Goal: Contribute content: Contribute content

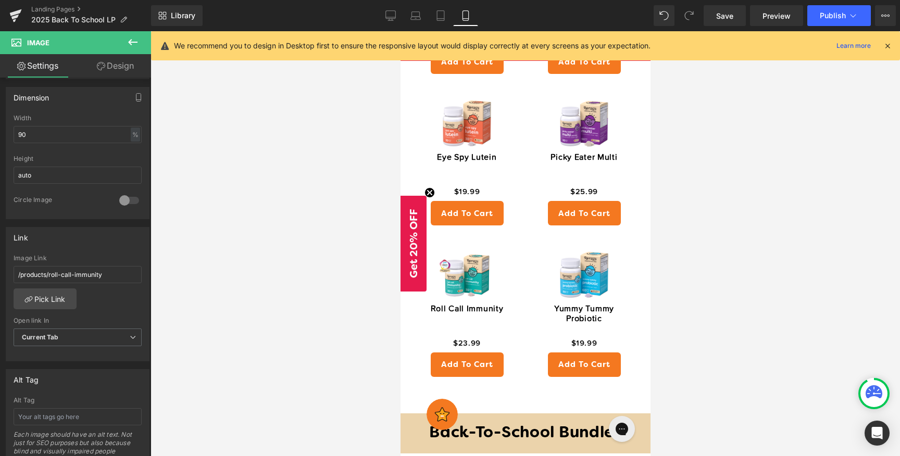
scroll to position [1046, 0]
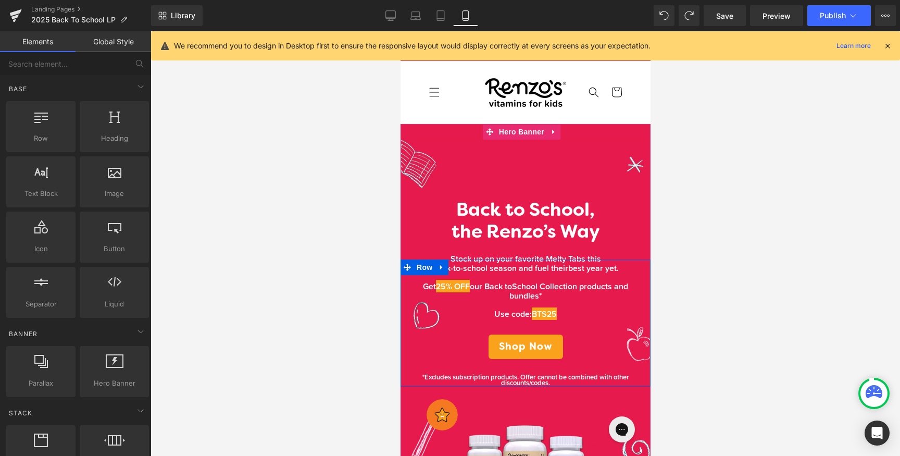
click at [694, 262] on div at bounding box center [524, 243] width 749 height 424
drag, startPoint x: 374, startPoint y: 172, endPoint x: 365, endPoint y: 177, distance: 9.3
click at [374, 172] on div at bounding box center [524, 243] width 749 height 424
click at [436, 18] on icon at bounding box center [440, 15] width 10 height 10
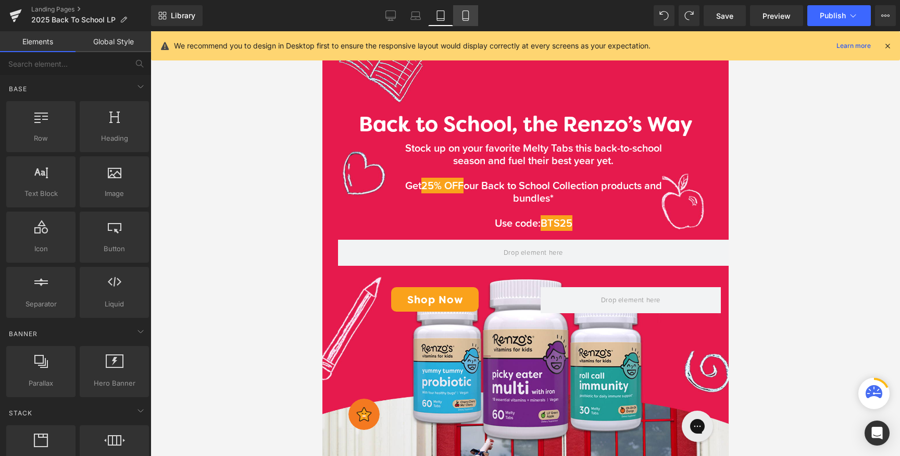
click at [466, 16] on icon at bounding box center [465, 15] width 10 height 10
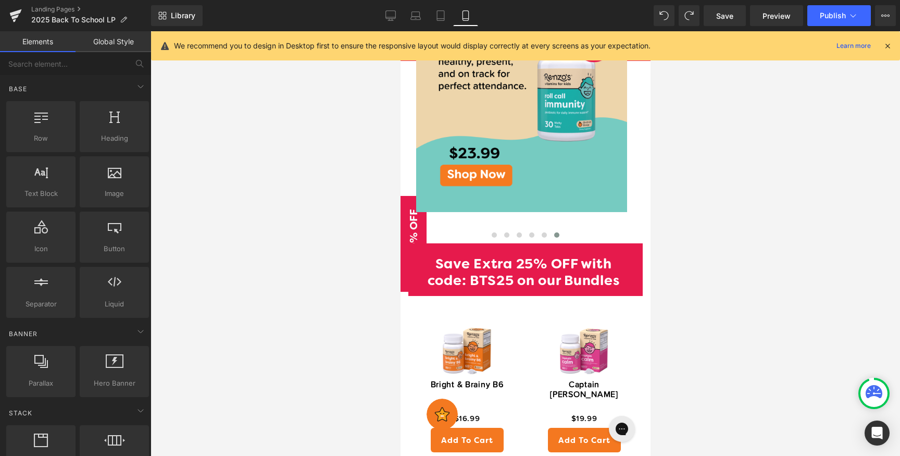
scroll to position [722, 0]
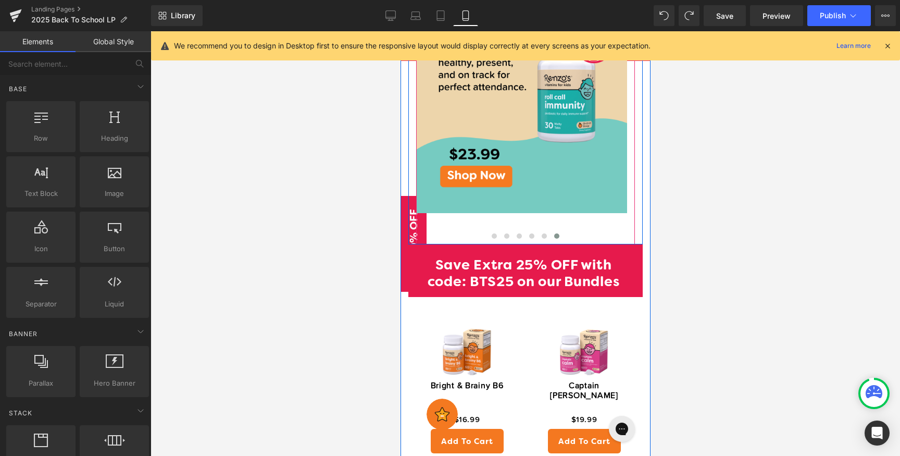
click at [400, 31] on div at bounding box center [400, 31] width 0 height 0
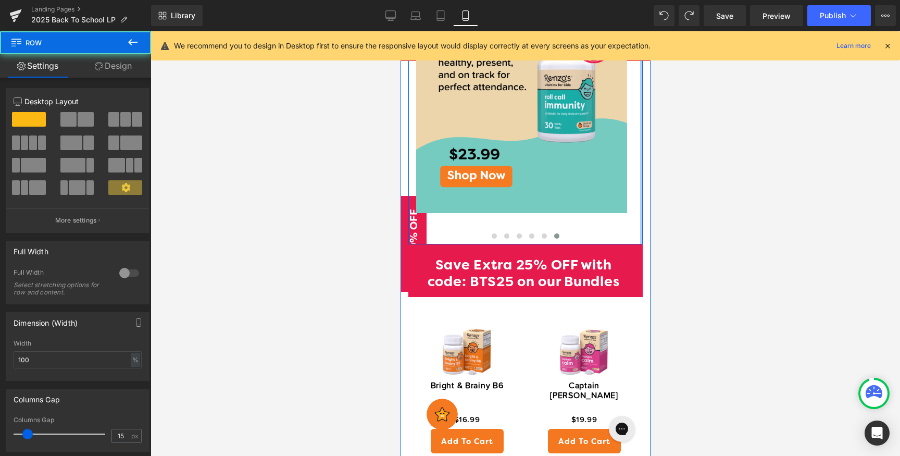
drag, startPoint x: 632, startPoint y: 207, endPoint x: 658, endPoint y: 204, distance: 26.2
click at [682, 241] on div at bounding box center [524, 243] width 749 height 424
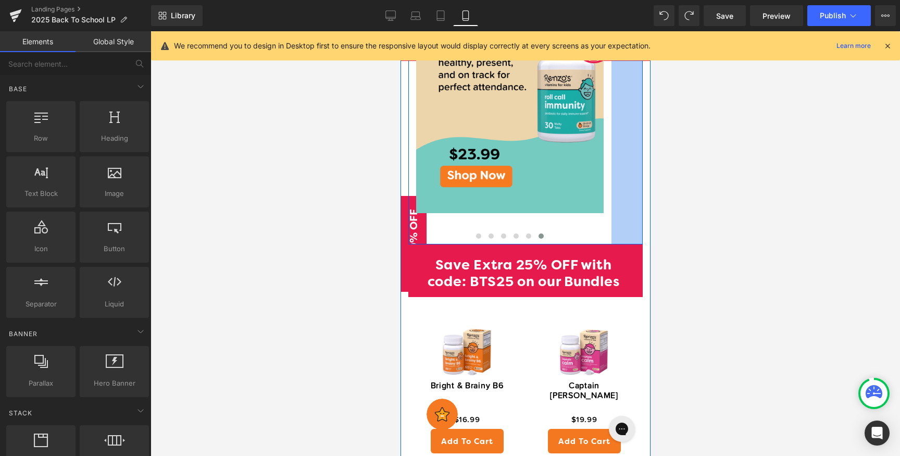
click at [763, 186] on div at bounding box center [524, 243] width 749 height 424
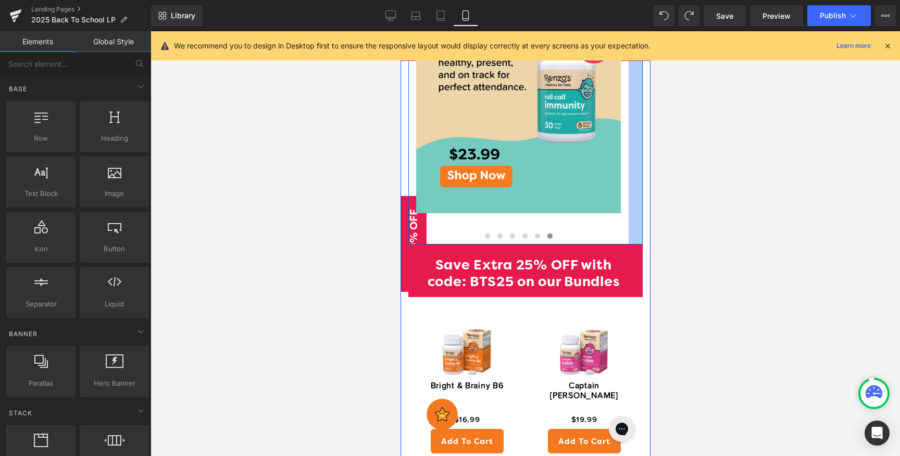
click at [817, 178] on div at bounding box center [524, 243] width 749 height 424
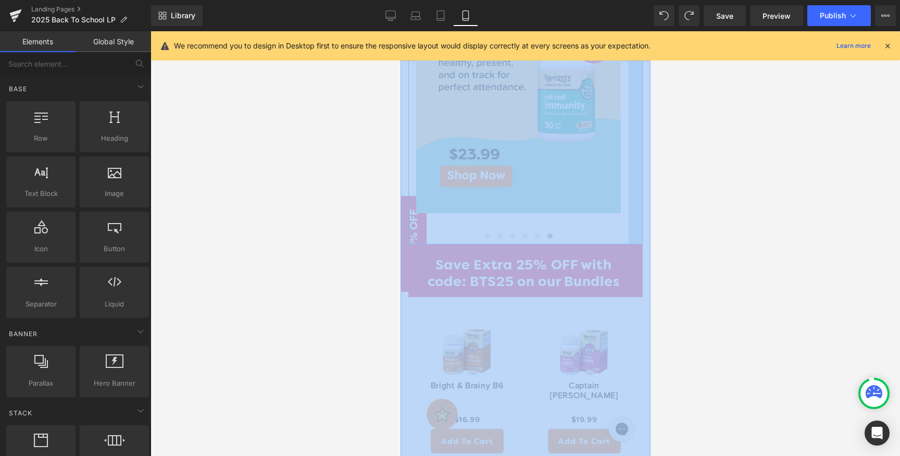
click at [817, 178] on div at bounding box center [524, 243] width 749 height 424
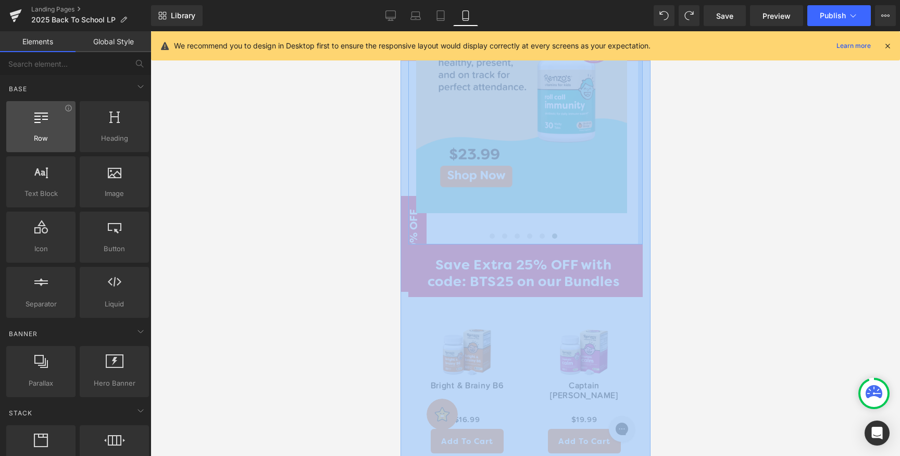
click at [7, 101] on div "Row rows, columns, layouts, div" at bounding box center [40, 126] width 69 height 51
click at [58, 119] on div at bounding box center [40, 120] width 63 height 23
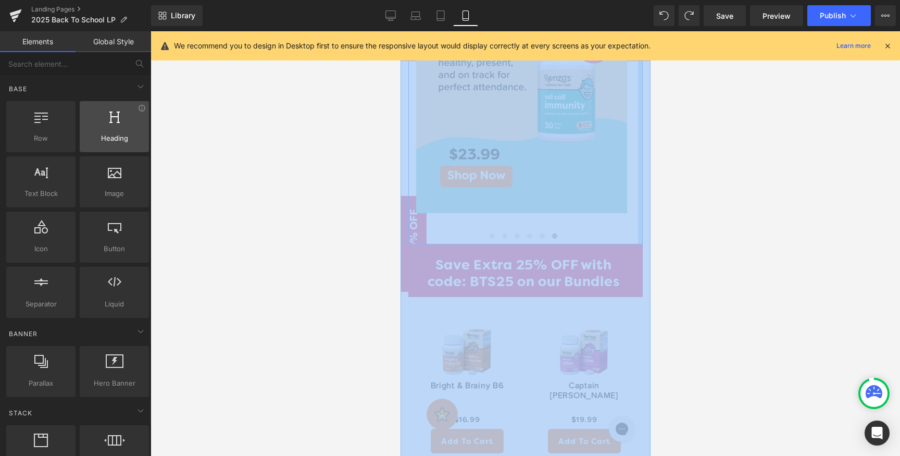
click at [92, 117] on div at bounding box center [114, 120] width 63 height 23
click at [230, 199] on div at bounding box center [524, 243] width 749 height 424
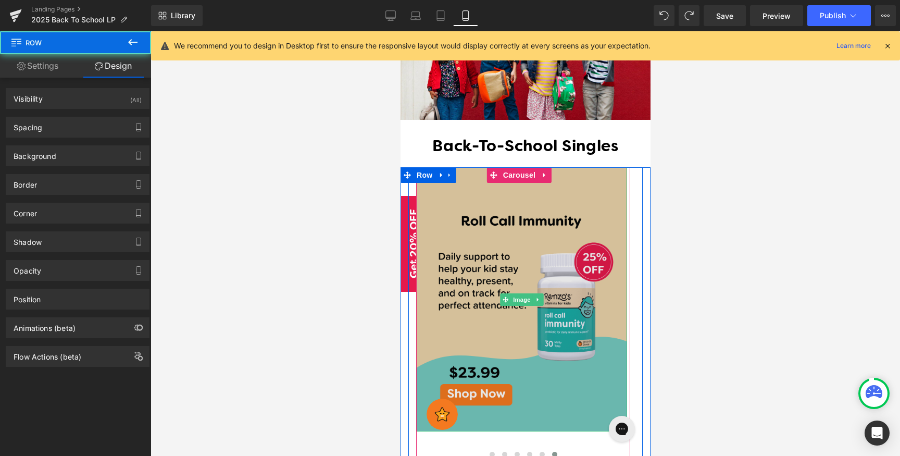
scroll to position [524, 0]
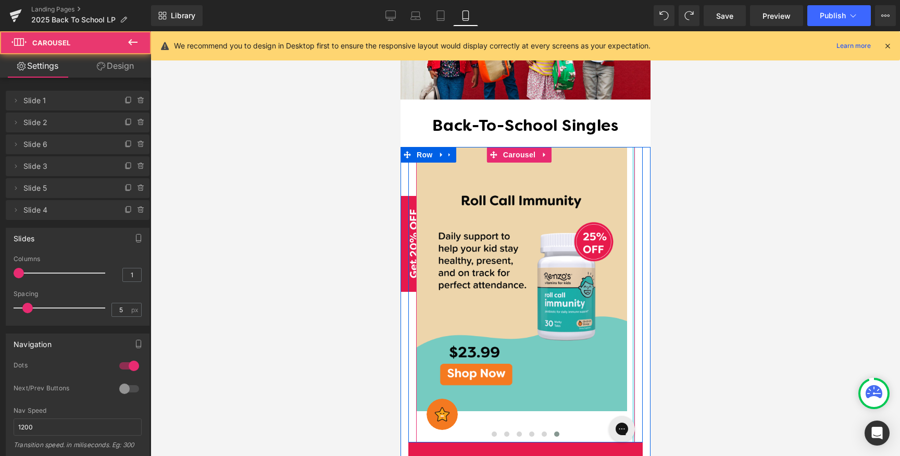
drag, startPoint x: 620, startPoint y: 303, endPoint x: 686, endPoint y: 304, distance: 65.6
click at [689, 300] on div at bounding box center [524, 243] width 749 height 424
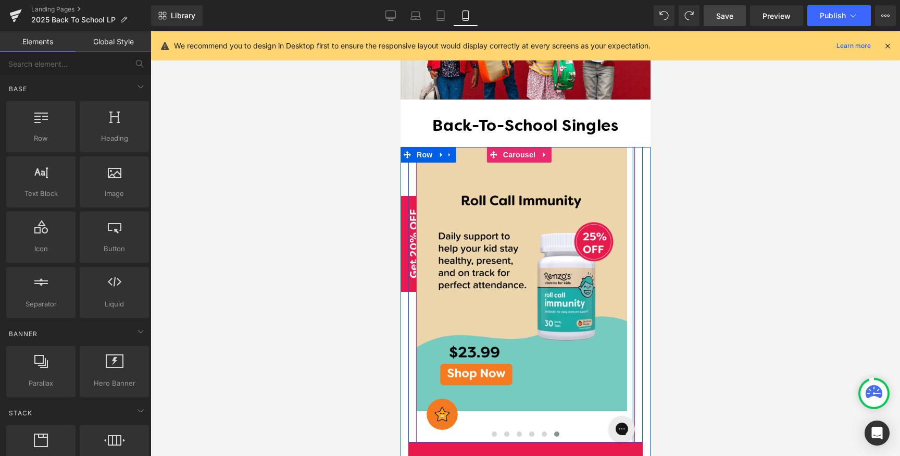
click at [738, 19] on link "Save" at bounding box center [724, 15] width 42 height 21
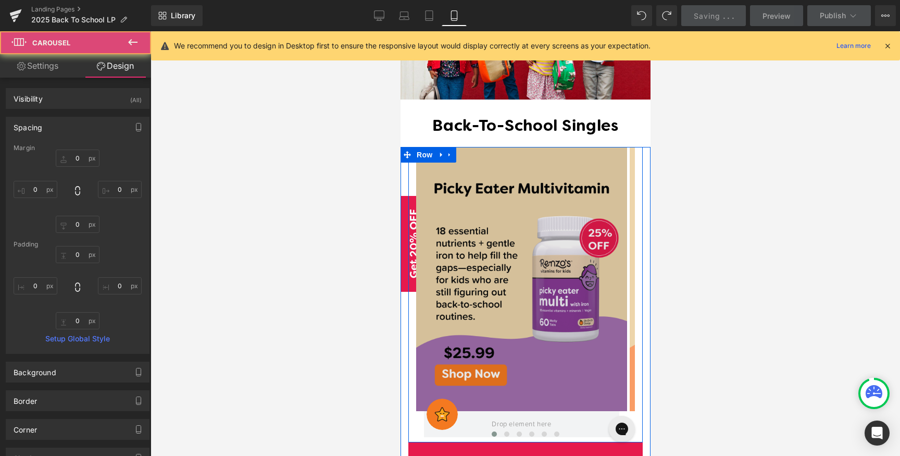
type input "0"
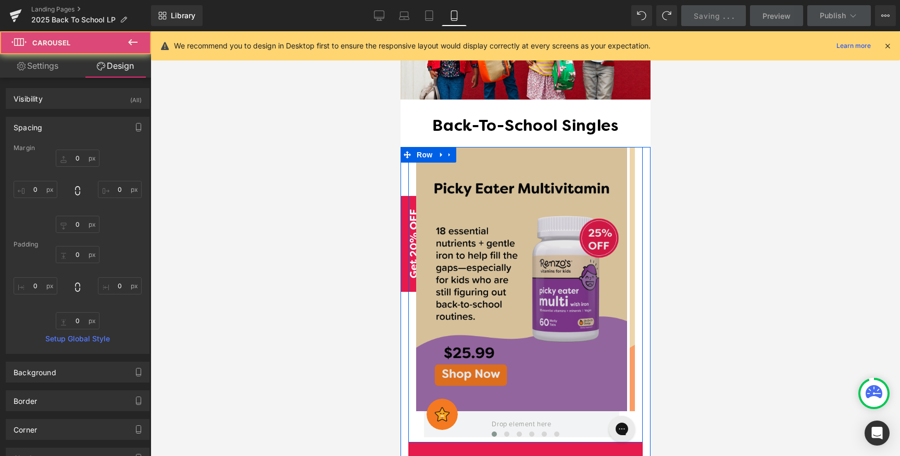
type input "0"
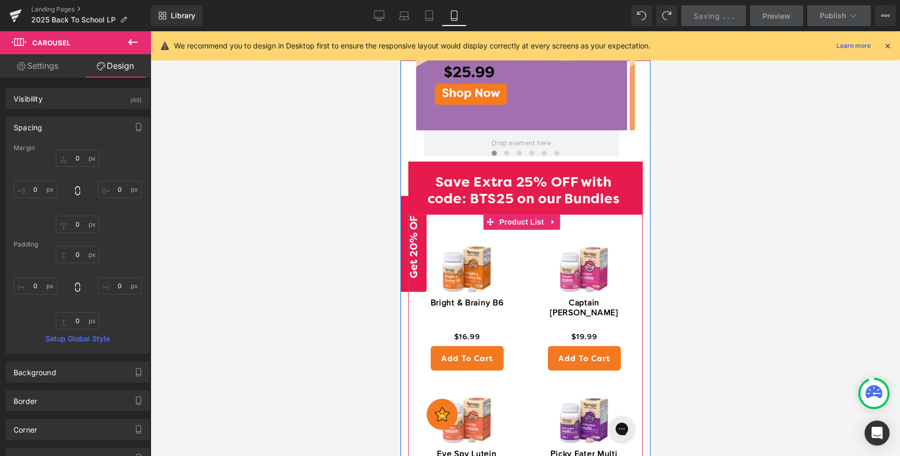
scroll to position [803, 0]
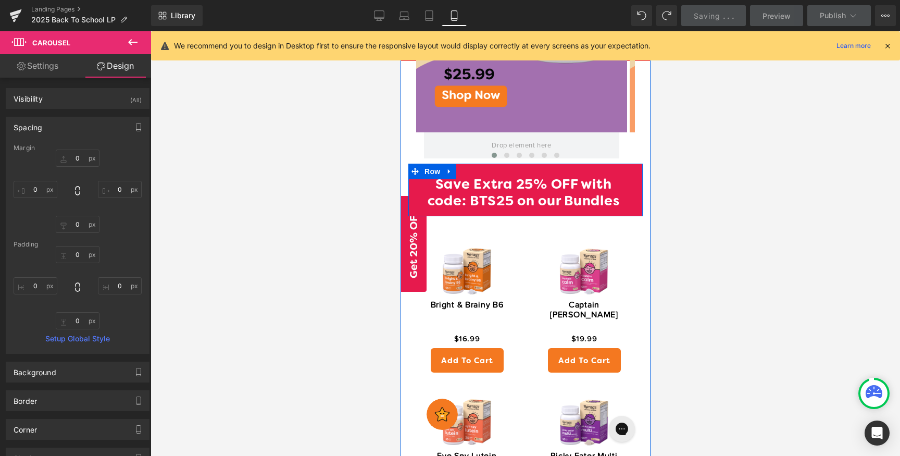
click at [623, 177] on div "Save Extra 25% OFF with code: BTS25 on our Bundles Heading" at bounding box center [523, 194] width 230 height 34
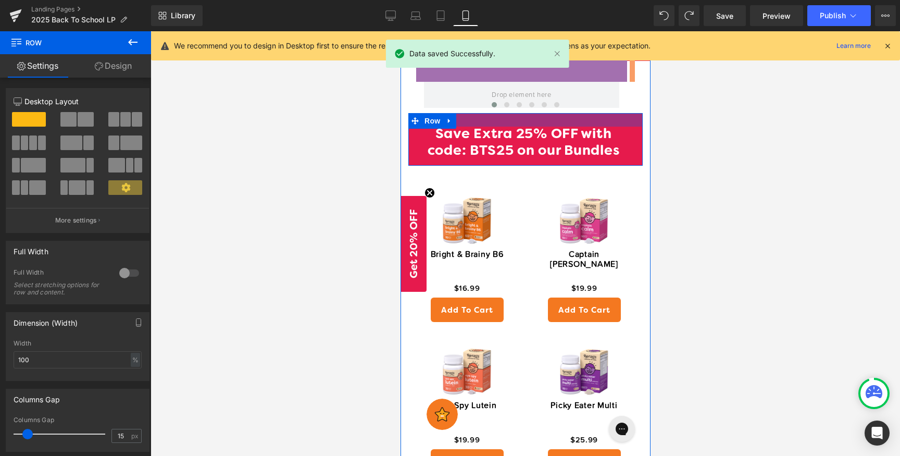
scroll to position [1119, 0]
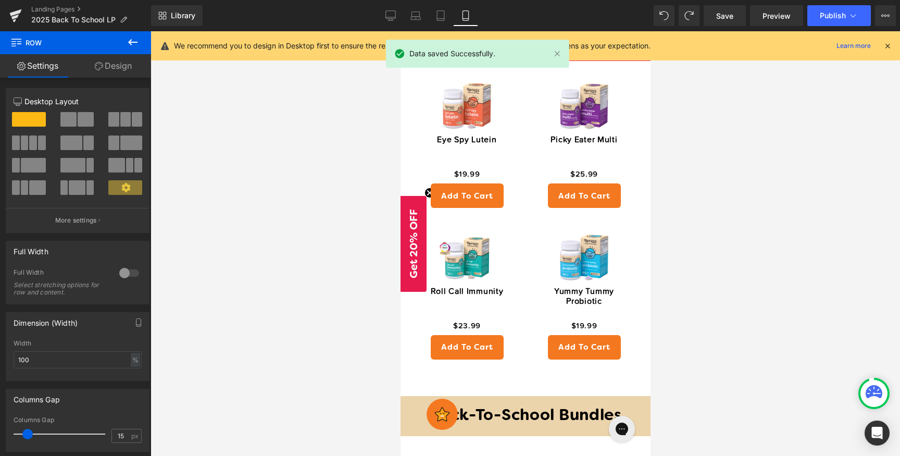
click at [415, 396] on div "Back-To-School Bundles" at bounding box center [525, 416] width 250 height 41
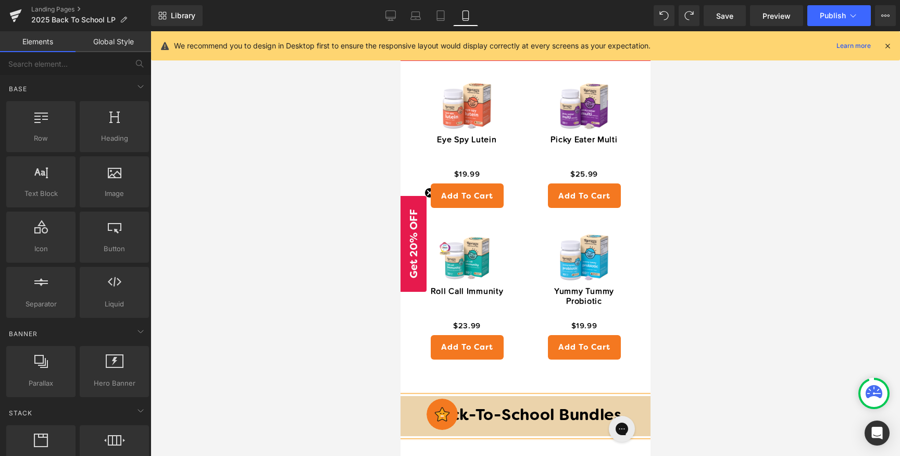
click at [730, 367] on div at bounding box center [524, 243] width 749 height 424
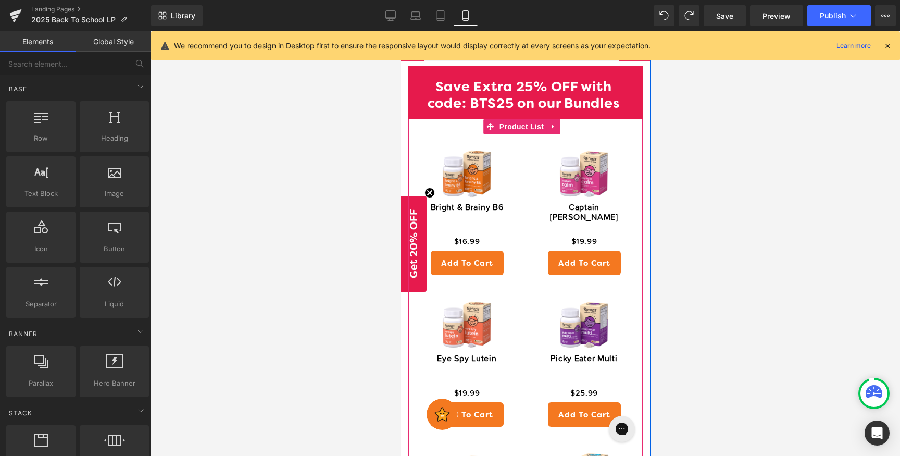
scroll to position [769, 0]
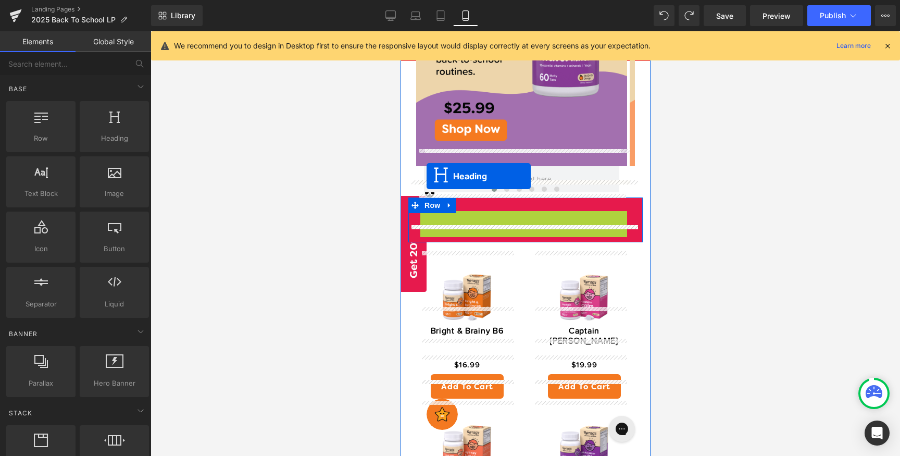
drag, startPoint x: 494, startPoint y: 210, endPoint x: 426, endPoint y: 176, distance: 75.9
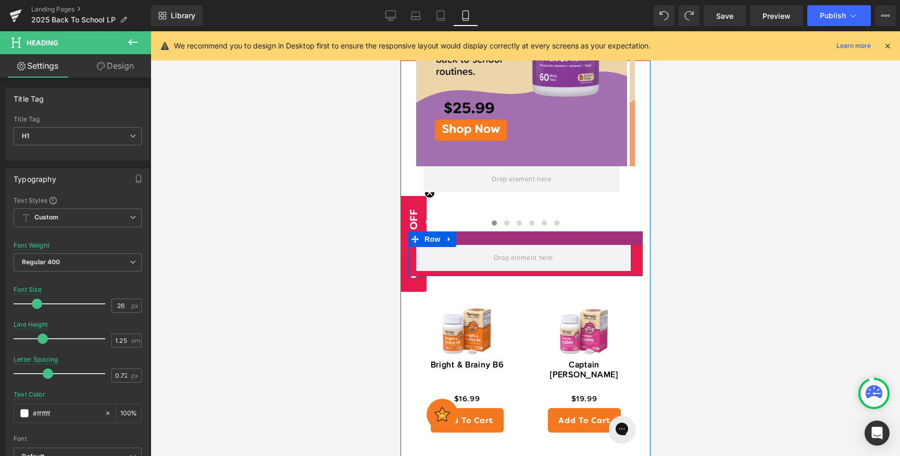
click at [615, 231] on div at bounding box center [525, 238] width 234 height 14
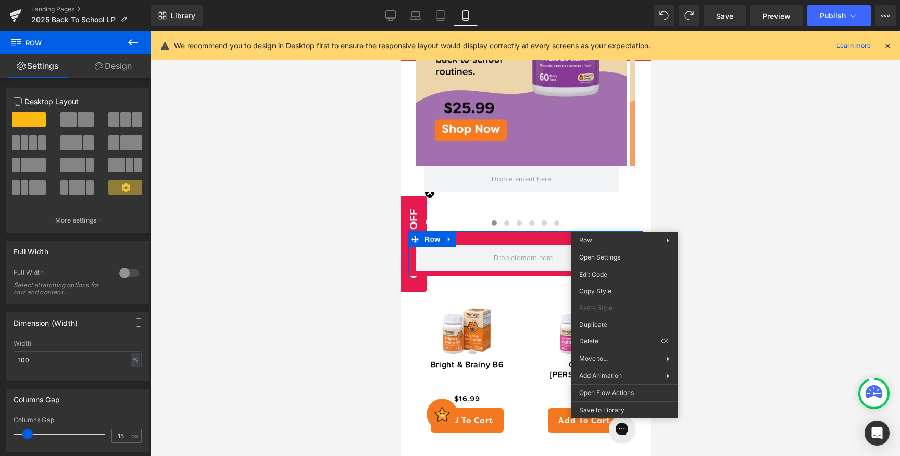
click at [684, 207] on div at bounding box center [524, 243] width 749 height 424
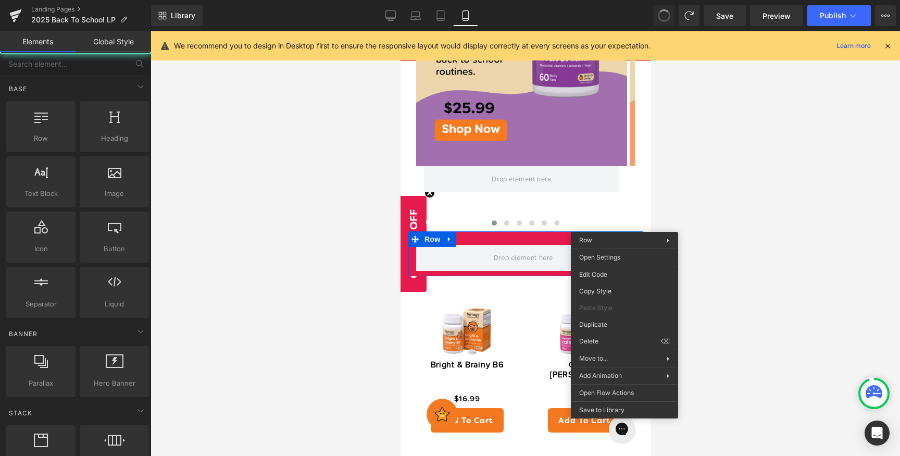
click at [680, 215] on div at bounding box center [524, 243] width 749 height 424
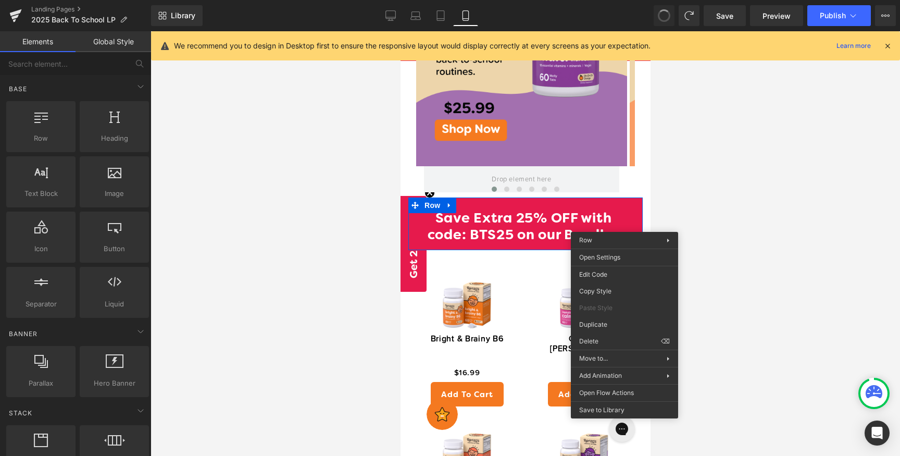
click at [759, 241] on div at bounding box center [524, 243] width 749 height 424
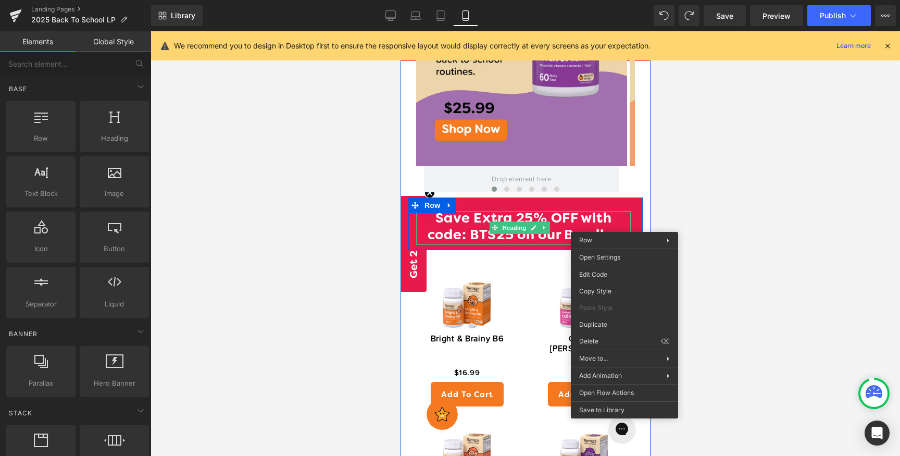
click at [482, 211] on h1 "Save Extra 25% OFF with code: BTS25 on our Bundles" at bounding box center [522, 228] width 215 height 34
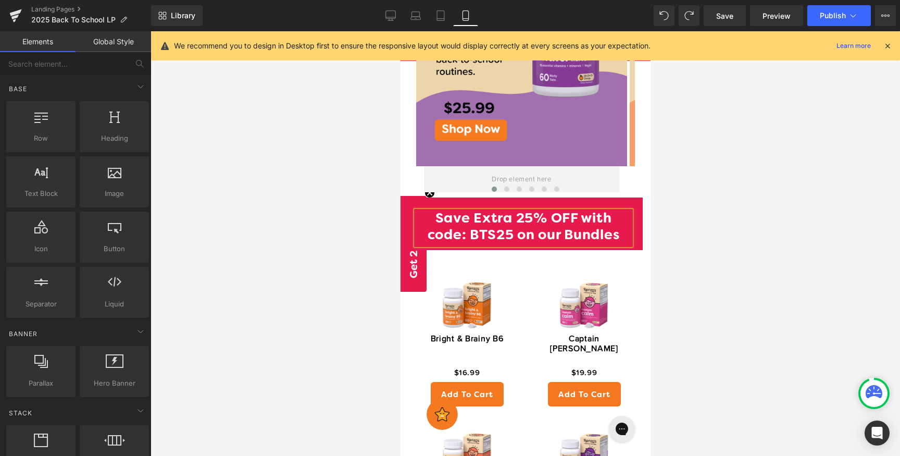
click at [764, 224] on div at bounding box center [524, 243] width 749 height 424
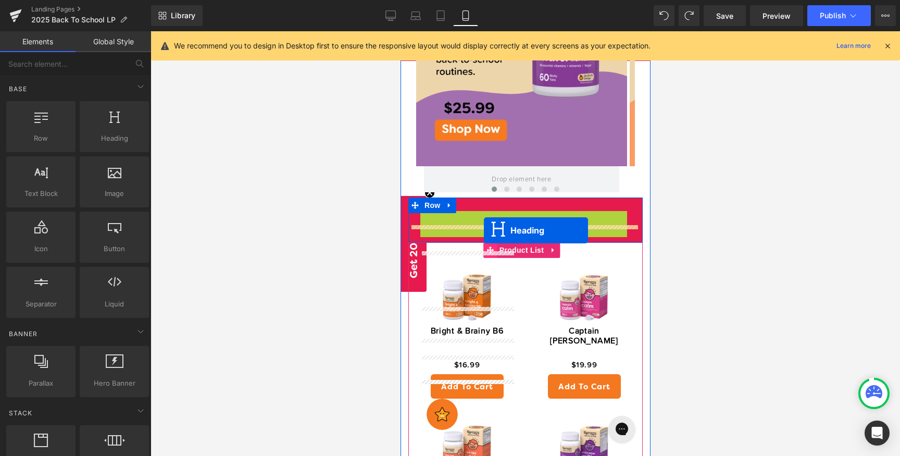
drag, startPoint x: 493, startPoint y: 210, endPoint x: 483, endPoint y: 230, distance: 22.1
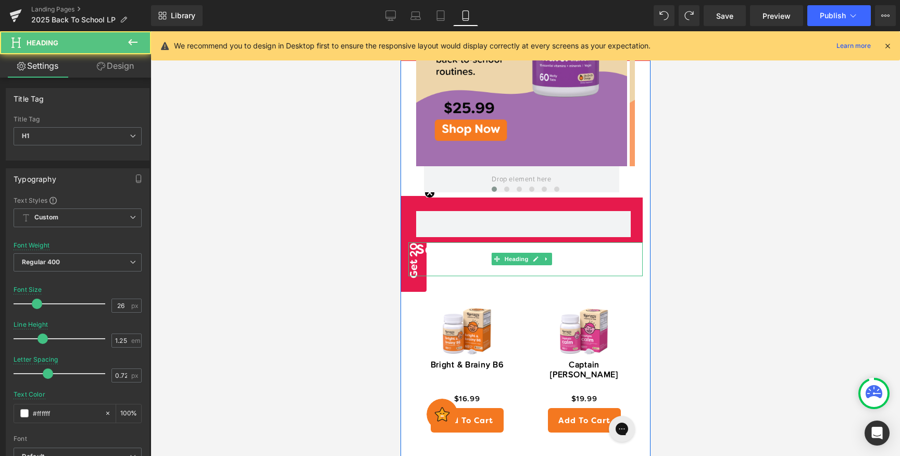
click at [604, 245] on h1 "Save Extra 25% OFF with code: BTS25 on our Bundles" at bounding box center [525, 259] width 234 height 34
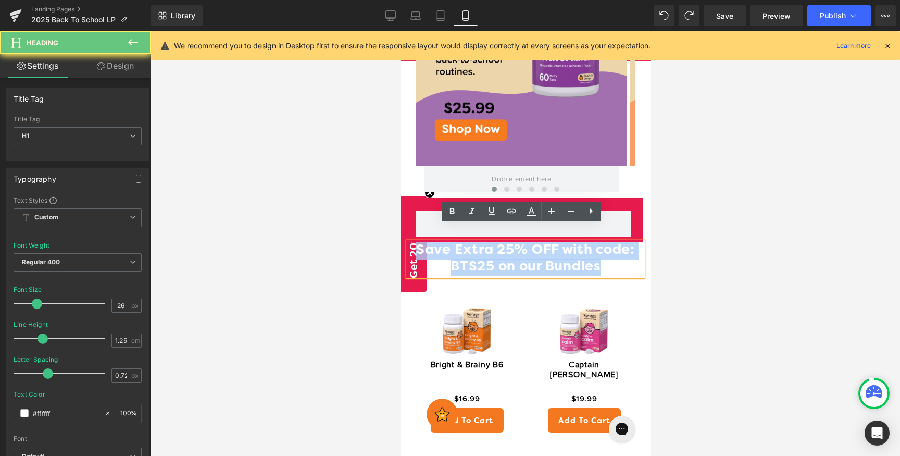
drag, startPoint x: 615, startPoint y: 249, endPoint x: 616, endPoint y: 285, distance: 35.4
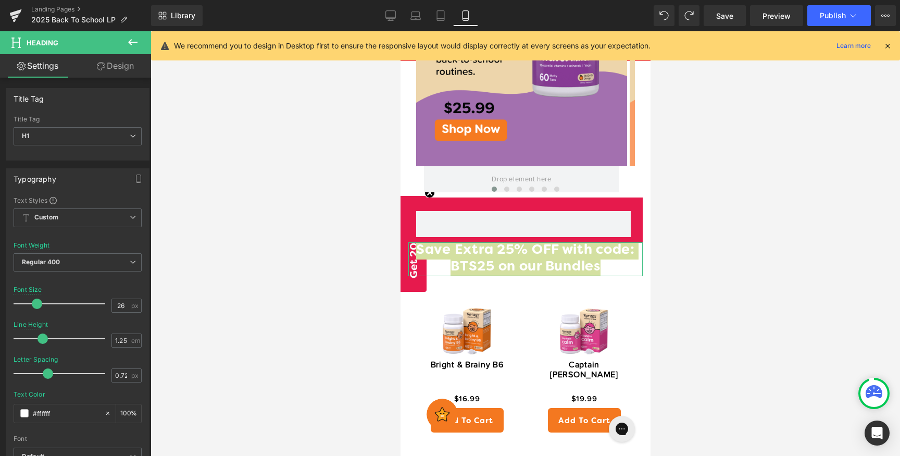
click at [120, 68] on link "Design" at bounding box center [115, 65] width 75 height 23
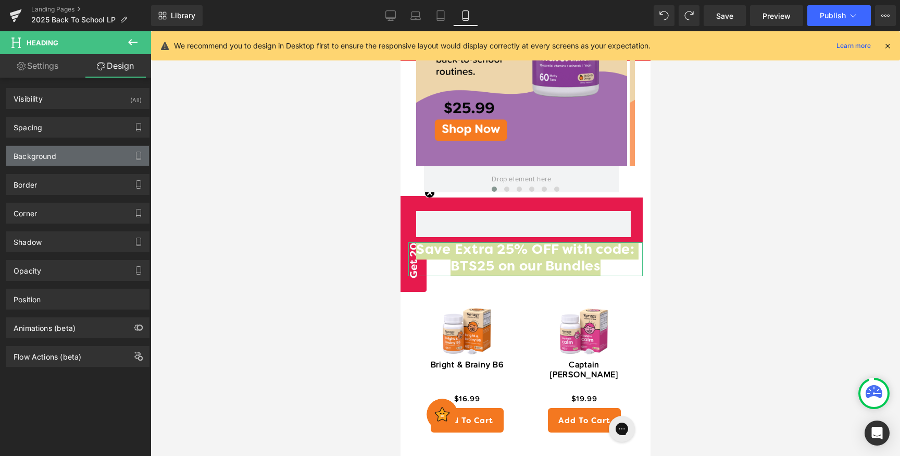
click at [80, 156] on div "Background" at bounding box center [77, 156] width 143 height 20
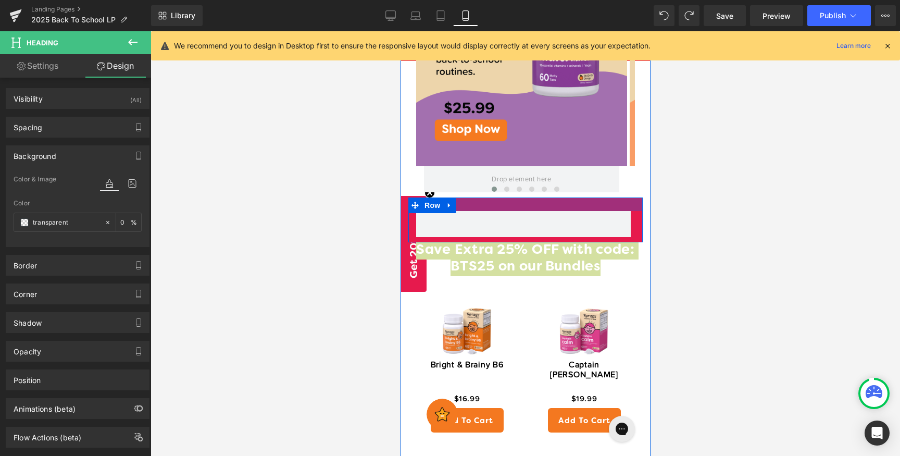
click at [617, 197] on div at bounding box center [525, 204] width 234 height 14
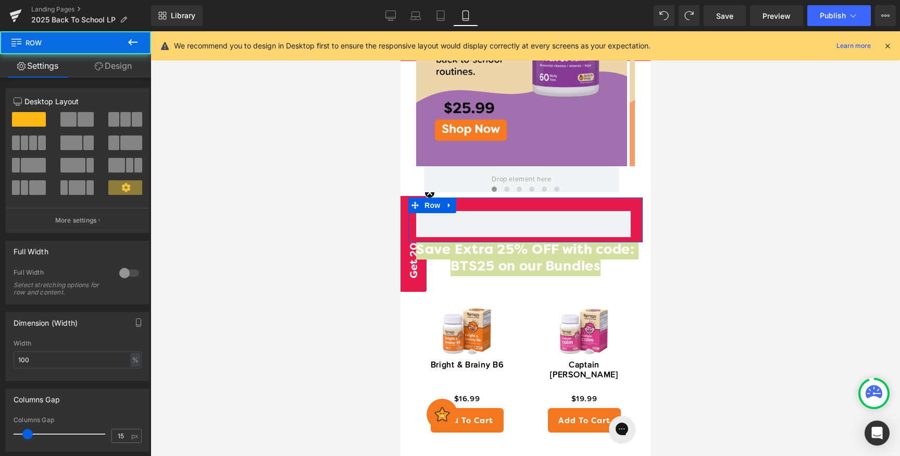
click at [95, 63] on icon at bounding box center [99, 66] width 8 height 8
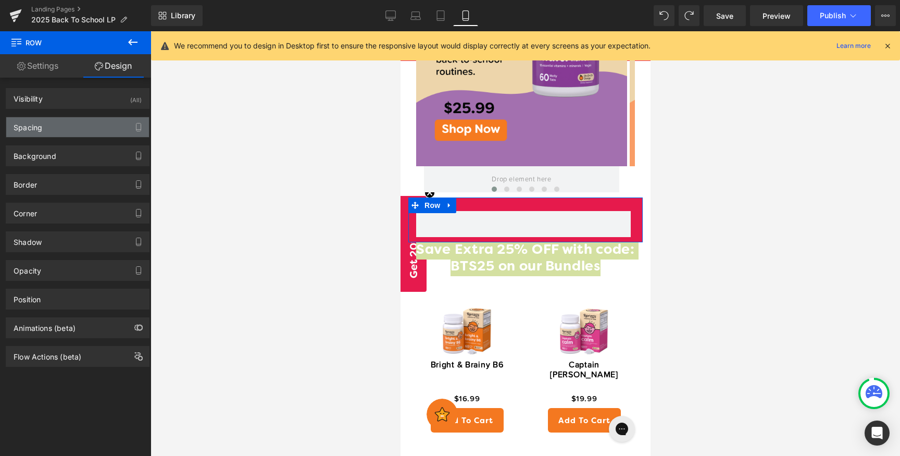
click at [55, 136] on div "Spacing" at bounding box center [77, 127] width 143 height 20
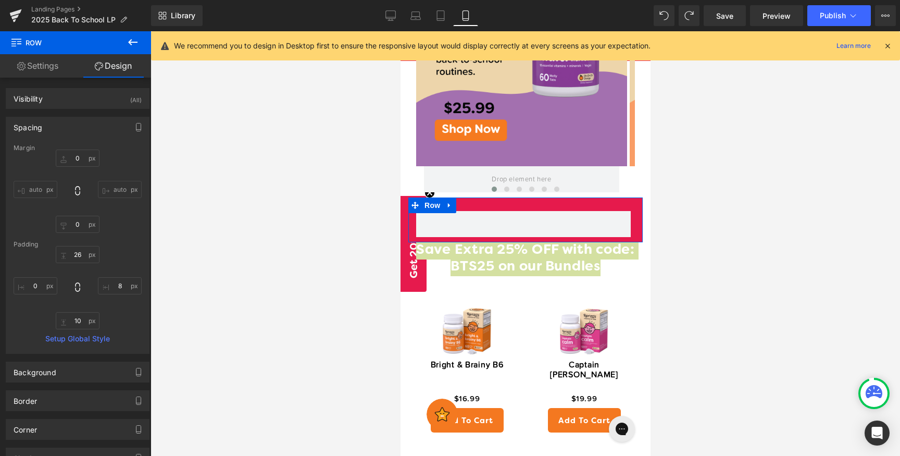
click at [122, 65] on link "Design" at bounding box center [112, 65] width 75 height 23
click at [83, 369] on div "Background" at bounding box center [77, 372] width 143 height 20
drag, startPoint x: 69, startPoint y: 439, endPoint x: 0, endPoint y: 422, distance: 71.0
click at [0, 422] on div "Background Color & Image color #e61a4c Color #e61a4c 100 % Image Replace Image …" at bounding box center [78, 408] width 156 height 109
drag, startPoint x: 71, startPoint y: 438, endPoint x: 32, endPoint y: 433, distance: 39.5
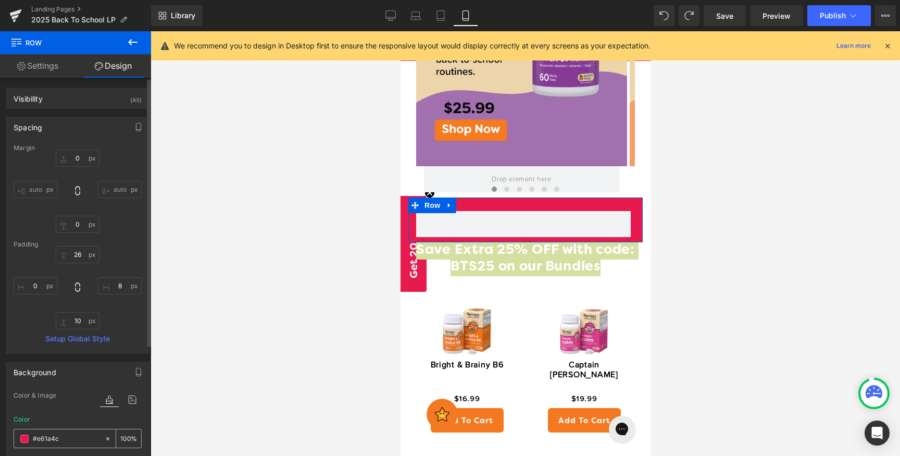
click at [32, 433] on div "#e61a4c" at bounding box center [59, 438] width 90 height 18
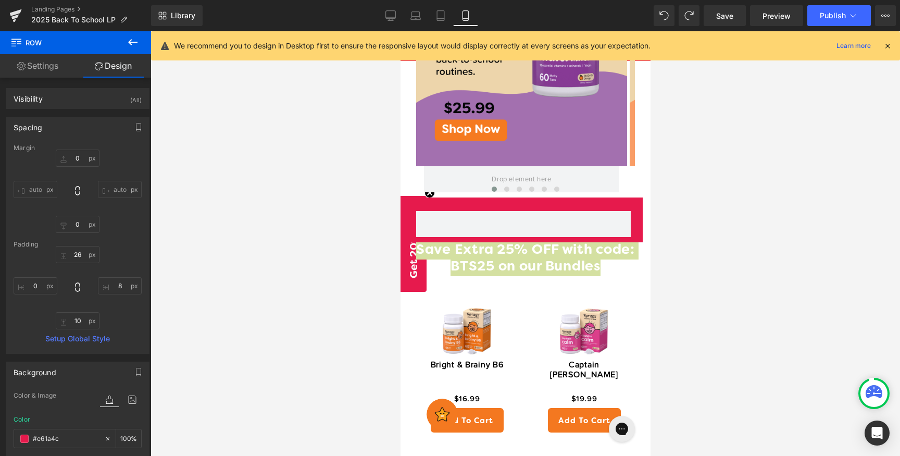
click at [748, 267] on div at bounding box center [524, 243] width 749 height 424
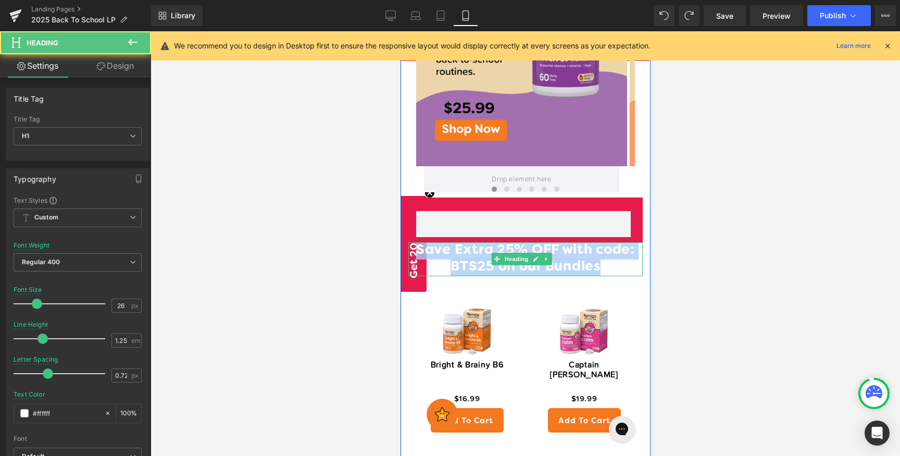
click at [616, 244] on h1 "Save Extra 25% OFF with code: BTS25 on our Bundles" at bounding box center [525, 259] width 234 height 34
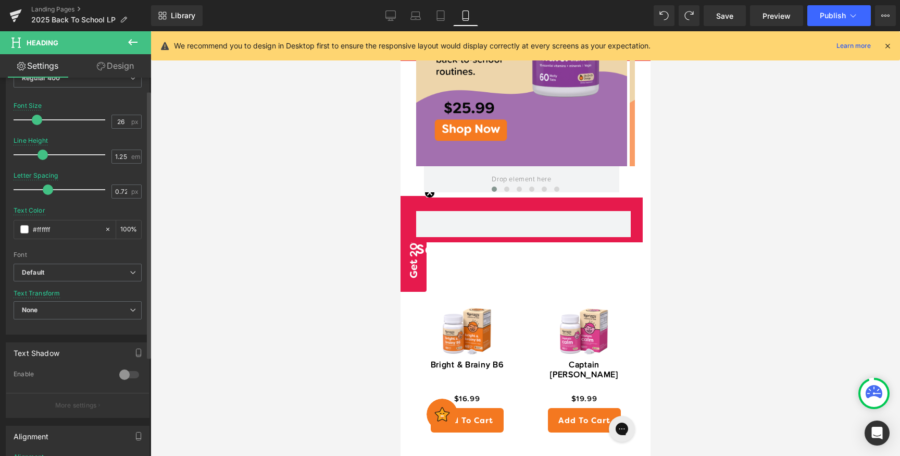
scroll to position [185, 0]
drag, startPoint x: 63, startPoint y: 226, endPoint x: 48, endPoint y: 225, distance: 15.1
click at [48, 225] on input "#ffffff" at bounding box center [66, 227] width 67 height 11
click at [116, 61] on link "Design" at bounding box center [115, 65] width 75 height 23
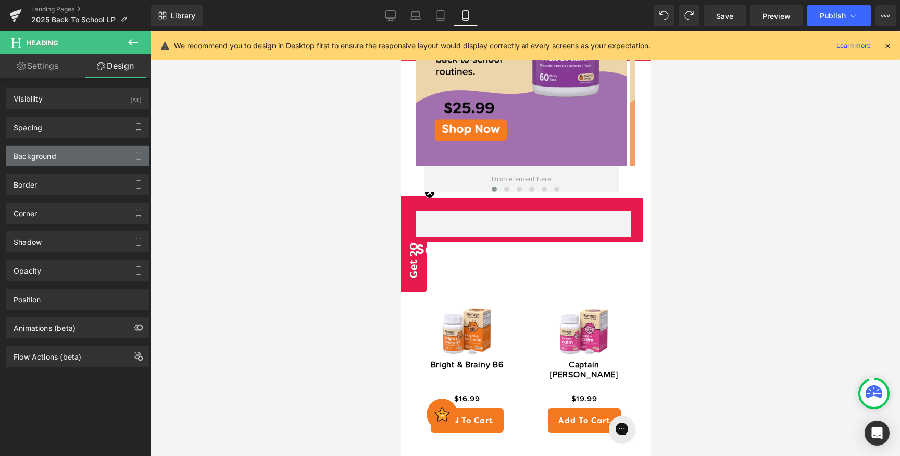
click at [62, 154] on div "Background" at bounding box center [77, 156] width 143 height 20
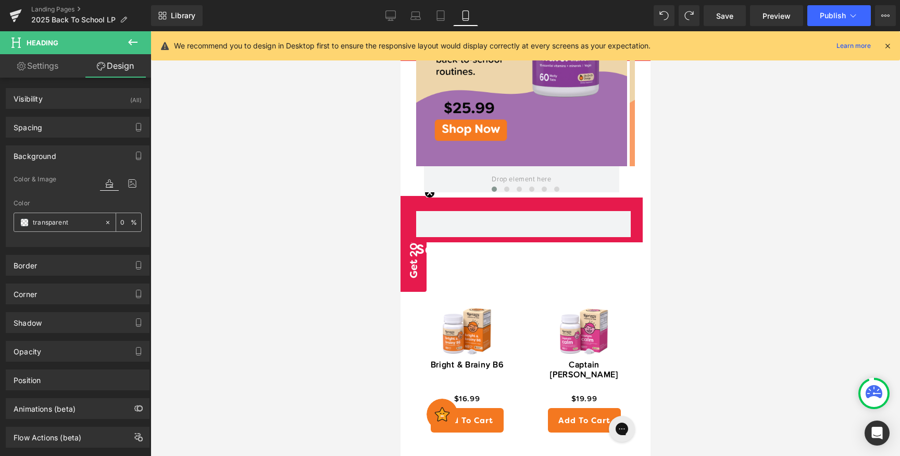
click at [68, 224] on input "transparent" at bounding box center [66, 222] width 67 height 11
paste input "#e61a4c"
type input "#e61a4c"
type input "100"
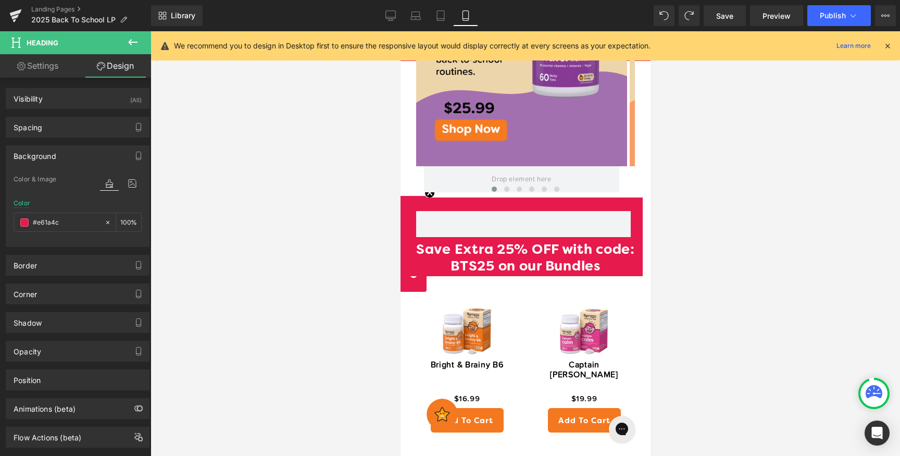
click at [774, 237] on div at bounding box center [524, 243] width 749 height 424
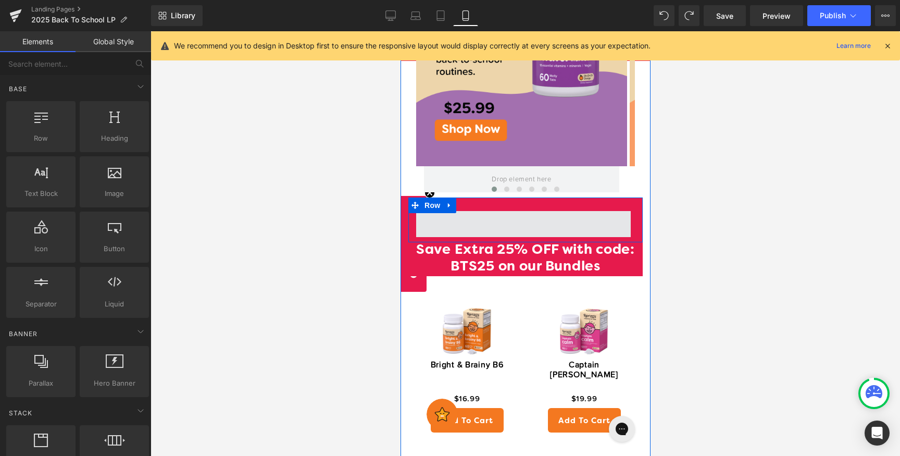
click at [620, 211] on span at bounding box center [522, 224] width 215 height 26
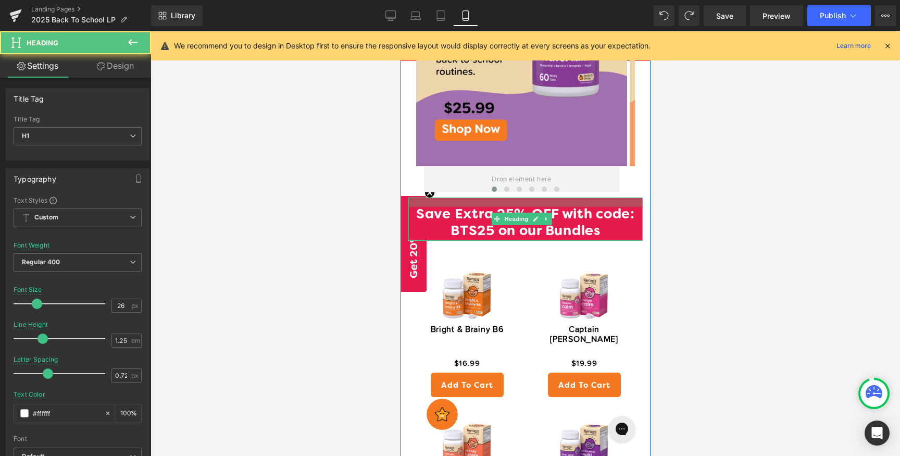
drag, startPoint x: 432, startPoint y: 181, endPoint x: 432, endPoint y: 190, distance: 9.4
click at [432, 197] on div "Save Extra 25% OFF with code: BTS25 on our Bundles Heading" at bounding box center [525, 218] width 234 height 43
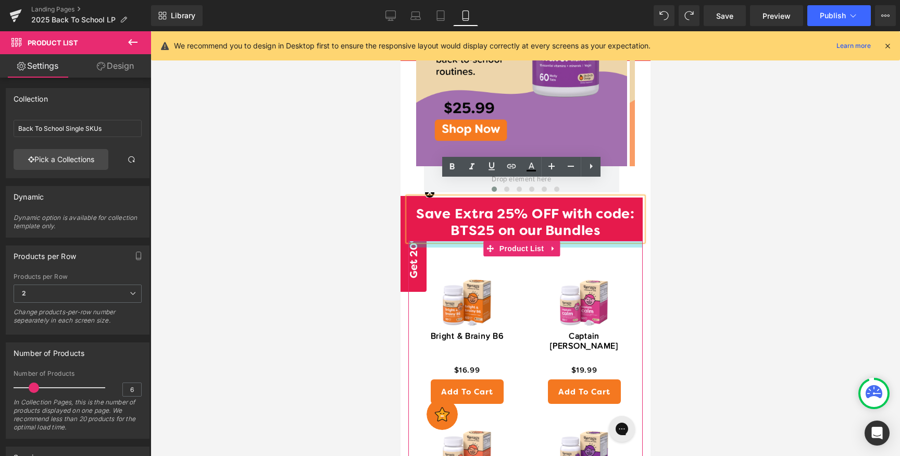
drag, startPoint x: 476, startPoint y: 225, endPoint x: 475, endPoint y: 232, distance: 6.8
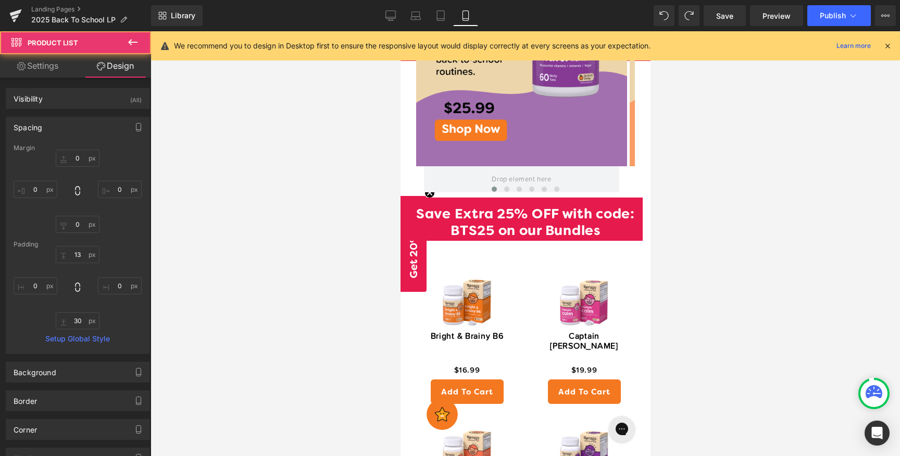
click at [834, 184] on div at bounding box center [524, 243] width 749 height 424
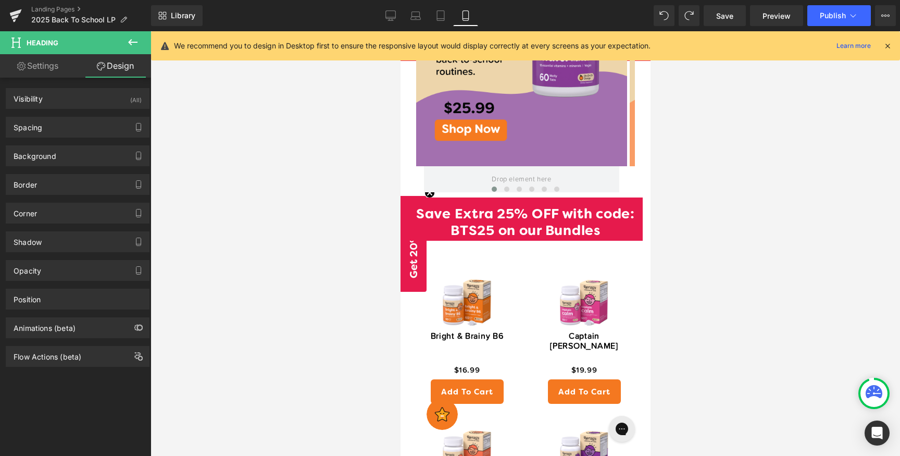
click at [831, 242] on div at bounding box center [524, 243] width 749 height 424
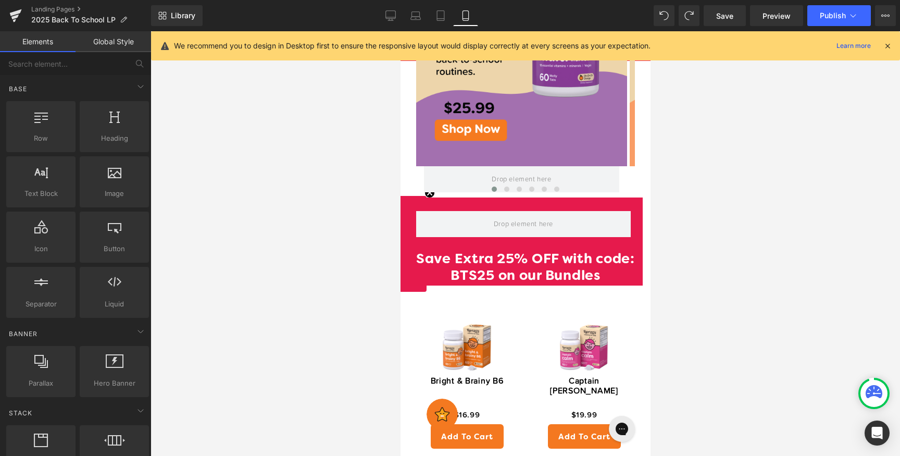
click at [706, 238] on div at bounding box center [524, 243] width 749 height 424
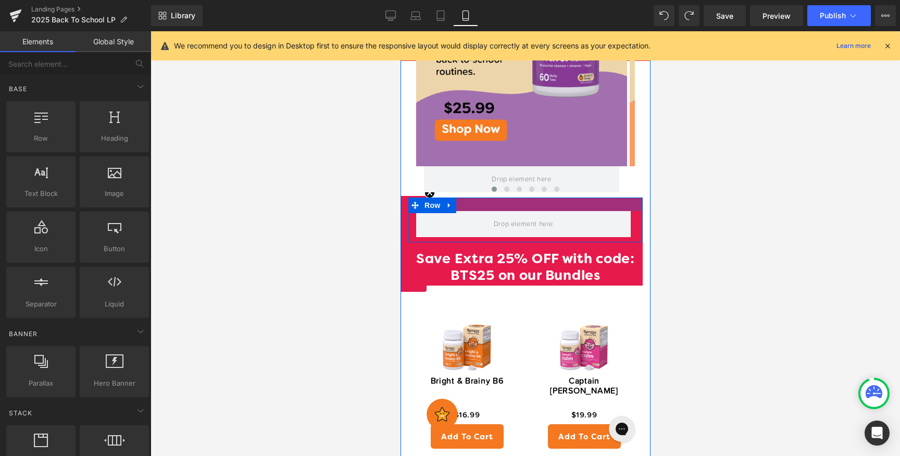
click at [617, 197] on div at bounding box center [525, 204] width 234 height 14
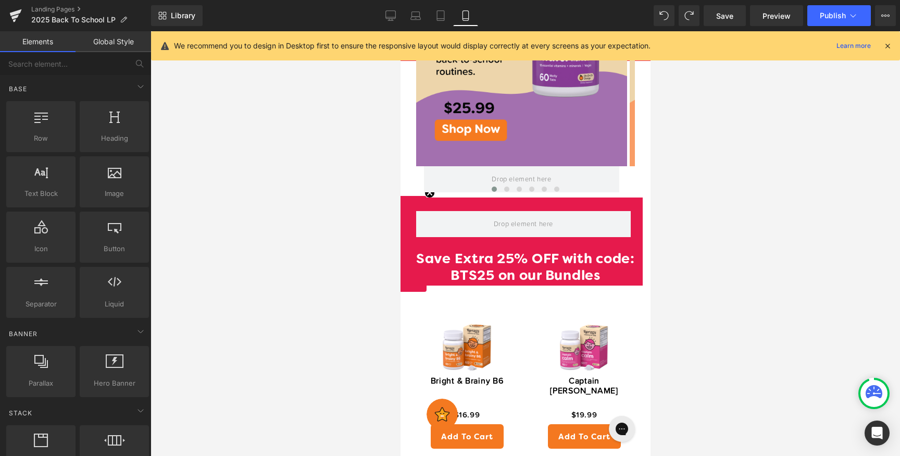
click at [694, 237] on div at bounding box center [524, 243] width 749 height 424
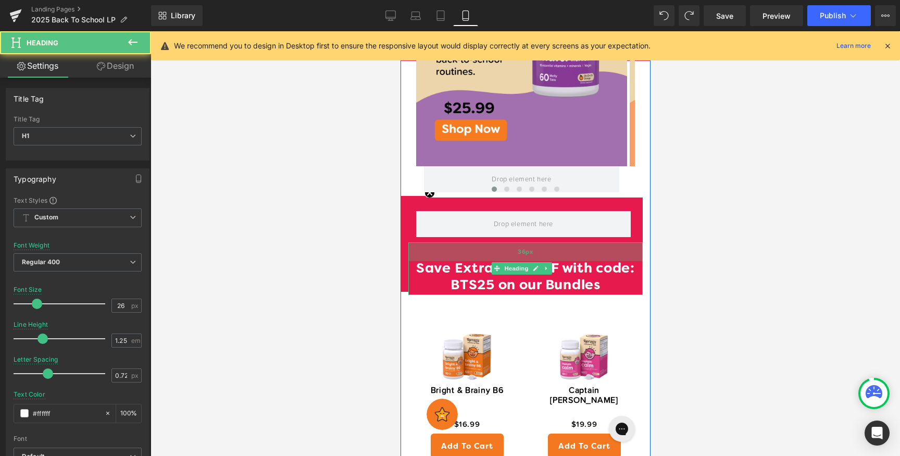
drag, startPoint x: 471, startPoint y: 225, endPoint x: 472, endPoint y: 235, distance: 10.5
click at [472, 242] on div "36px" at bounding box center [525, 251] width 234 height 19
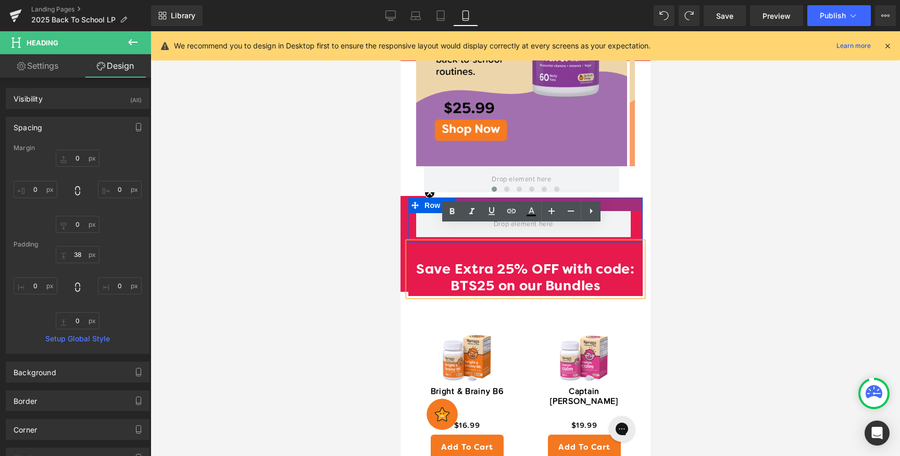
click at [569, 197] on div at bounding box center [525, 204] width 234 height 14
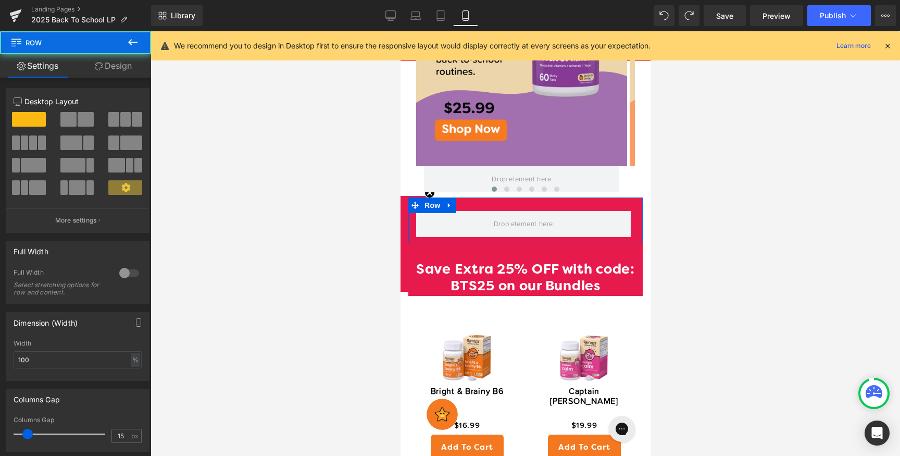
click at [109, 64] on link "Design" at bounding box center [112, 65] width 75 height 23
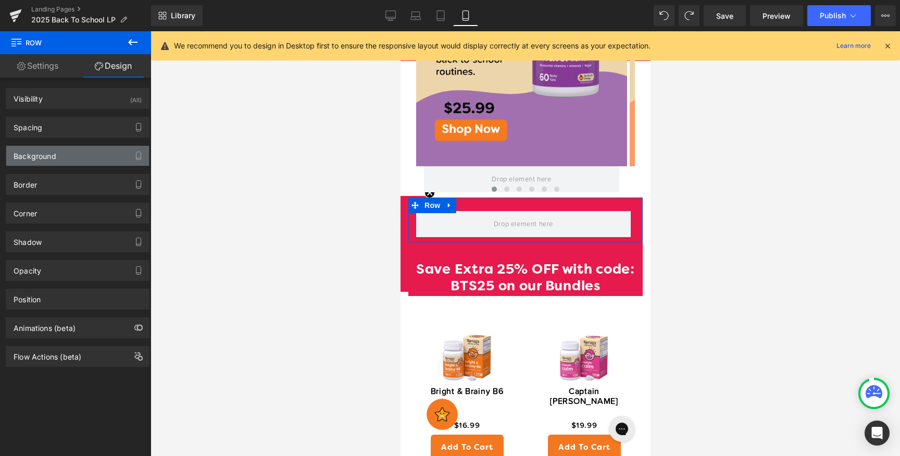
click at [77, 147] on div "Background" at bounding box center [77, 156] width 143 height 20
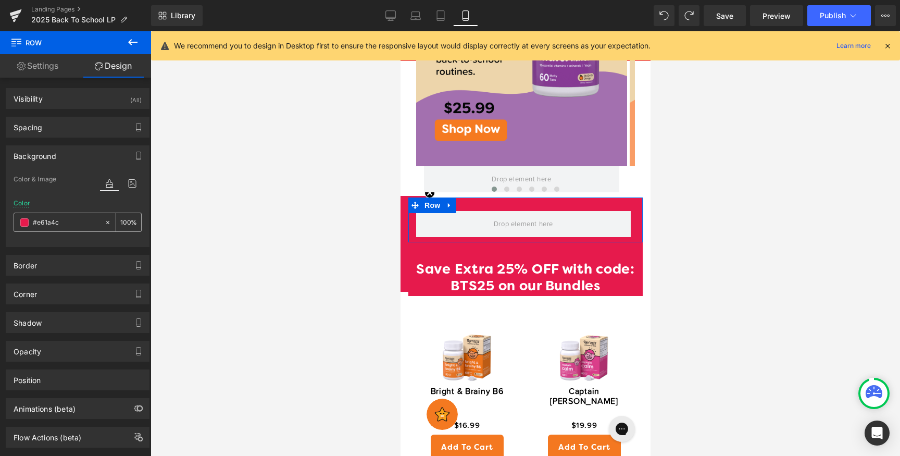
click at [104, 220] on icon at bounding box center [107, 222] width 7 height 7
type input "none"
type input "0"
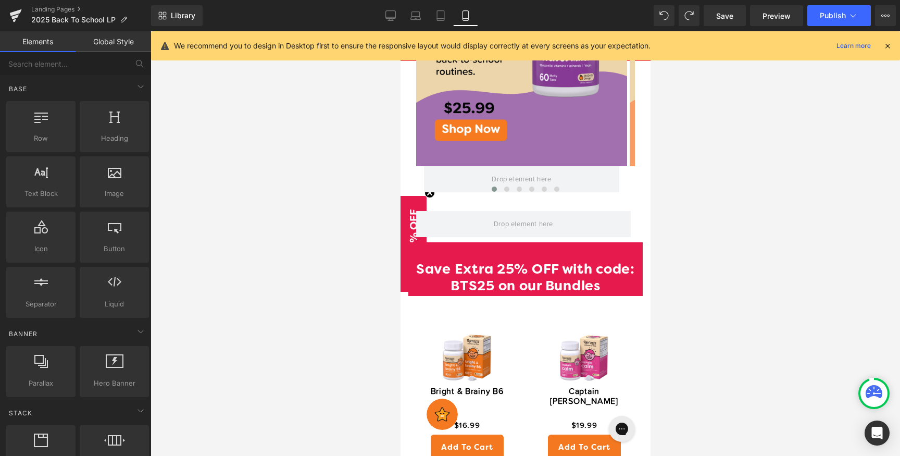
click at [291, 224] on div at bounding box center [524, 243] width 749 height 424
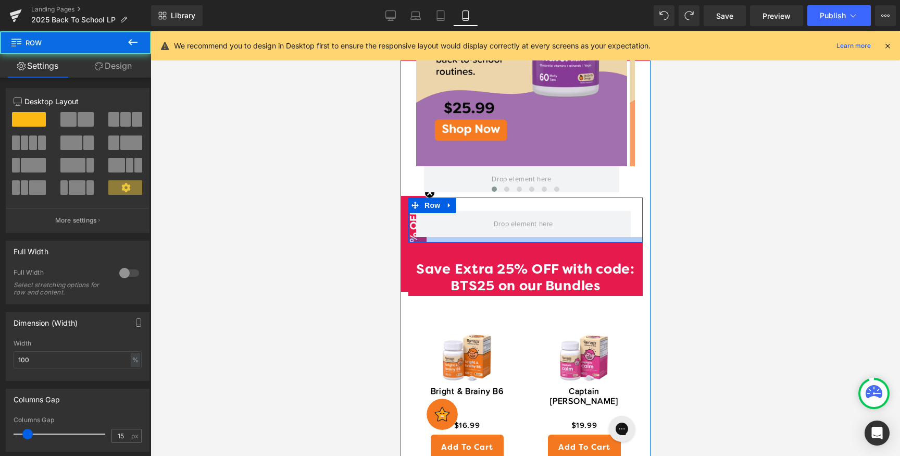
click at [570, 237] on div at bounding box center [525, 239] width 234 height 5
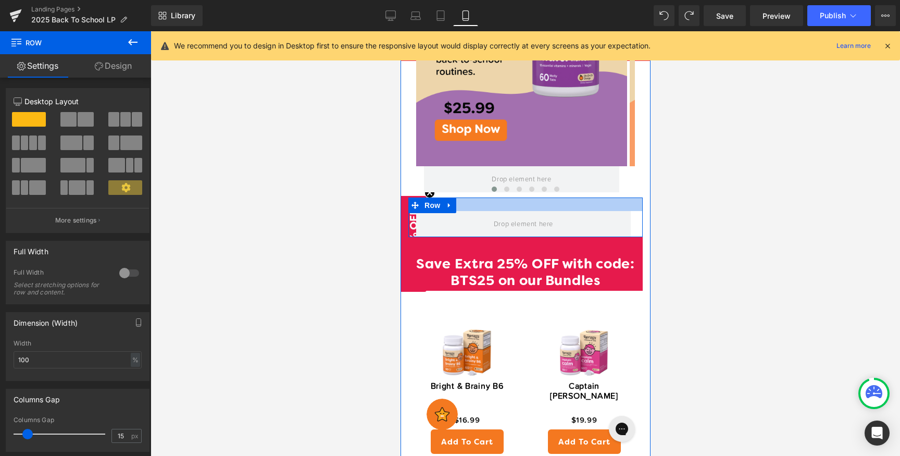
drag, startPoint x: 570, startPoint y: 224, endPoint x: 569, endPoint y: 185, distance: 39.6
click at [572, 197] on div "Row" at bounding box center [525, 217] width 234 height 40
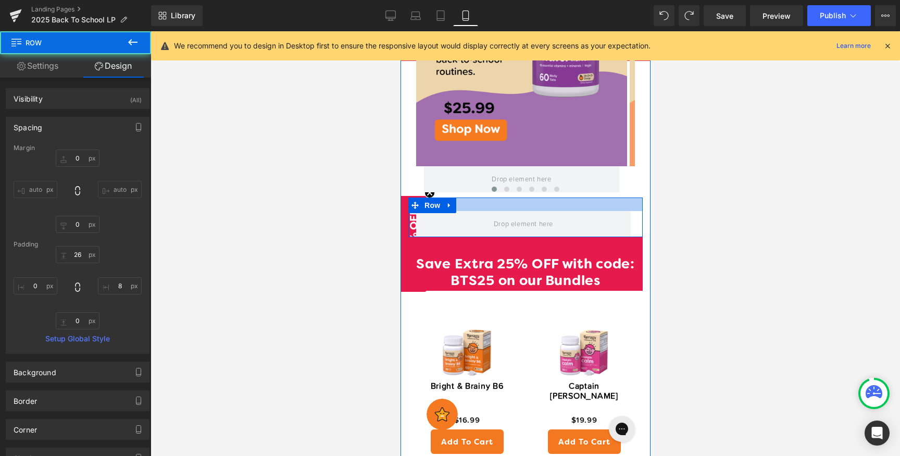
type input "0px"
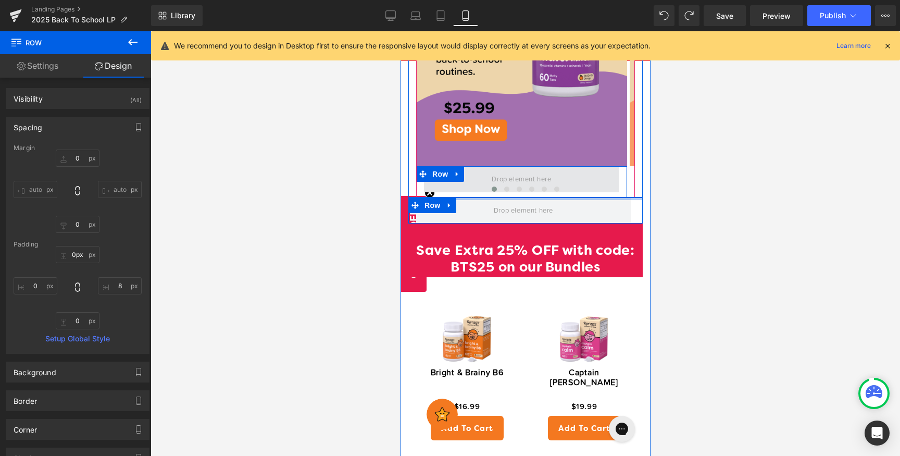
drag, startPoint x: 563, startPoint y: 193, endPoint x: 1075, endPoint y: 220, distance: 513.0
click at [561, 158] on div "Image Row Image Image Image Image Image ‹" at bounding box center [525, 338] width 250 height 872
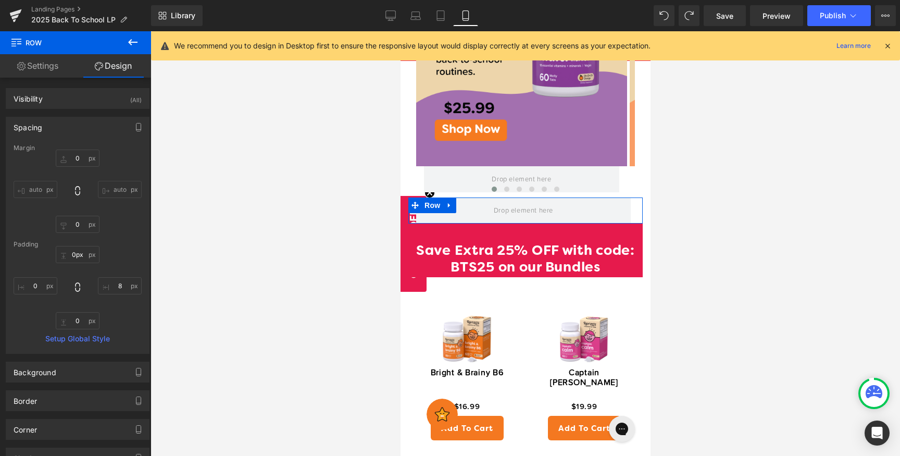
click at [698, 191] on div at bounding box center [524, 243] width 749 height 424
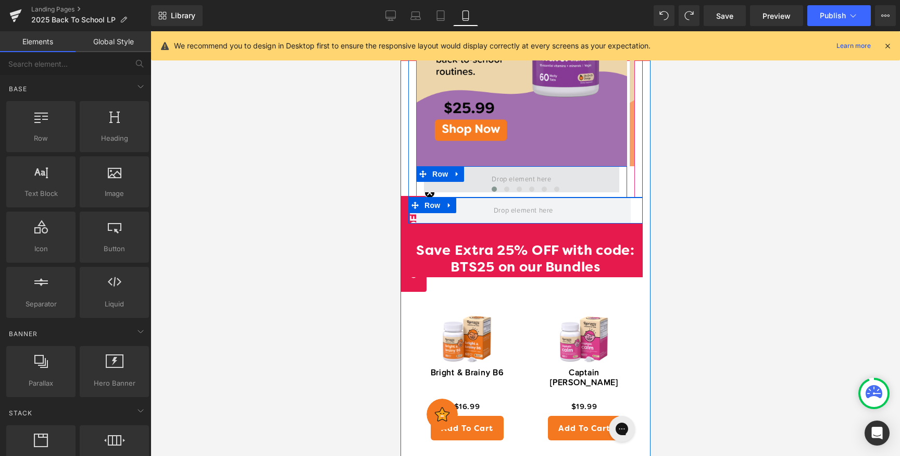
click at [564, 166] on span at bounding box center [520, 179] width 195 height 26
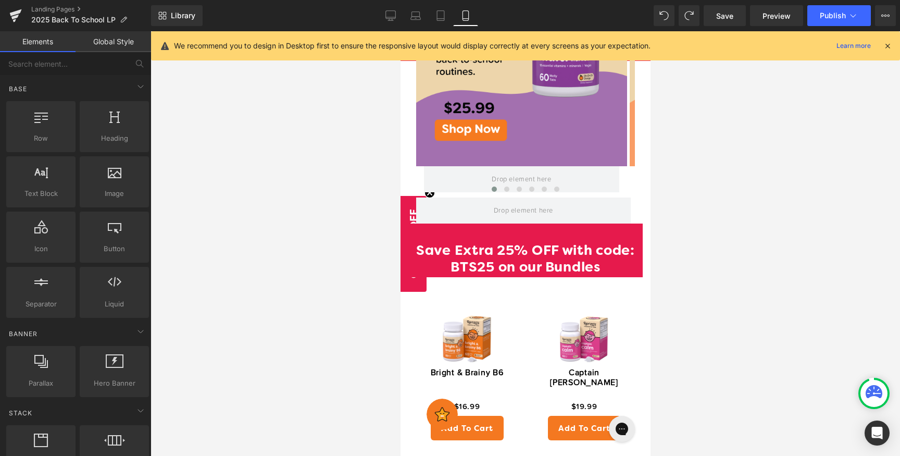
click at [664, 185] on div at bounding box center [524, 243] width 749 height 424
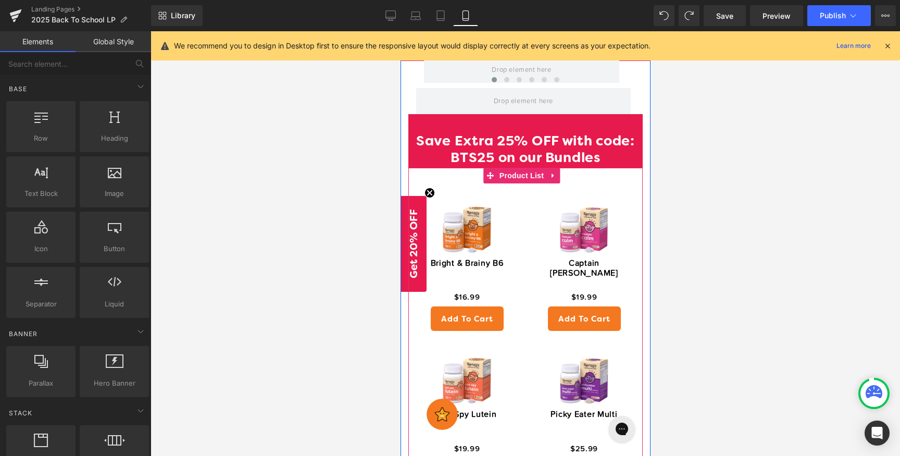
scroll to position [884, 0]
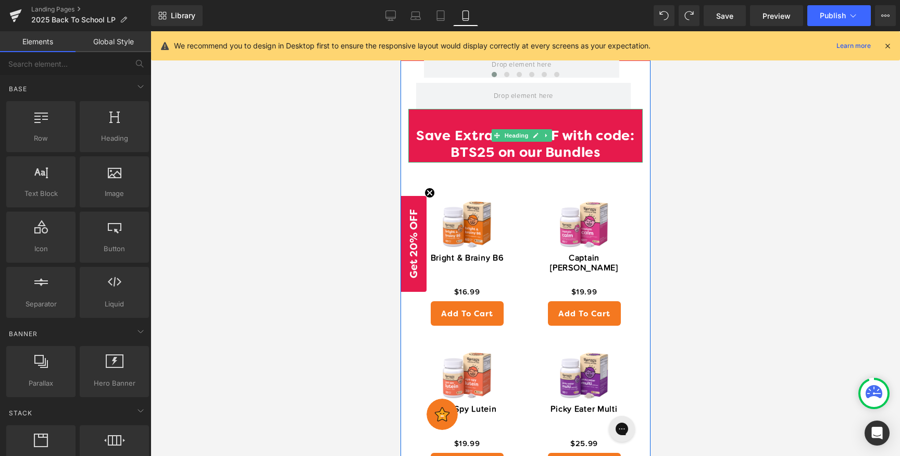
click at [601, 129] on h1 "Save Extra 25% OFF with code: BTS25 on our Bundles" at bounding box center [525, 146] width 234 height 34
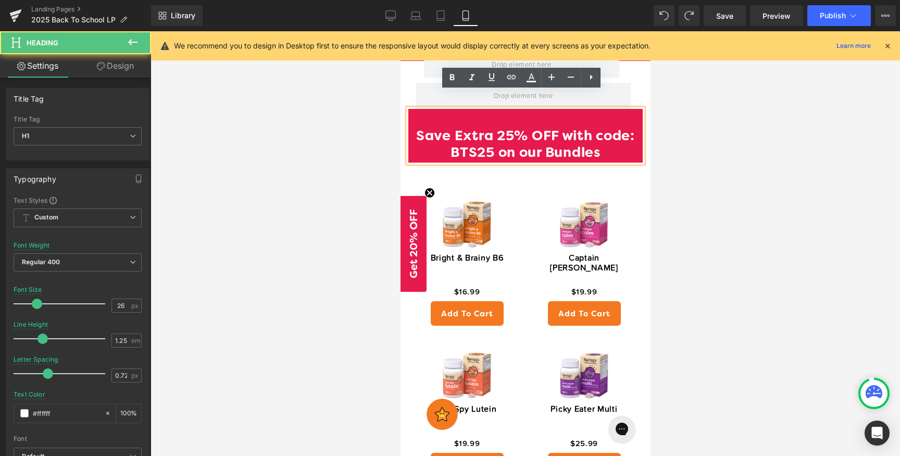
click at [414, 129] on h1 "Save Extra 25% OFF with code: BTS25 on our Bundles" at bounding box center [525, 146] width 234 height 34
click at [561, 129] on h1 "Save Extra 25% OFF with code: BTS25 on our Bundles" at bounding box center [525, 146] width 234 height 34
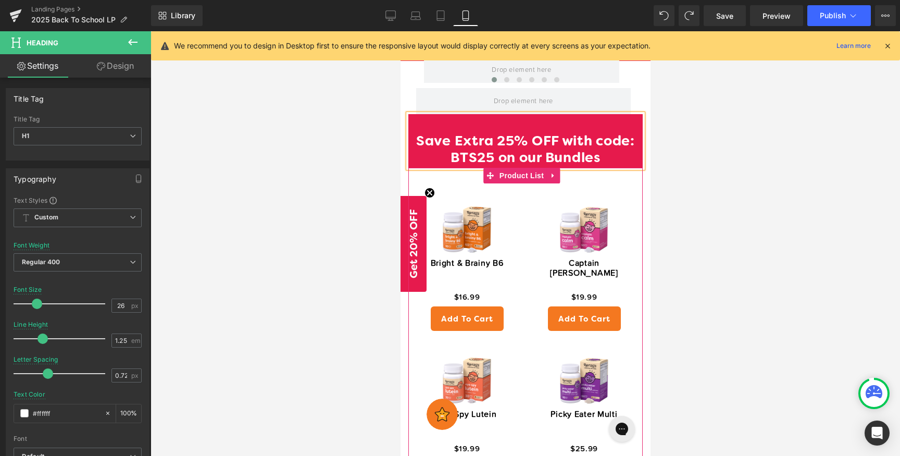
scroll to position [865, 0]
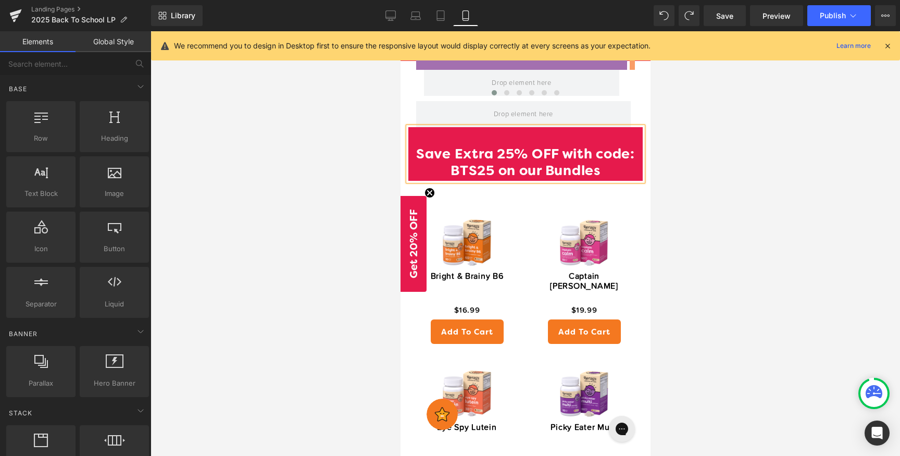
click at [753, 130] on div at bounding box center [524, 243] width 749 height 424
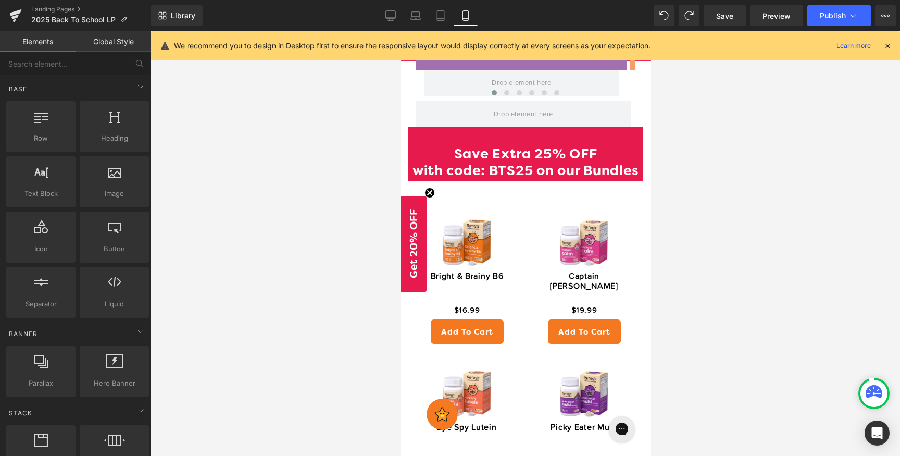
click at [743, 179] on div at bounding box center [524, 243] width 749 height 424
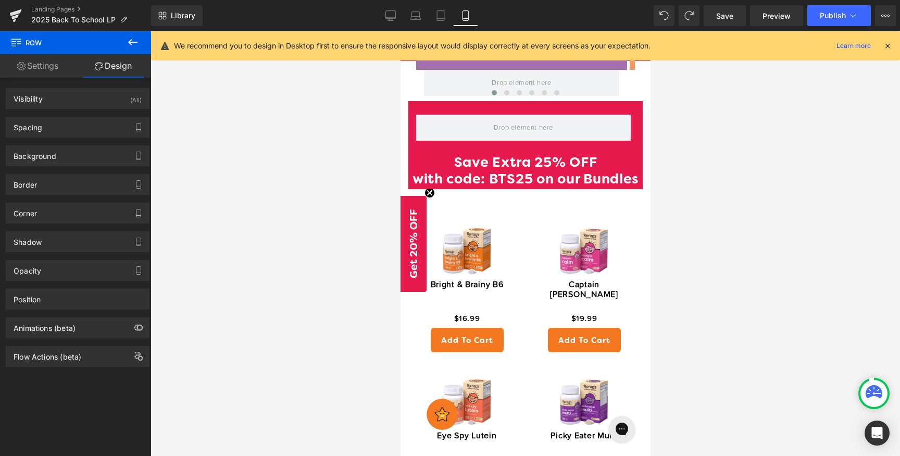
click at [625, 117] on div at bounding box center [523, 128] width 230 height 26
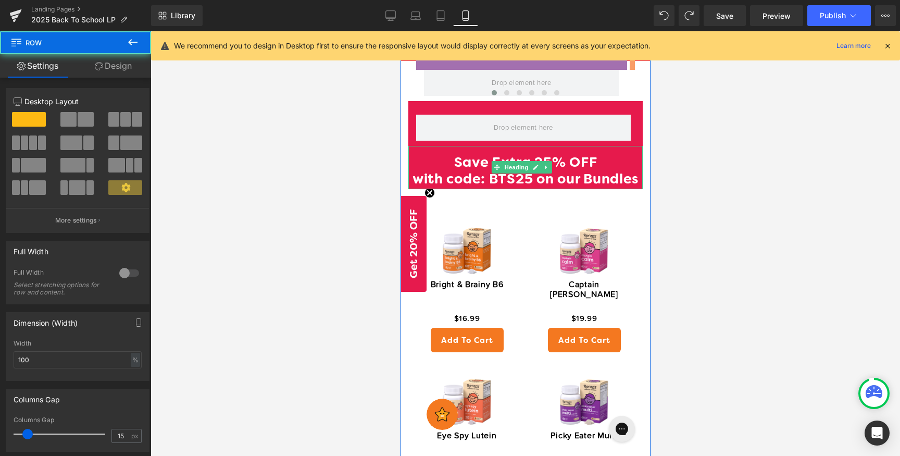
click at [611, 155] on h1 "Save Extra 25% OFF" at bounding box center [525, 163] width 234 height 17
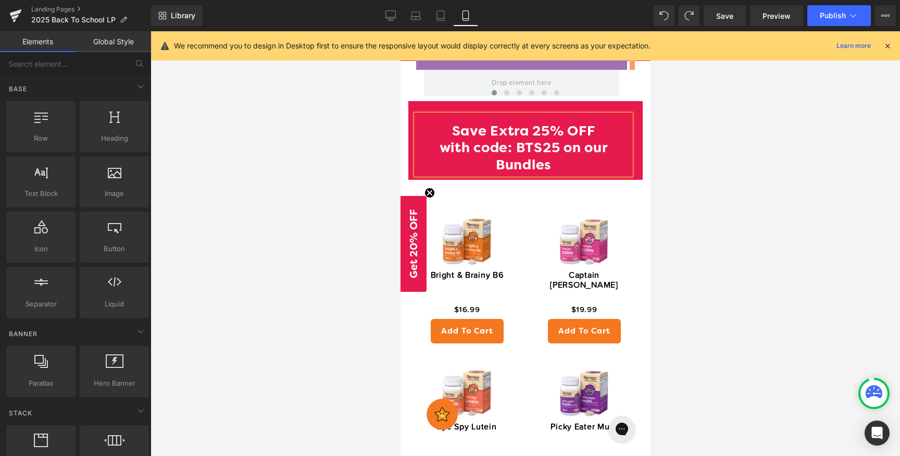
click at [701, 153] on div at bounding box center [524, 243] width 749 height 424
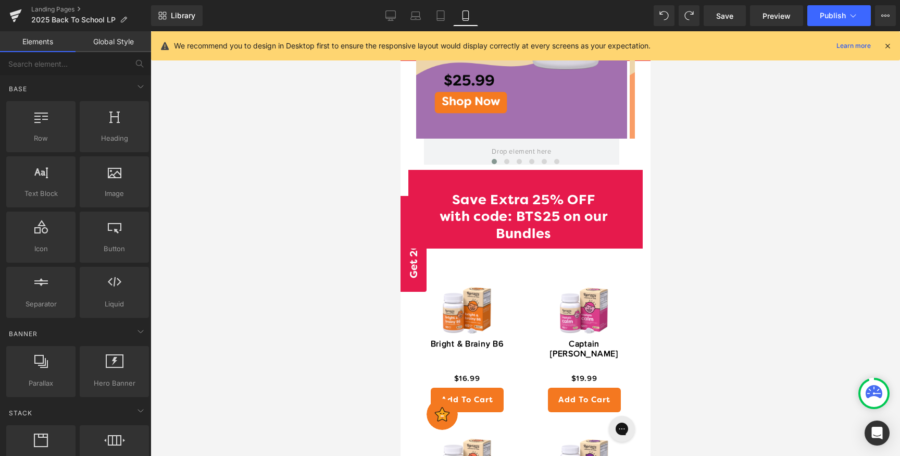
scroll to position [661, 0]
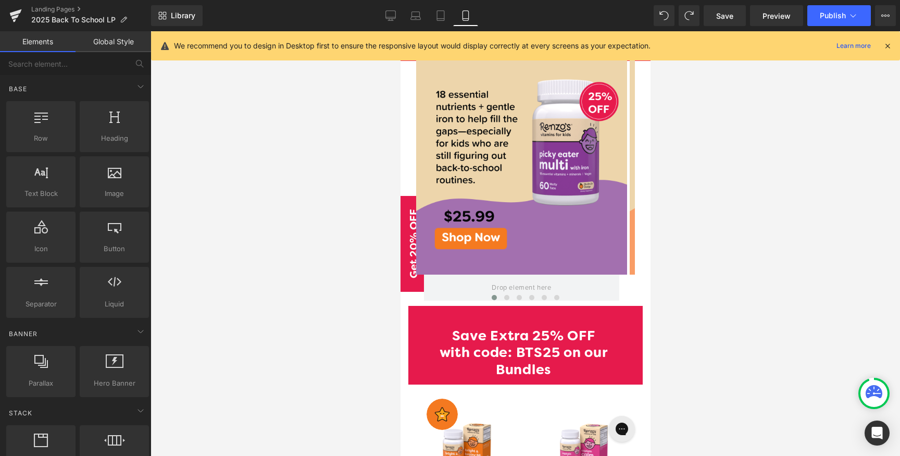
click at [604, 329] on h1 "Save Extra 25% OFF" at bounding box center [522, 337] width 215 height 17
click at [832, 365] on div at bounding box center [524, 243] width 749 height 424
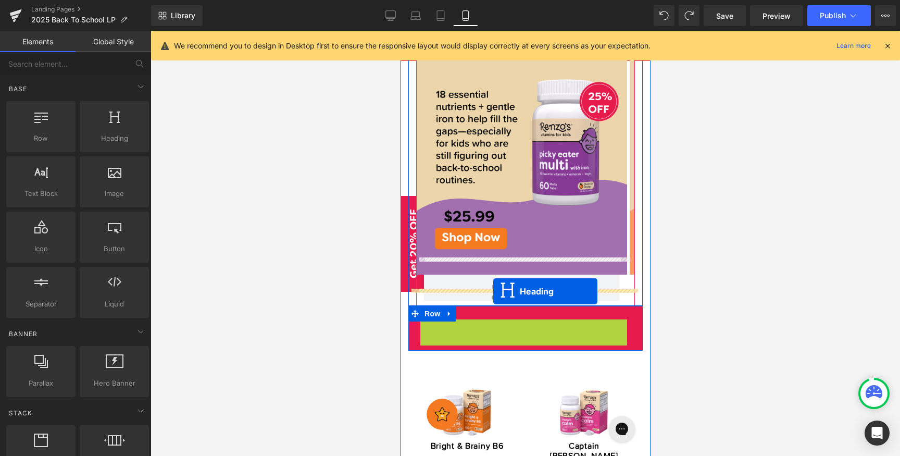
drag, startPoint x: 490, startPoint y: 333, endPoint x: 493, endPoint y: 291, distance: 41.7
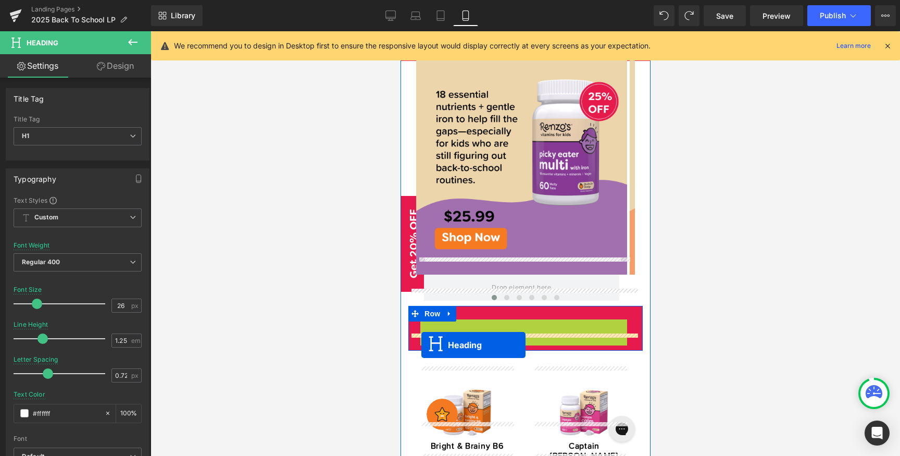
drag, startPoint x: 497, startPoint y: 331, endPoint x: 420, endPoint y: 344, distance: 77.6
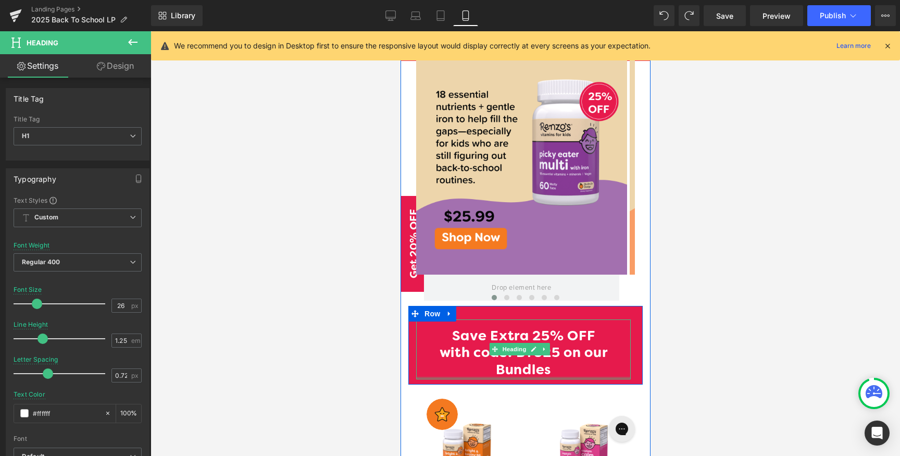
click at [459, 345] on h1 "with code: BTS25 on our Bundles" at bounding box center [522, 362] width 215 height 34
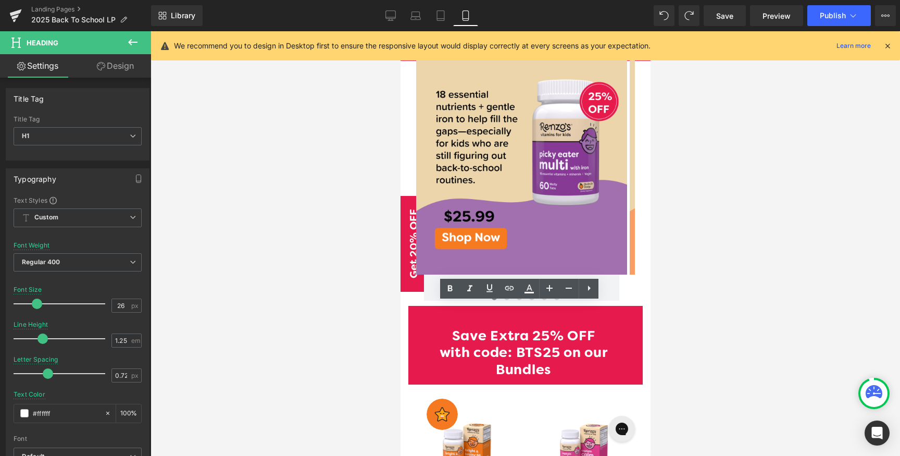
drag, startPoint x: 797, startPoint y: 330, endPoint x: 658, endPoint y: 305, distance: 141.3
click at [793, 329] on div at bounding box center [524, 243] width 749 height 424
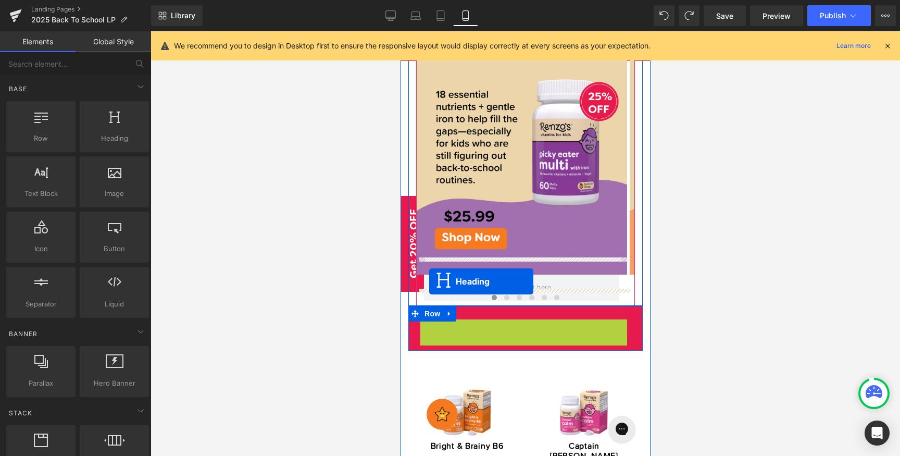
drag, startPoint x: 493, startPoint y: 332, endPoint x: 428, endPoint y: 281, distance: 81.6
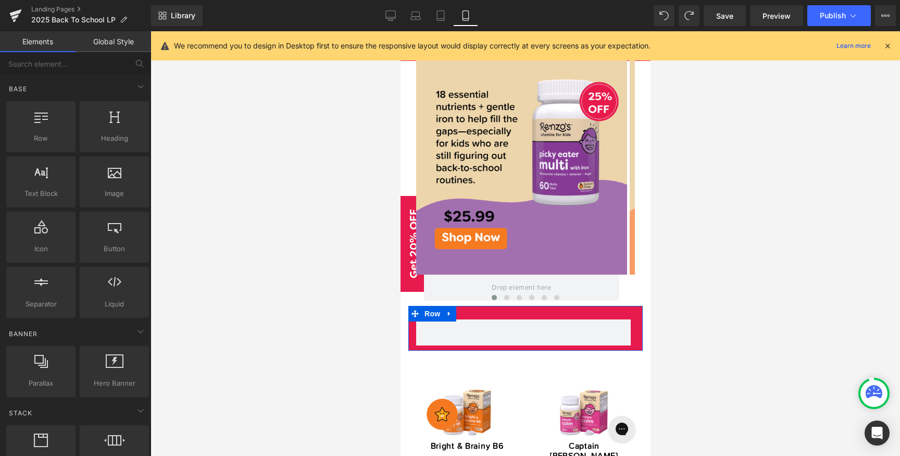
click at [720, 269] on div at bounding box center [524, 243] width 749 height 424
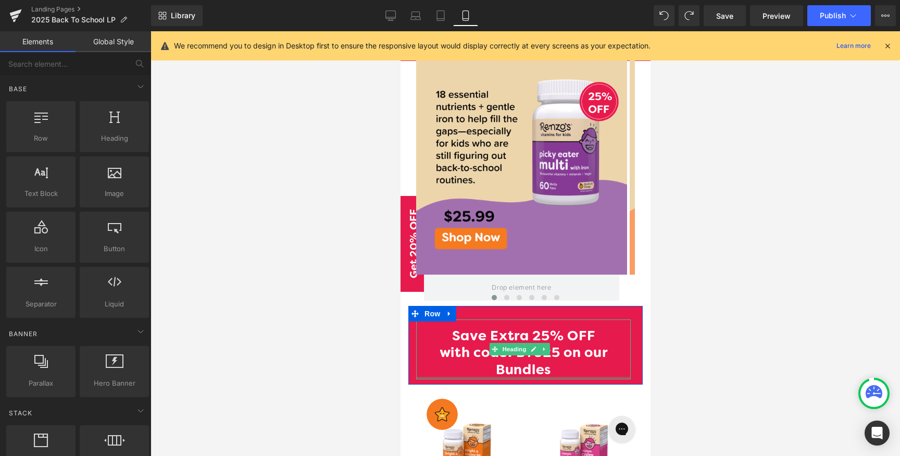
click at [671, 360] on div at bounding box center [524, 243] width 749 height 424
click at [694, 344] on div at bounding box center [524, 243] width 749 height 424
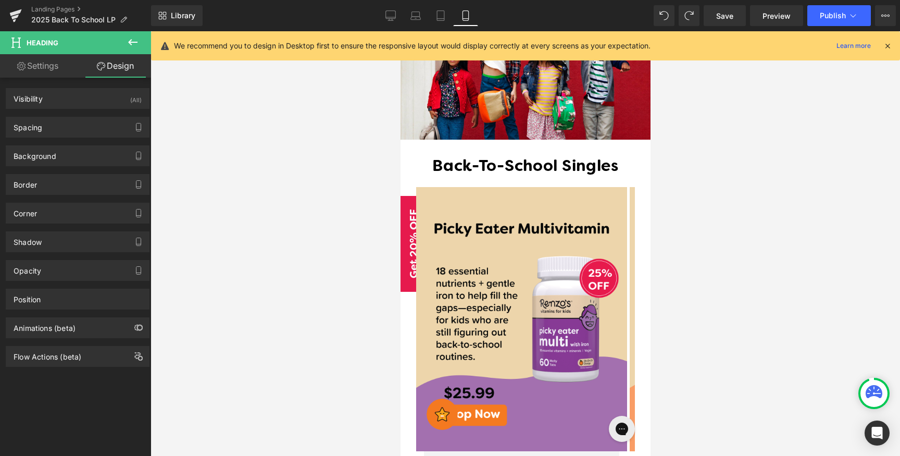
scroll to position [480, 0]
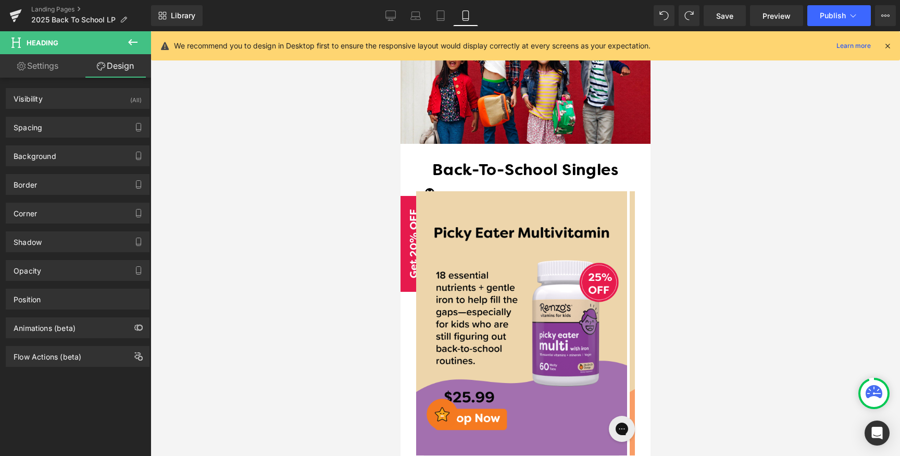
click at [695, 340] on div at bounding box center [524, 243] width 749 height 424
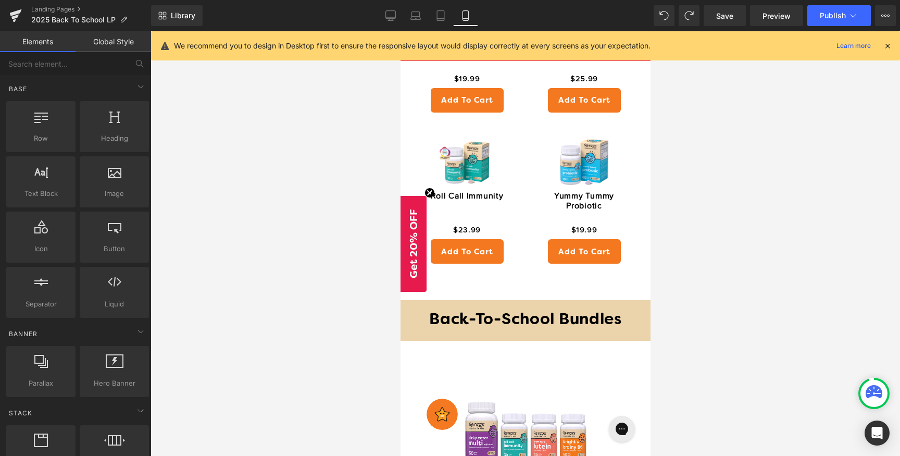
scroll to position [1239, 0]
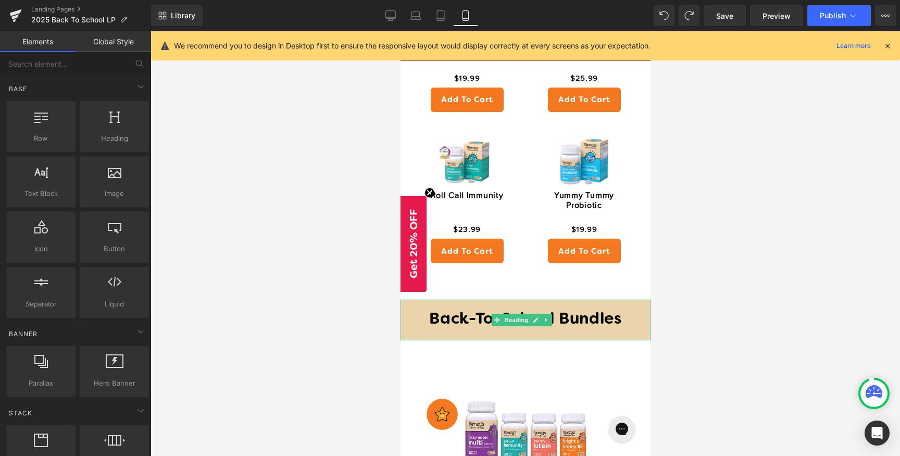
click at [505, 313] on link "Heading" at bounding box center [509, 319] width 39 height 12
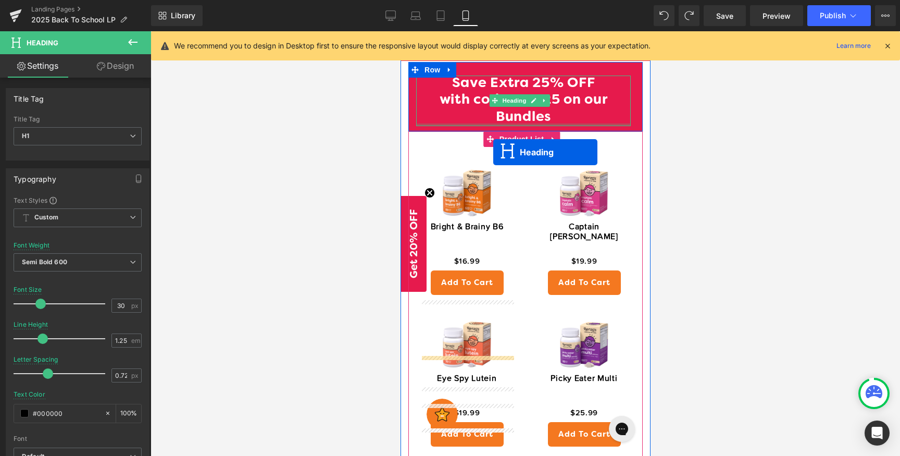
scroll to position [909, 0]
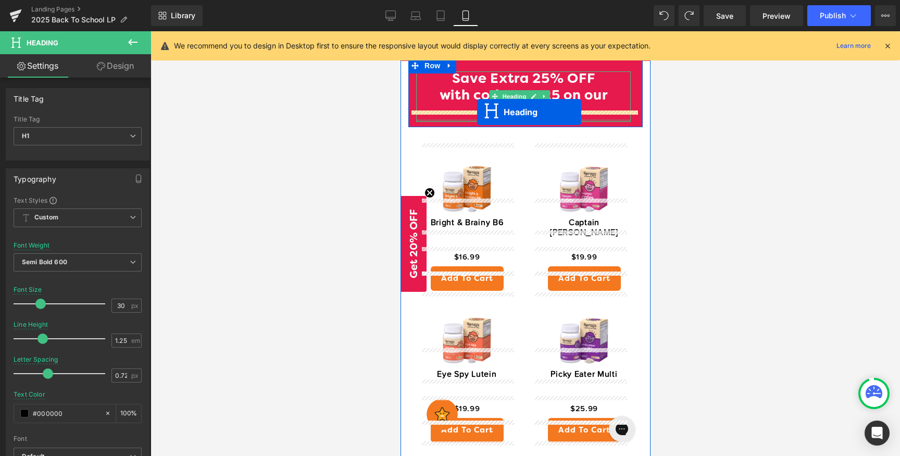
drag, startPoint x: 494, startPoint y: 335, endPoint x: 476, endPoint y: 112, distance: 223.5
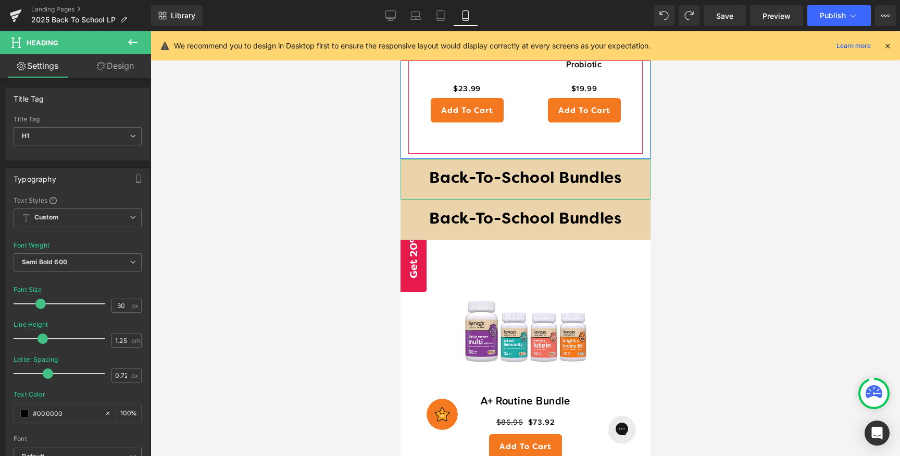
scroll to position [1380, 0]
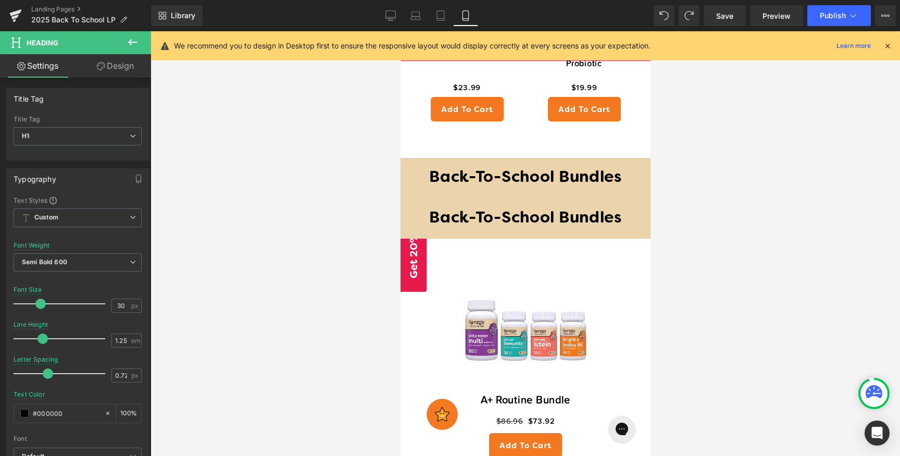
click at [694, 216] on div at bounding box center [524, 243] width 749 height 424
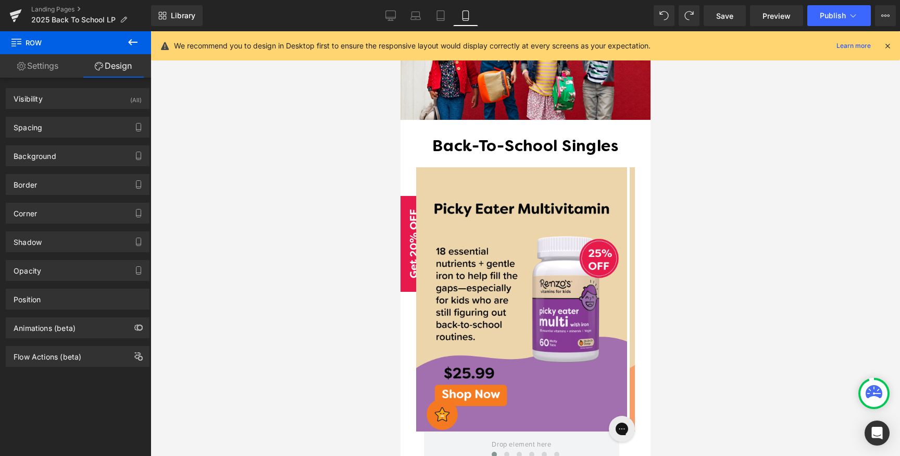
scroll to position [480, 0]
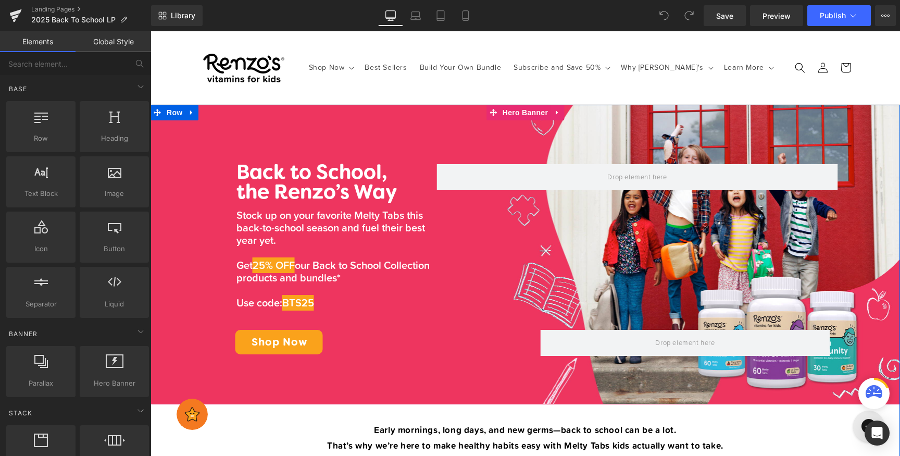
scroll to position [21, 0]
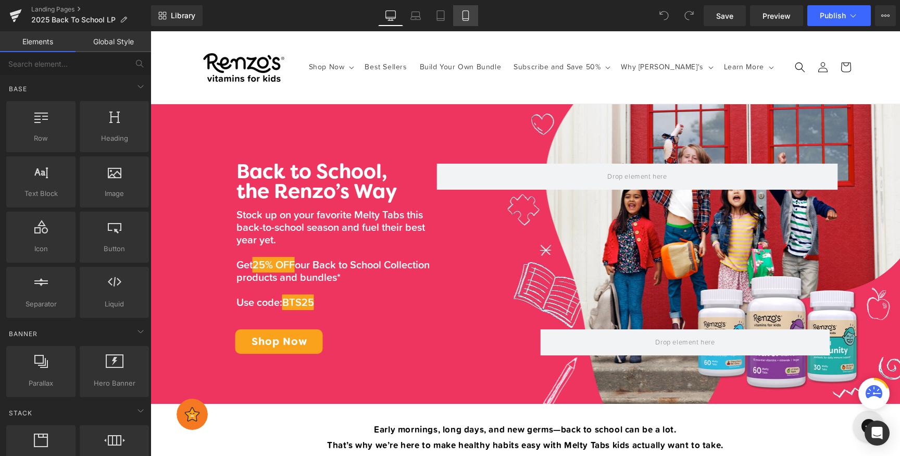
click at [473, 19] on link "Mobile" at bounding box center [465, 15] width 25 height 21
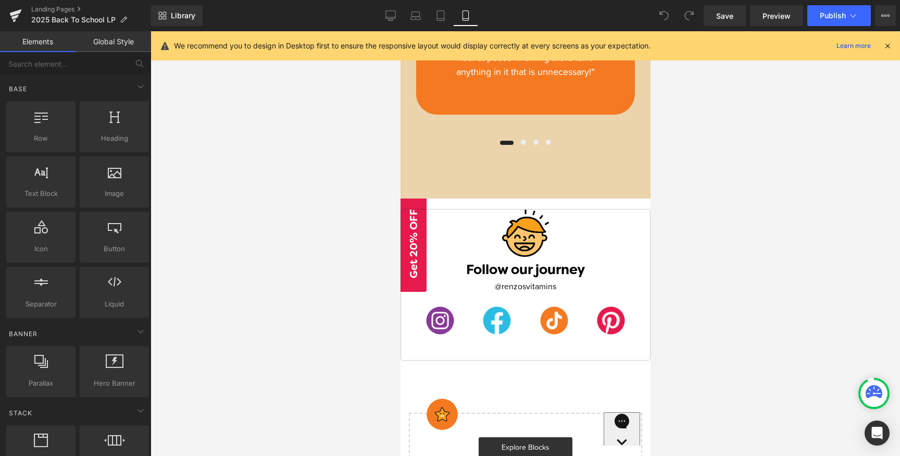
scroll to position [2348, 0]
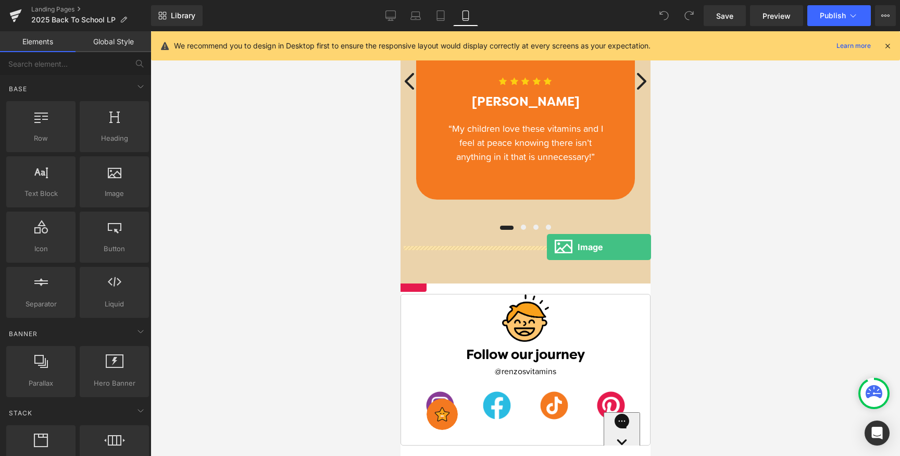
drag, startPoint x: 512, startPoint y: 218, endPoint x: 546, endPoint y: 246, distance: 44.4
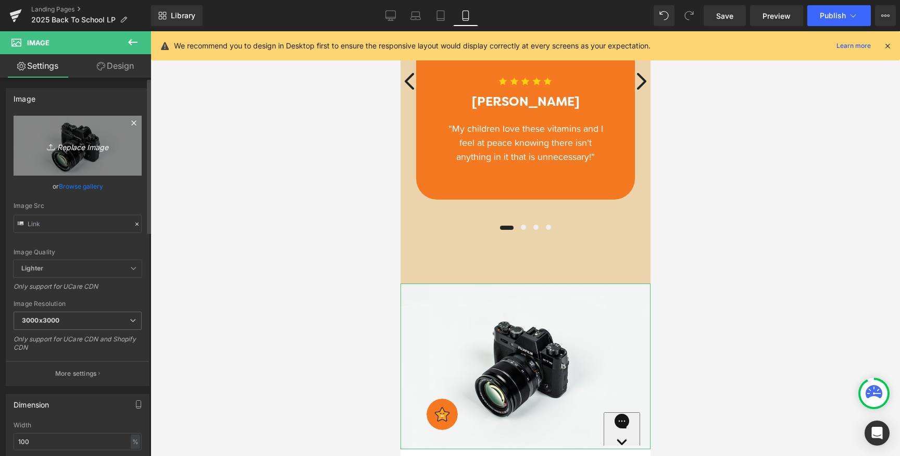
click at [98, 148] on icon "Replace Image" at bounding box center [77, 145] width 83 height 13
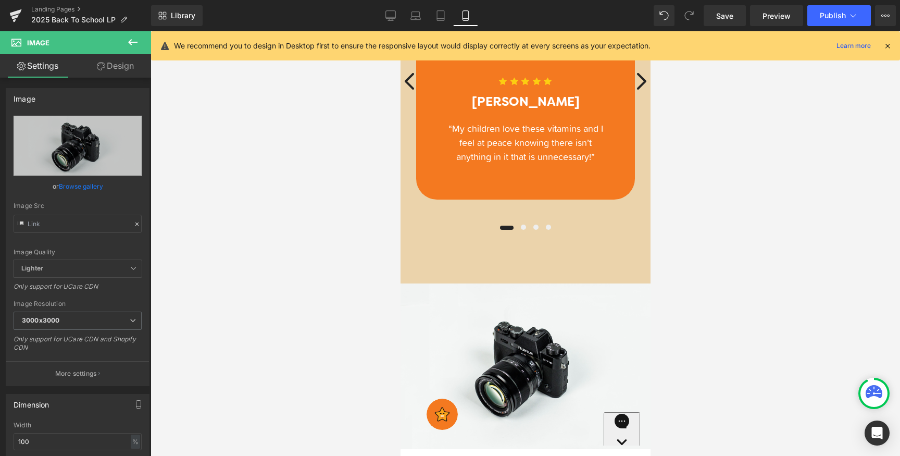
type input "C:\fakepath\Frame_97.webp"
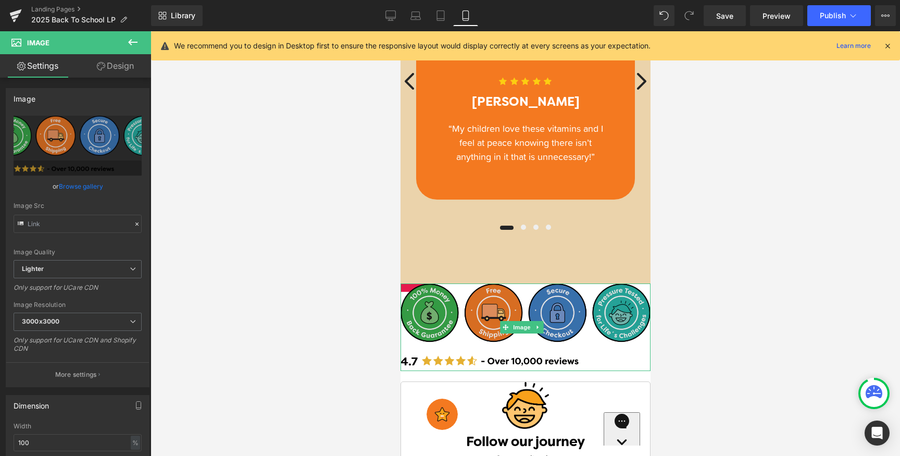
click at [589, 284] on img at bounding box center [525, 326] width 250 height 87
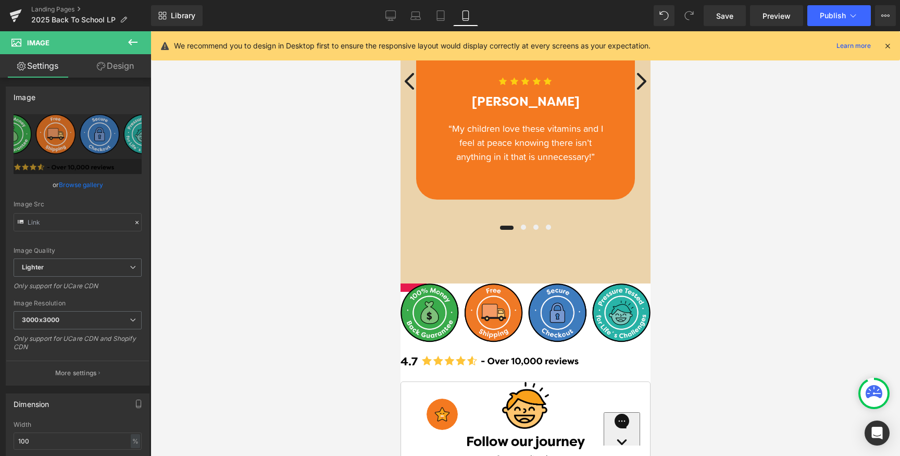
scroll to position [2, 0]
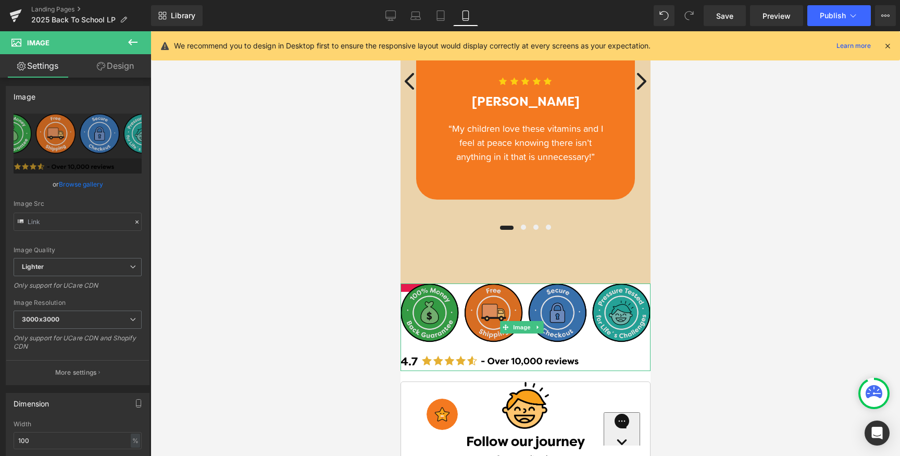
click at [452, 283] on img at bounding box center [525, 326] width 250 height 87
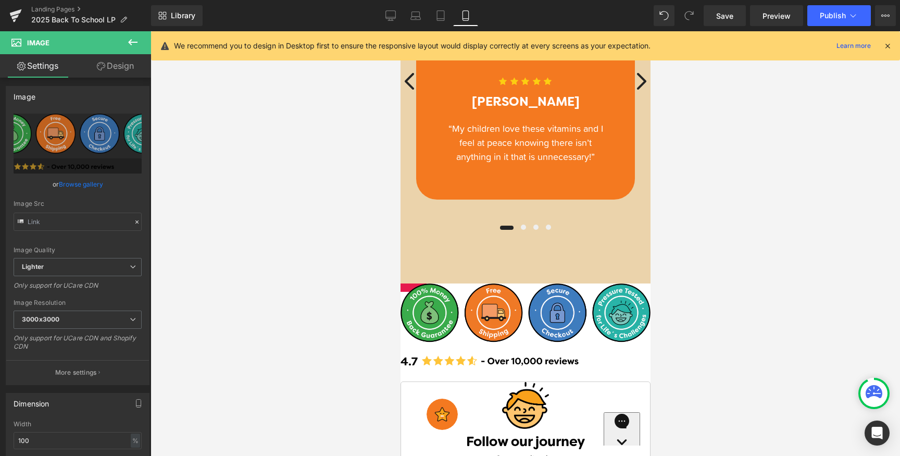
click at [131, 42] on icon at bounding box center [132, 42] width 9 height 6
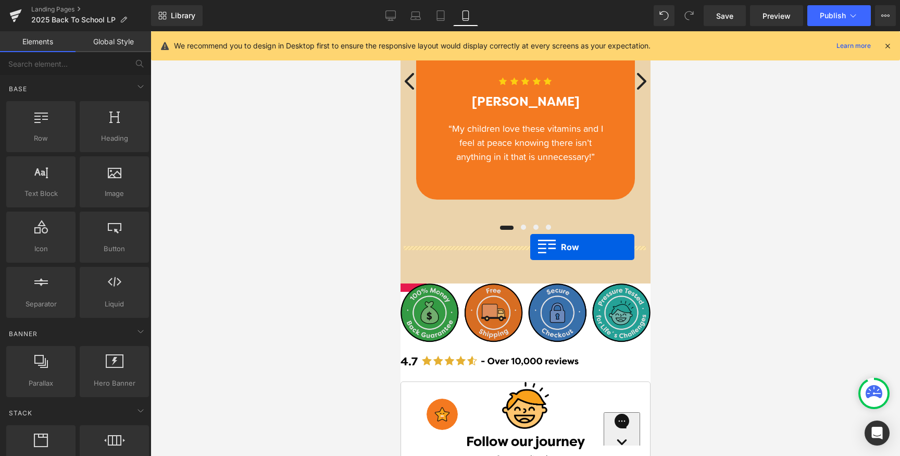
drag, startPoint x: 440, startPoint y: 168, endPoint x: 530, endPoint y: 246, distance: 118.8
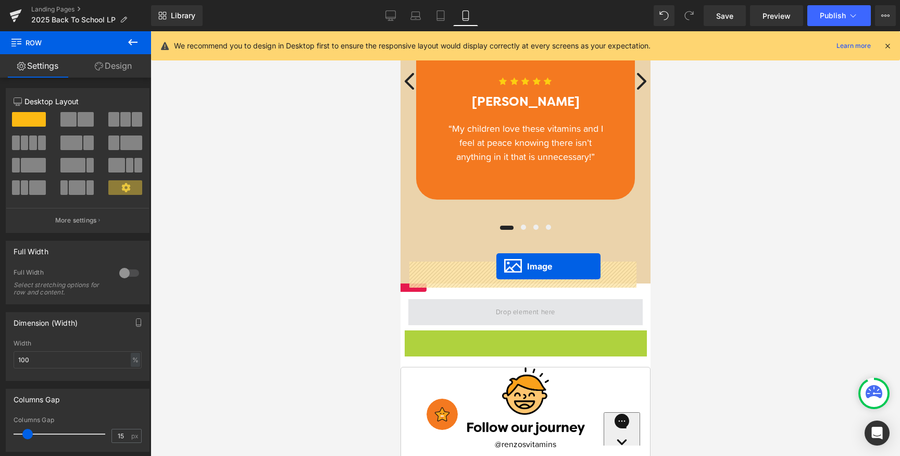
drag, startPoint x: 505, startPoint y: 335, endPoint x: 496, endPoint y: 266, distance: 69.8
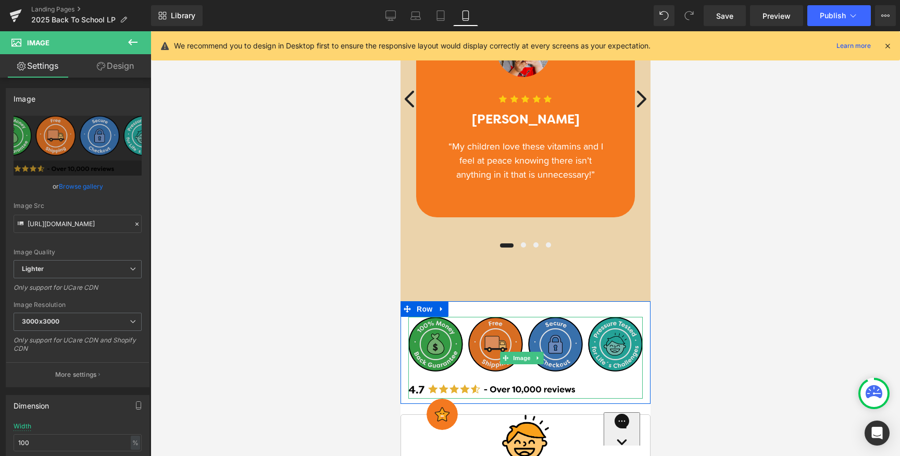
scroll to position [2328, 0]
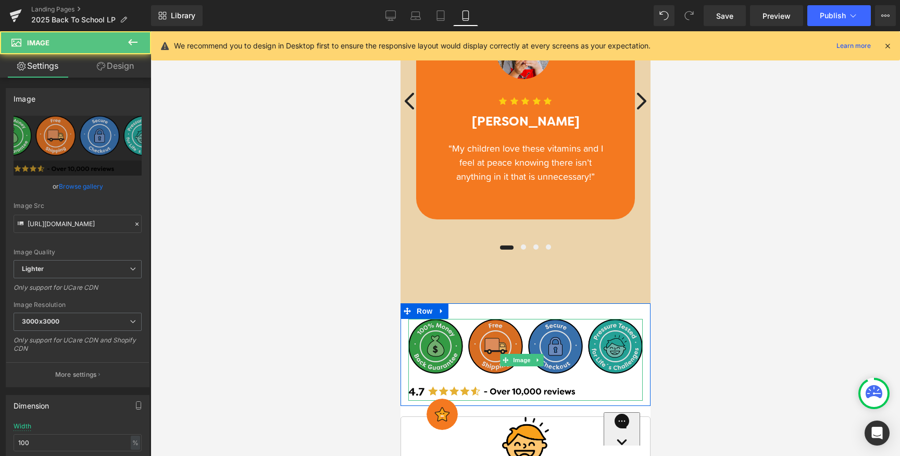
click at [571, 349] on img at bounding box center [525, 360] width 234 height 82
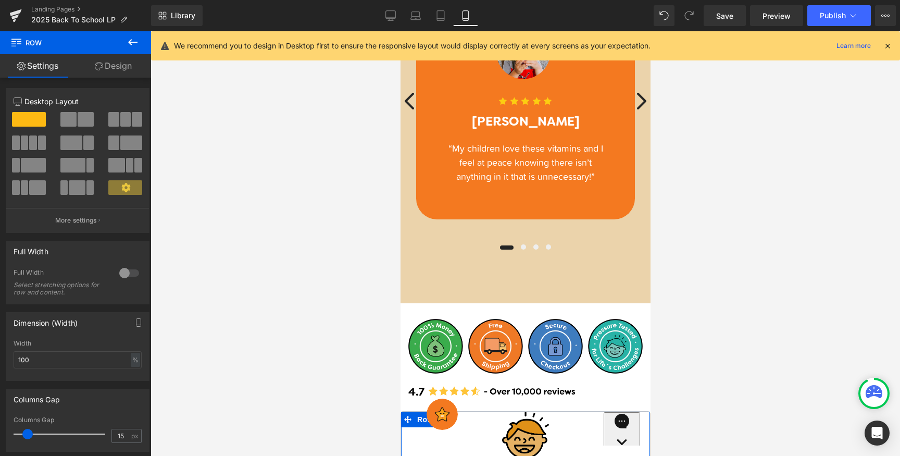
drag, startPoint x: 520, startPoint y: 361, endPoint x: 522, endPoint y: 377, distance: 15.7
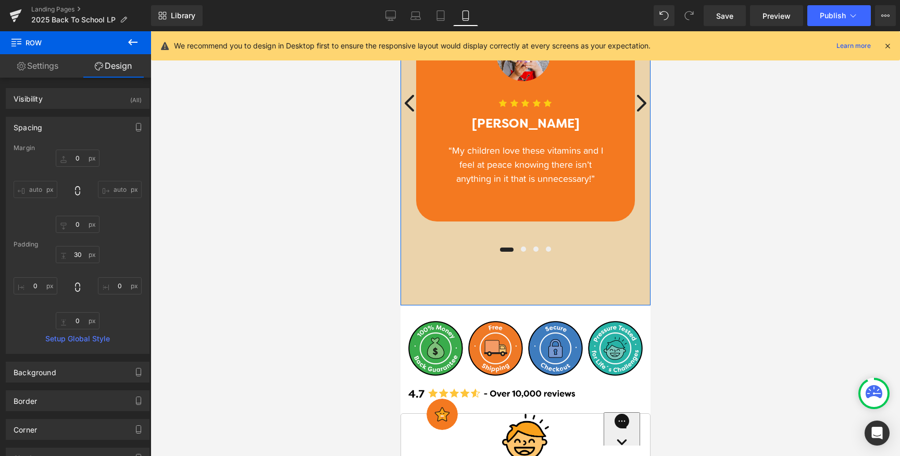
scroll to position [2324, 0]
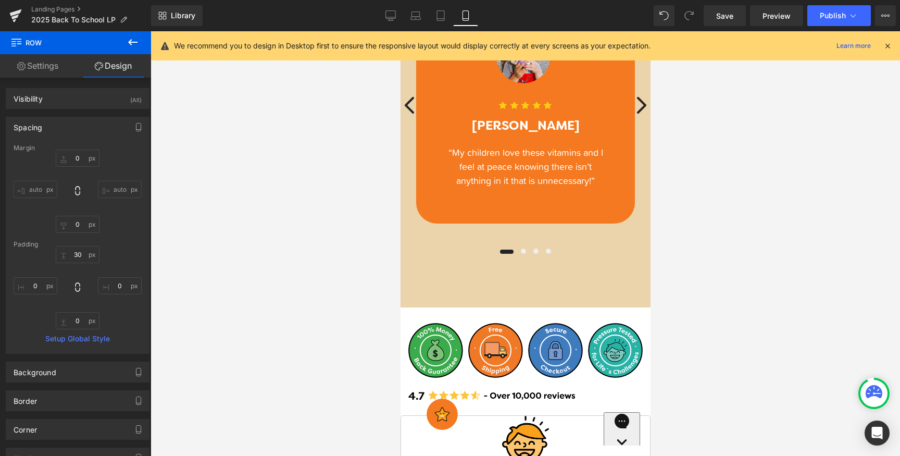
click at [770, 285] on div at bounding box center [524, 243] width 749 height 424
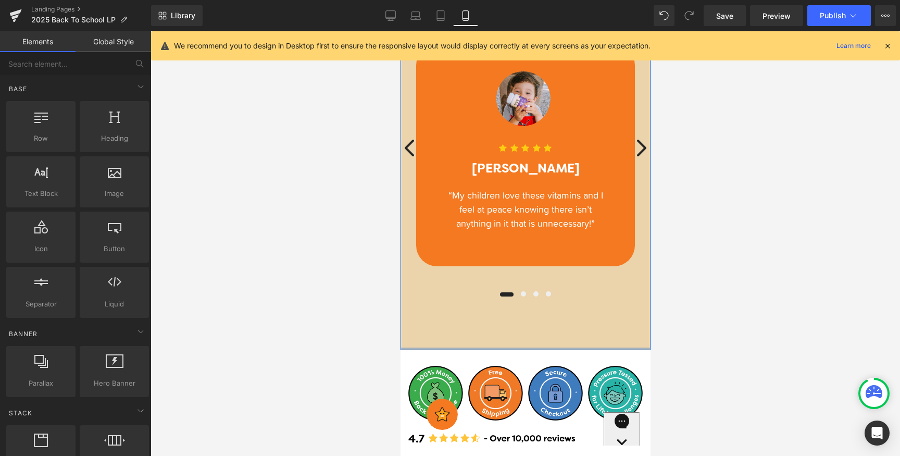
scroll to position [2252, 0]
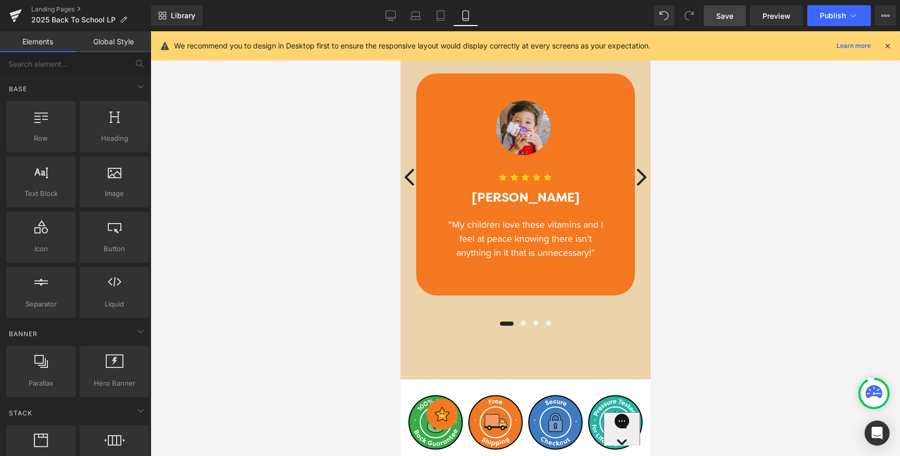
click at [733, 20] on span "Save" at bounding box center [724, 15] width 17 height 11
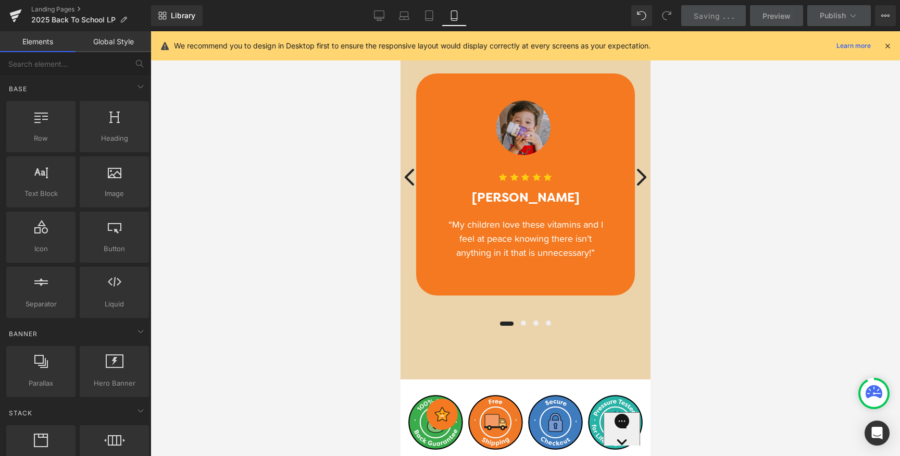
scroll to position [2112, 0]
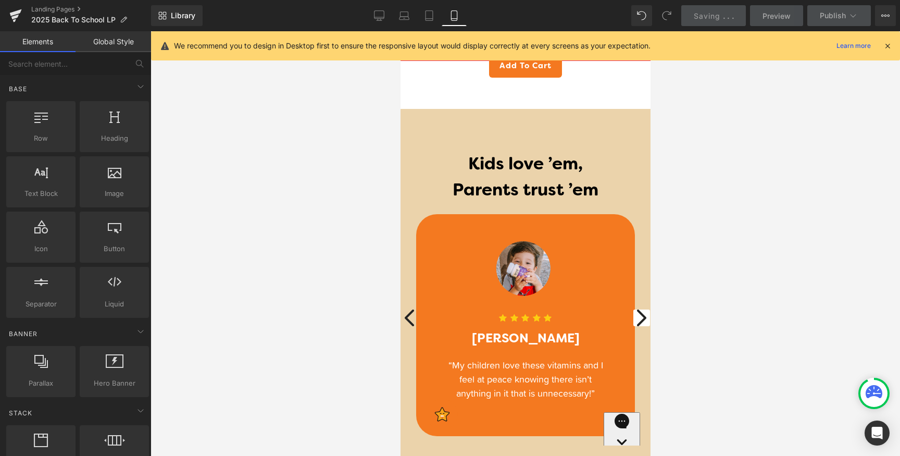
click at [636, 309] on button "›" at bounding box center [641, 317] width 17 height 17
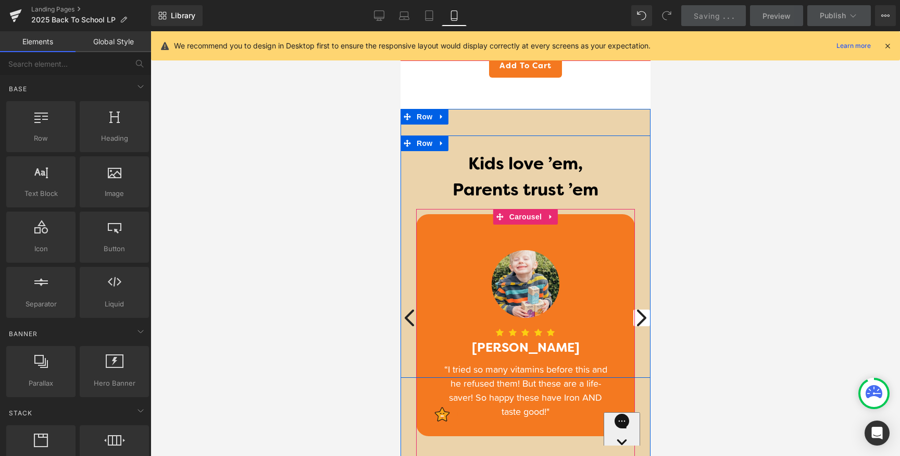
click at [635, 309] on button "›" at bounding box center [641, 317] width 17 height 17
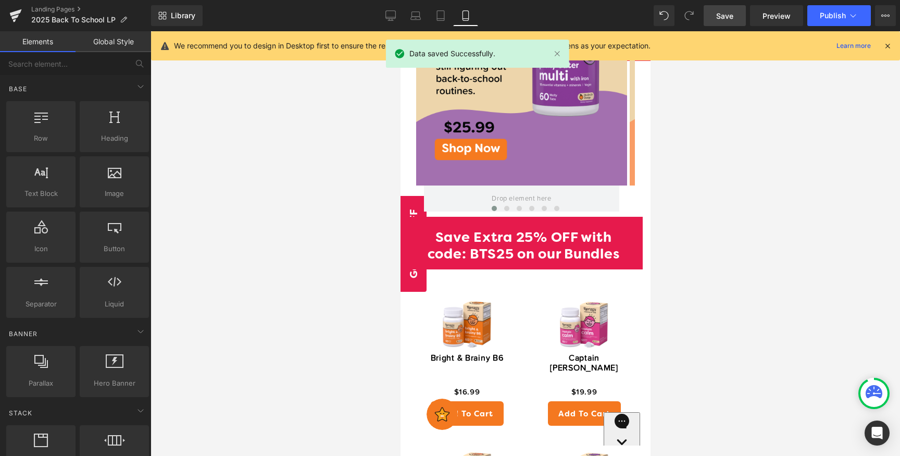
scroll to position [599, 0]
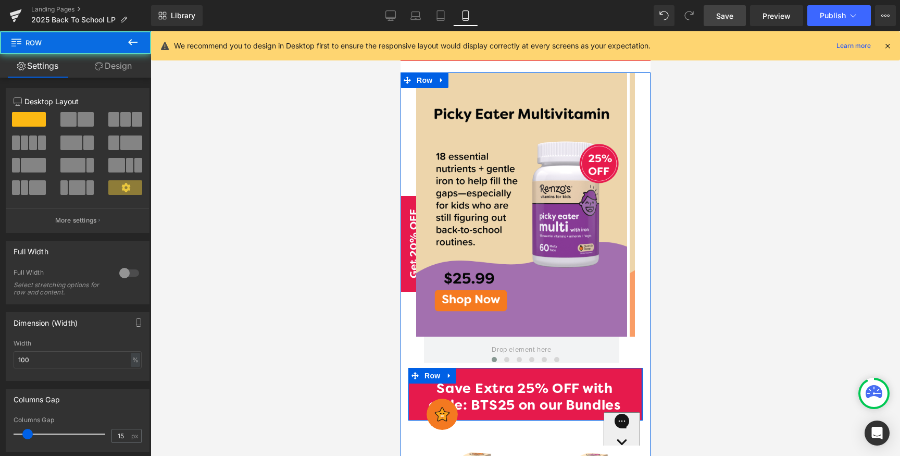
drag, startPoint x: 633, startPoint y: 365, endPoint x: 659, endPoint y: 367, distance: 25.6
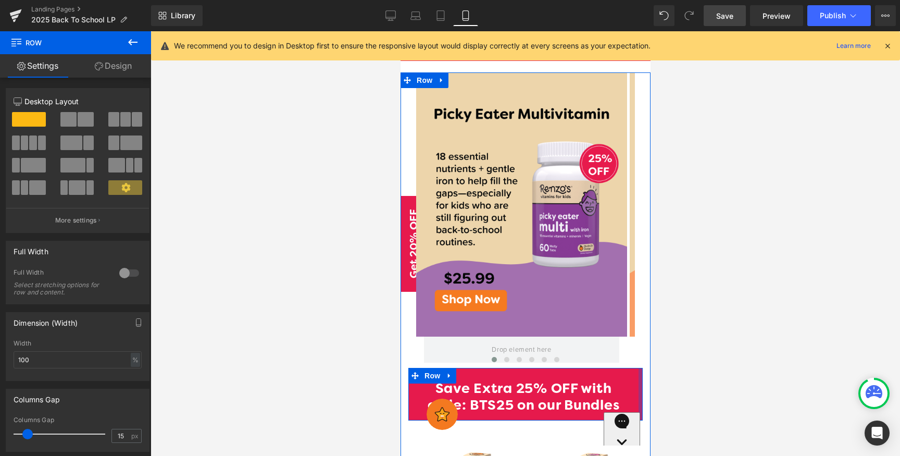
click at [638, 368] on div at bounding box center [640, 394] width 4 height 53
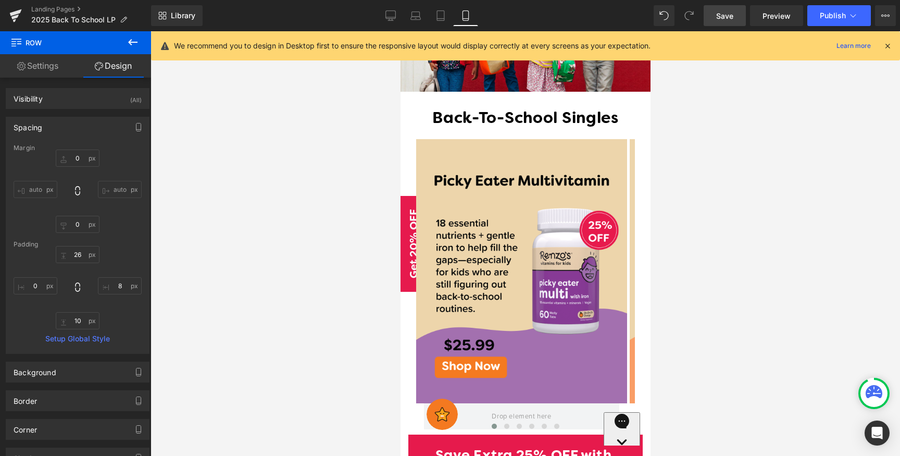
scroll to position [534, 0]
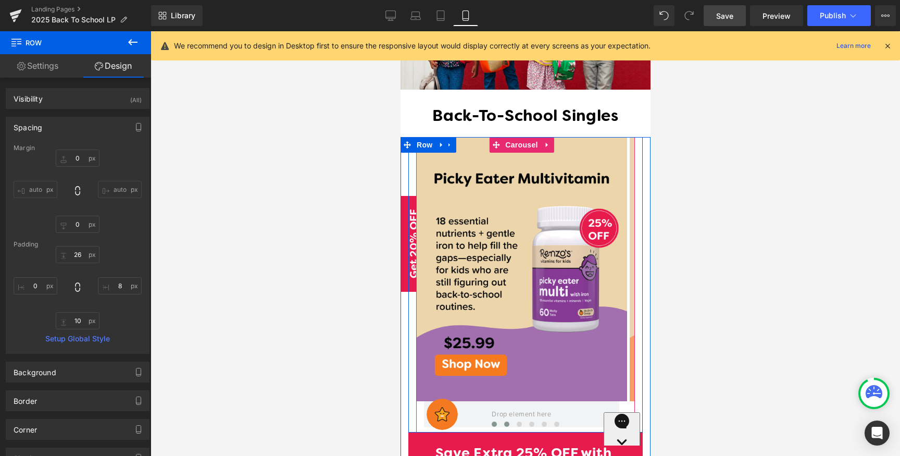
click at [500, 419] on button at bounding box center [506, 424] width 12 height 10
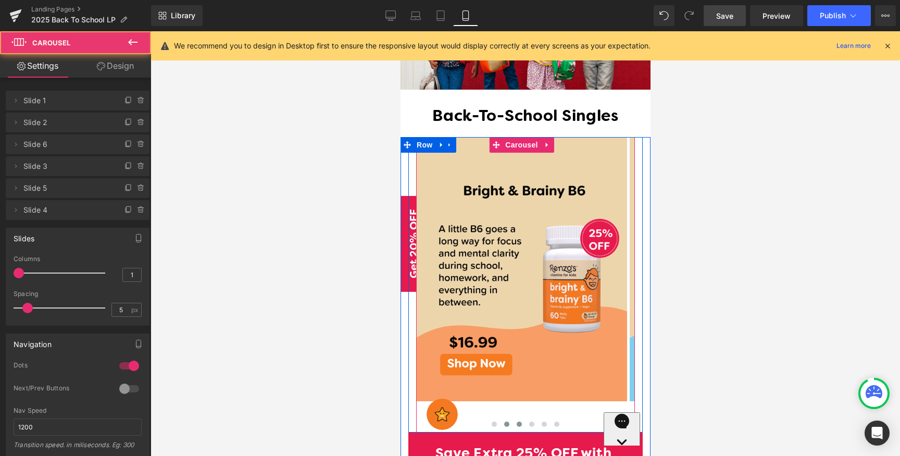
click at [516, 421] on span at bounding box center [518, 423] width 5 height 5
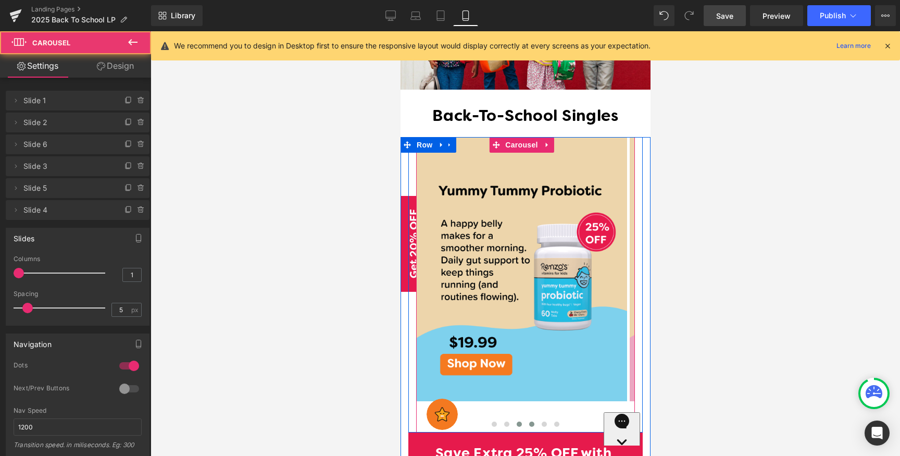
click at [528, 421] on span at bounding box center [530, 423] width 5 height 5
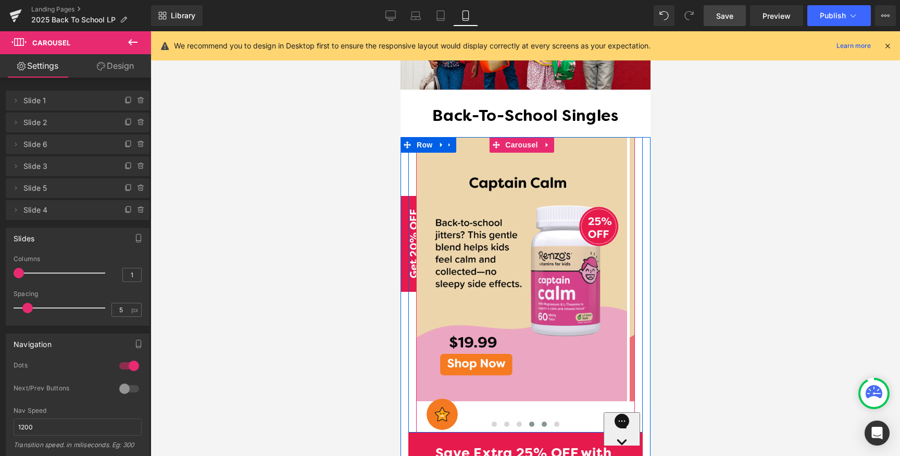
click at [537, 419] on button at bounding box center [543, 424] width 12 height 10
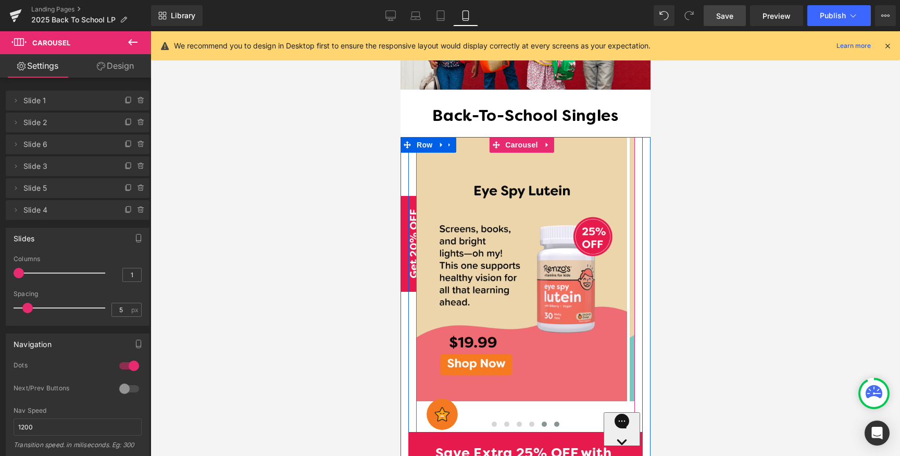
click at [550, 419] on button at bounding box center [556, 424] width 12 height 10
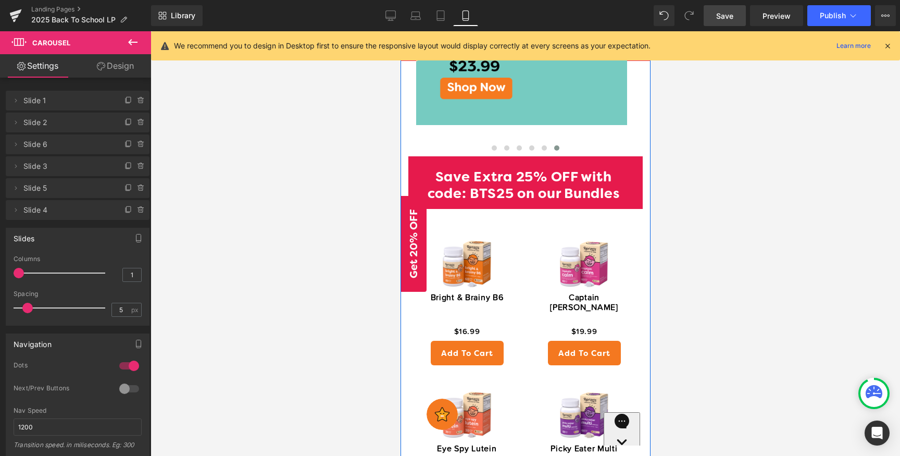
scroll to position [829, 0]
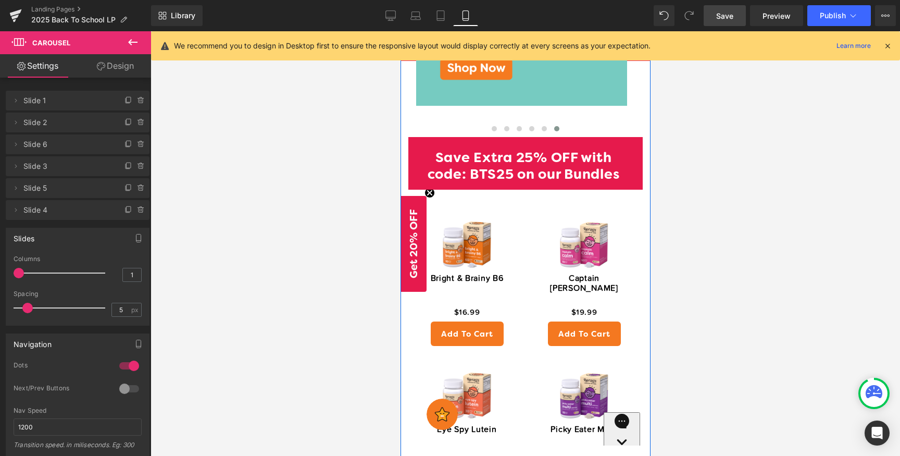
click at [412, 138] on span at bounding box center [417, 144] width 11 height 12
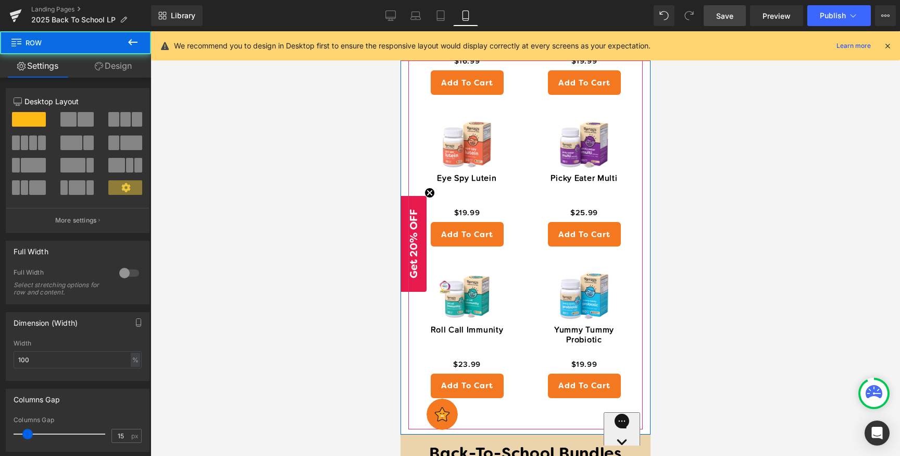
scroll to position [1168, 0]
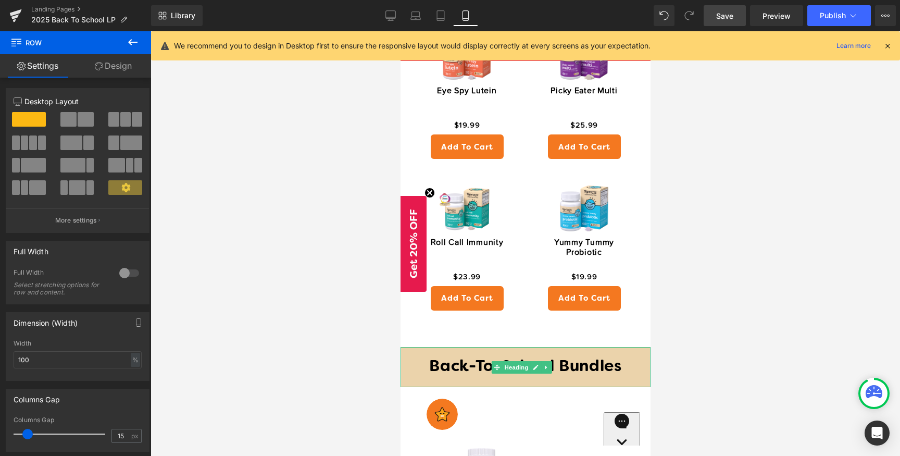
drag, startPoint x: 598, startPoint y: 329, endPoint x: 606, endPoint y: 325, distance: 8.6
click at [598, 347] on div "Back-To-School Bundles" at bounding box center [525, 367] width 250 height 41
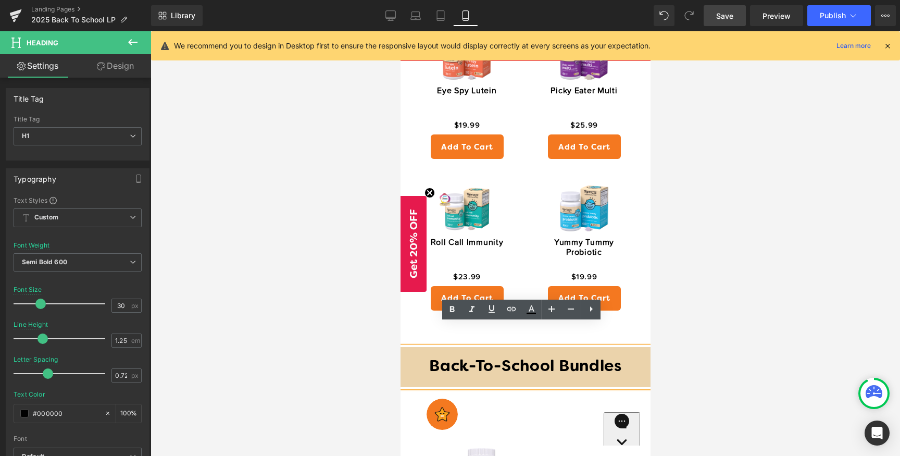
drag, startPoint x: 595, startPoint y: 337, endPoint x: 1002, endPoint y: 366, distance: 408.2
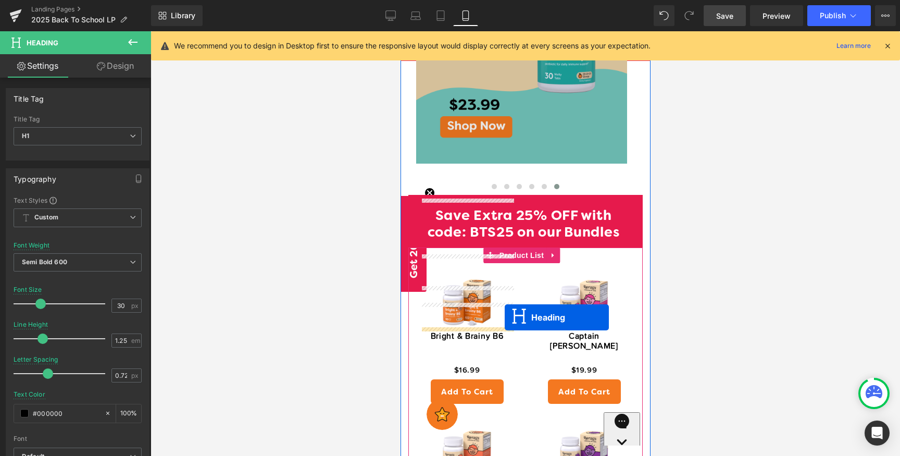
scroll to position [737, 0]
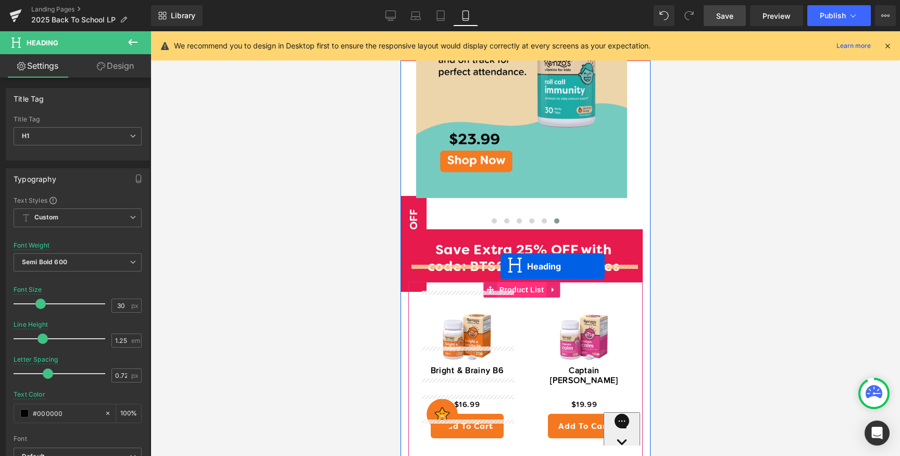
drag, startPoint x: 498, startPoint y: 248, endPoint x: 500, endPoint y: 266, distance: 17.8
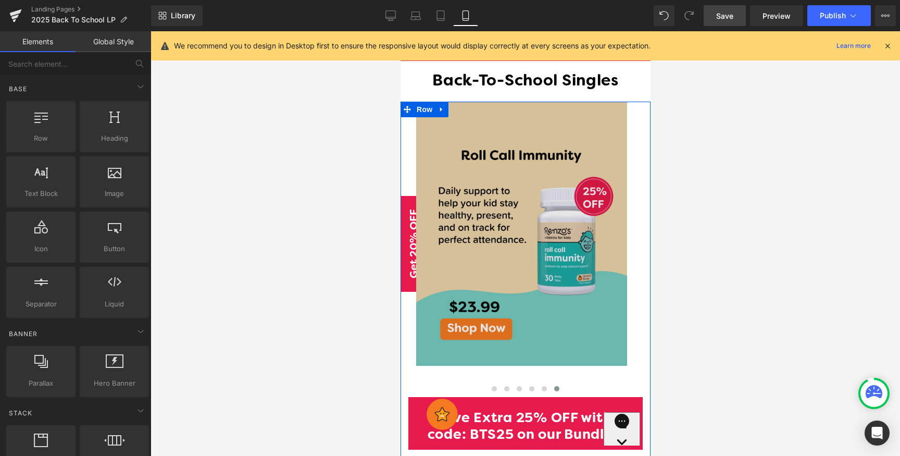
scroll to position [569, 0]
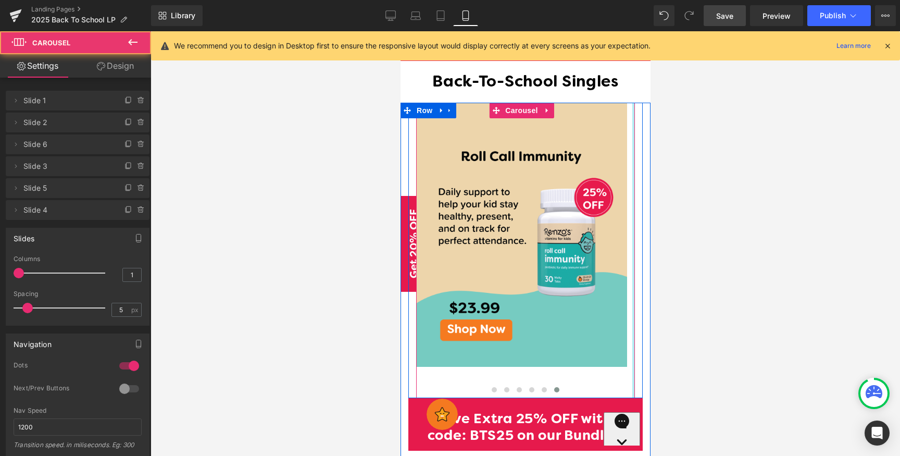
drag, startPoint x: 625, startPoint y: 275, endPoint x: 639, endPoint y: 276, distance: 14.1
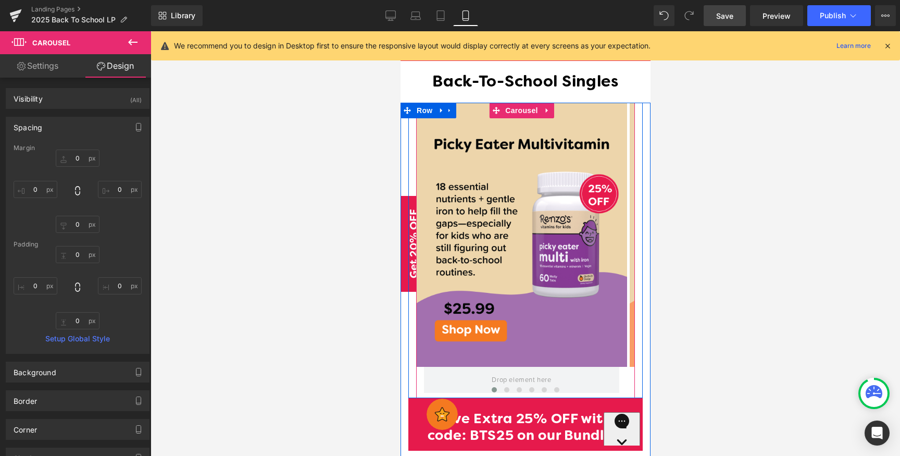
click at [491, 387] on span at bounding box center [493, 389] width 5 height 5
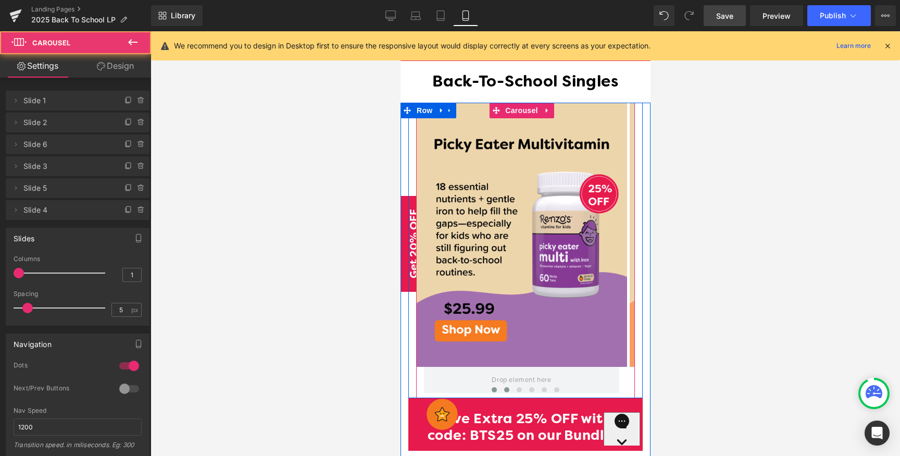
click at [503, 387] on span at bounding box center [505, 389] width 5 height 5
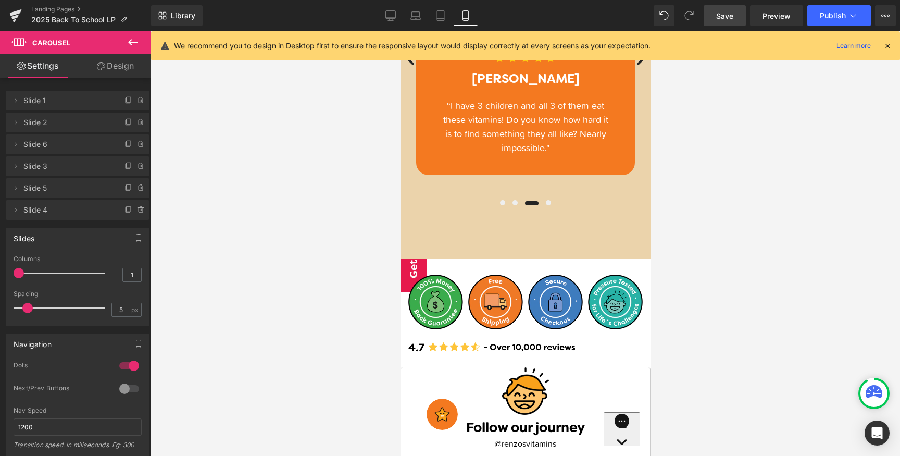
scroll to position [2484, 0]
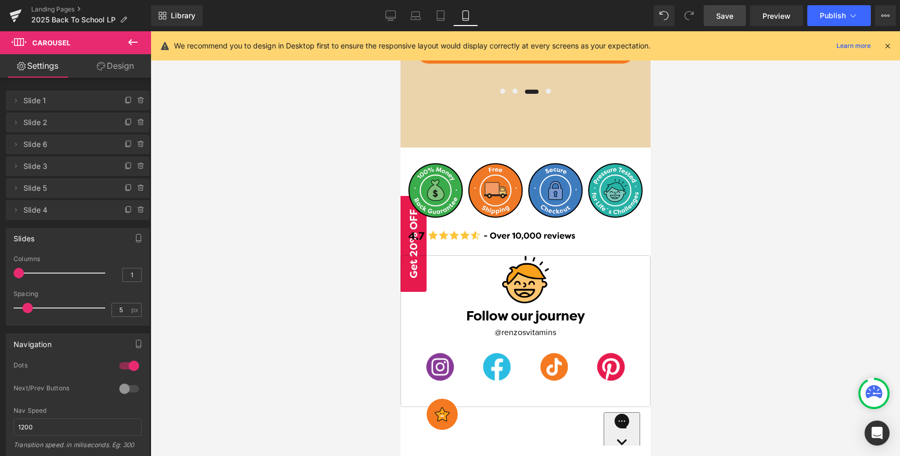
click at [715, 16] on link "Save" at bounding box center [724, 15] width 42 height 21
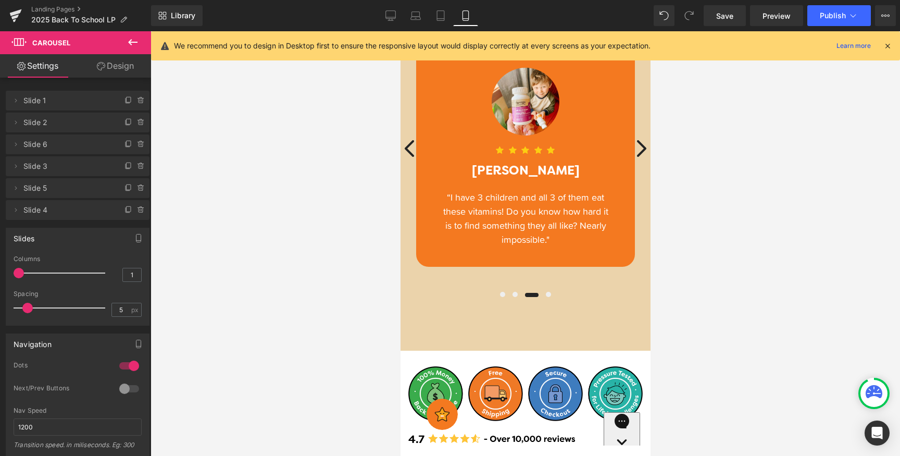
scroll to position [2262, 0]
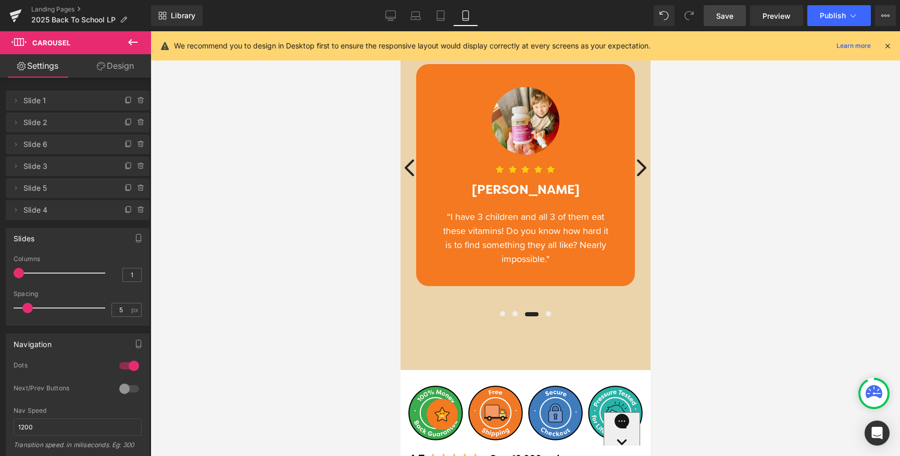
click at [739, 18] on link "Save" at bounding box center [724, 15] width 42 height 21
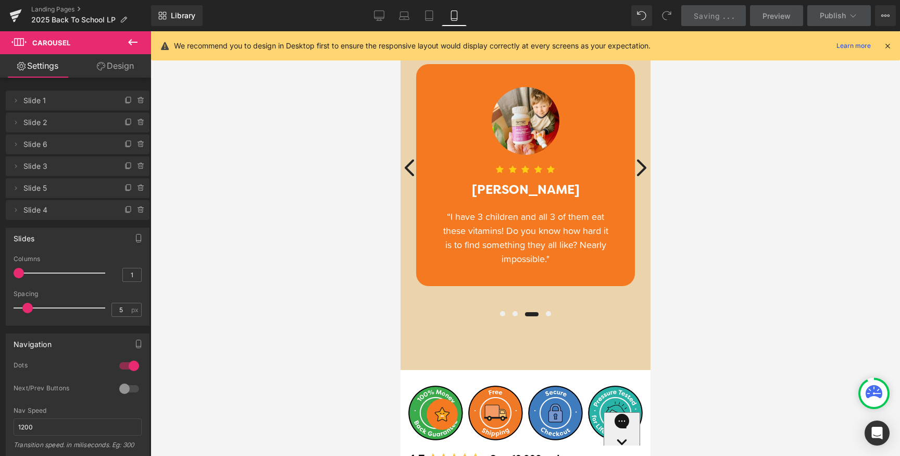
click at [780, 15] on span "Preview" at bounding box center [776, 15] width 28 height 11
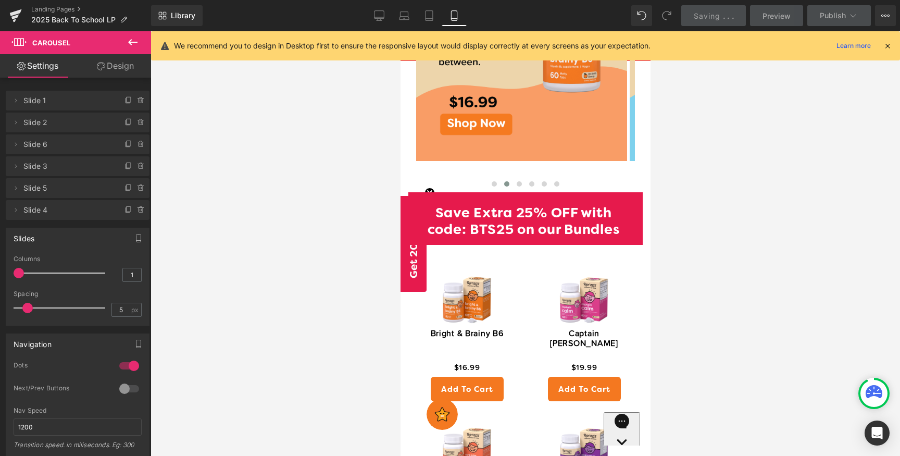
scroll to position [771, 0]
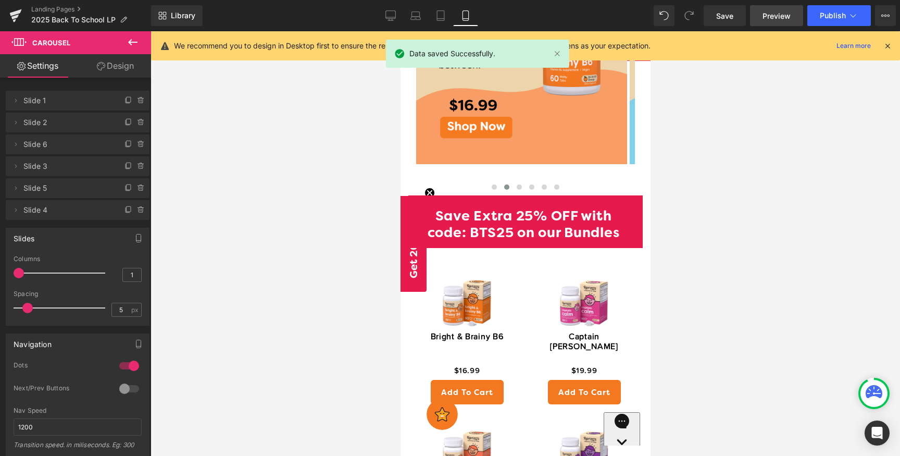
click at [760, 12] on link "Preview" at bounding box center [776, 15] width 53 height 21
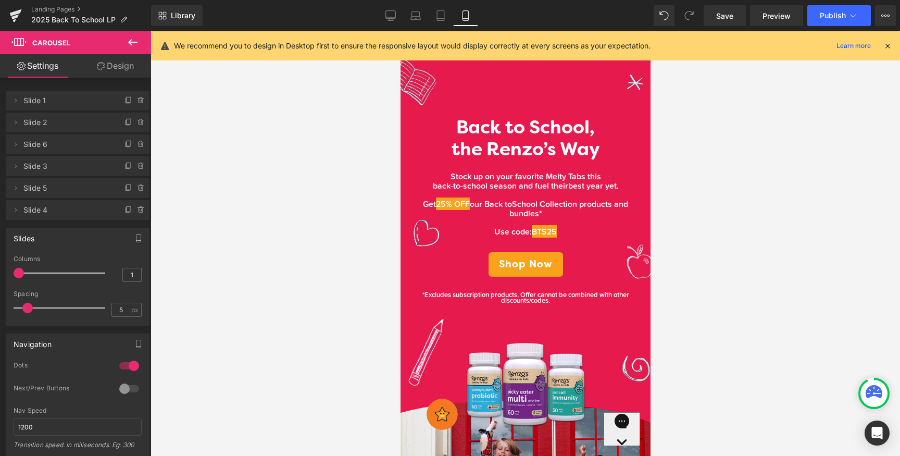
scroll to position [0, 0]
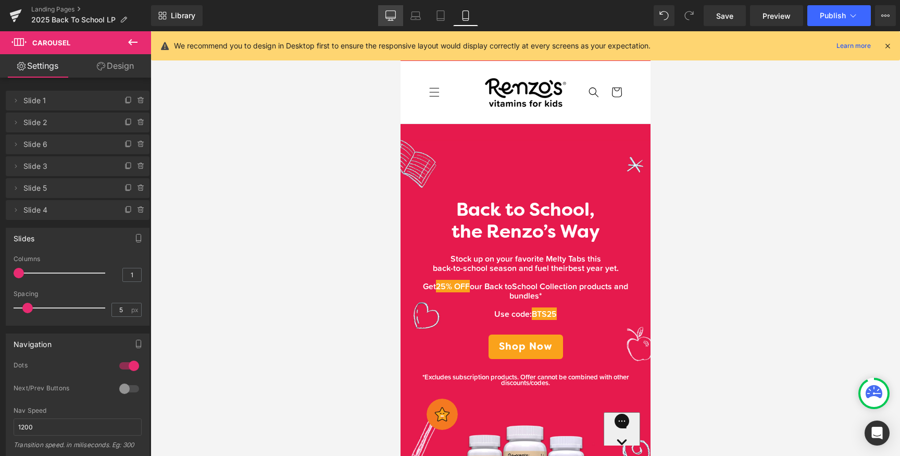
click at [395, 9] on link "Desktop" at bounding box center [390, 15] width 25 height 21
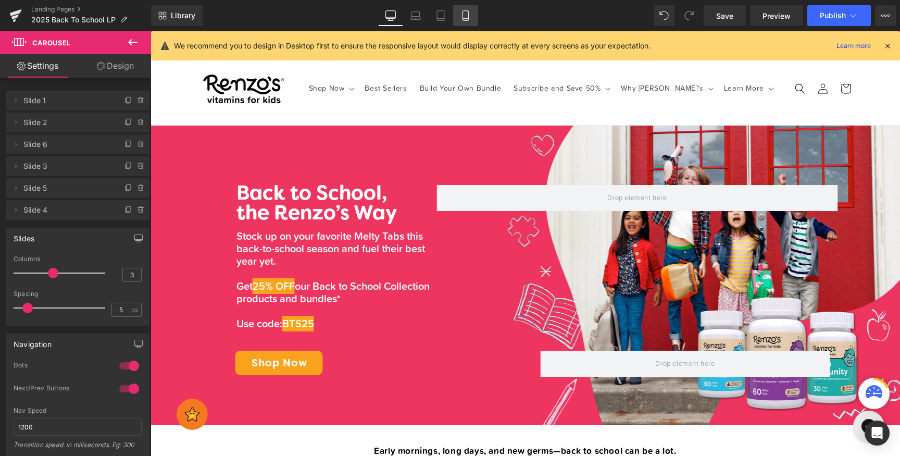
click at [458, 12] on link "Mobile" at bounding box center [465, 15] width 25 height 21
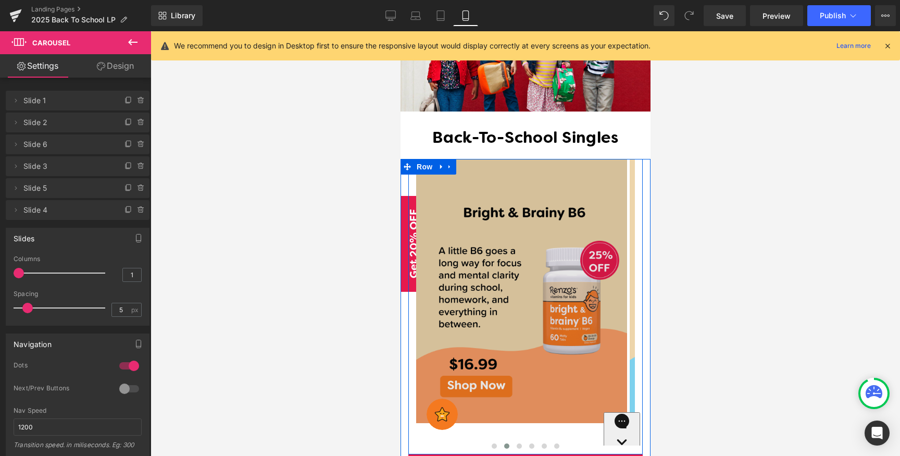
scroll to position [512, 0]
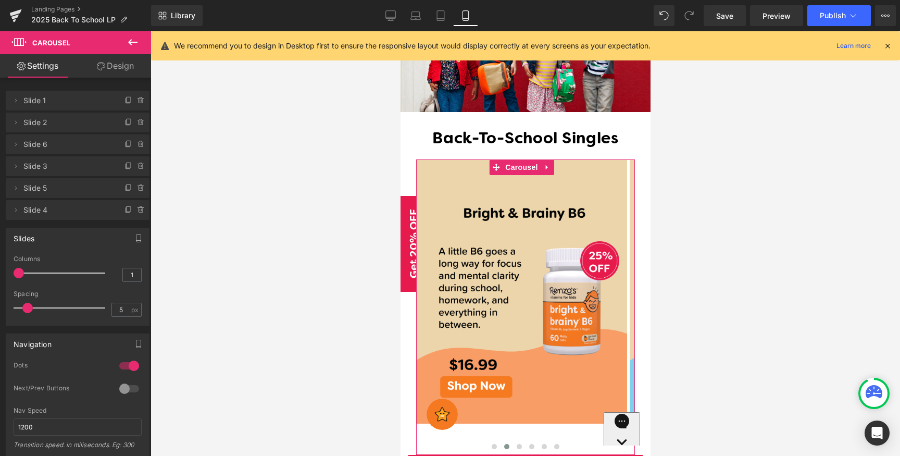
click at [132, 69] on link "Design" at bounding box center [115, 65] width 75 height 23
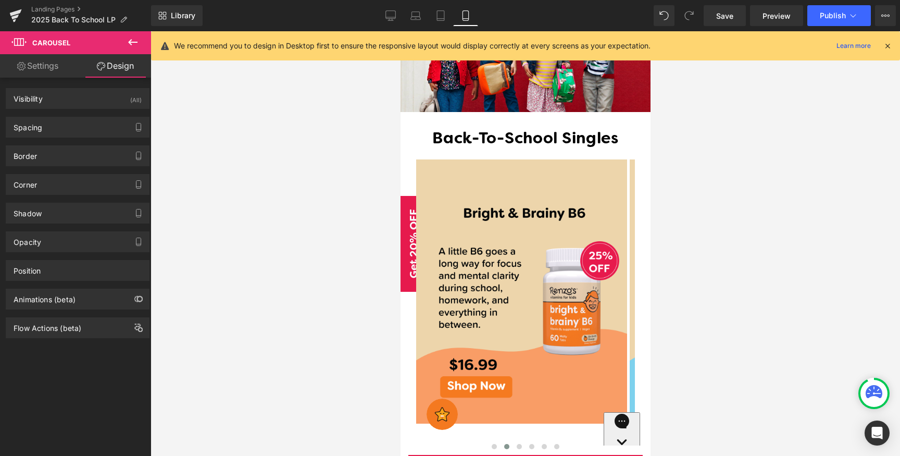
click at [138, 42] on icon at bounding box center [133, 42] width 12 height 12
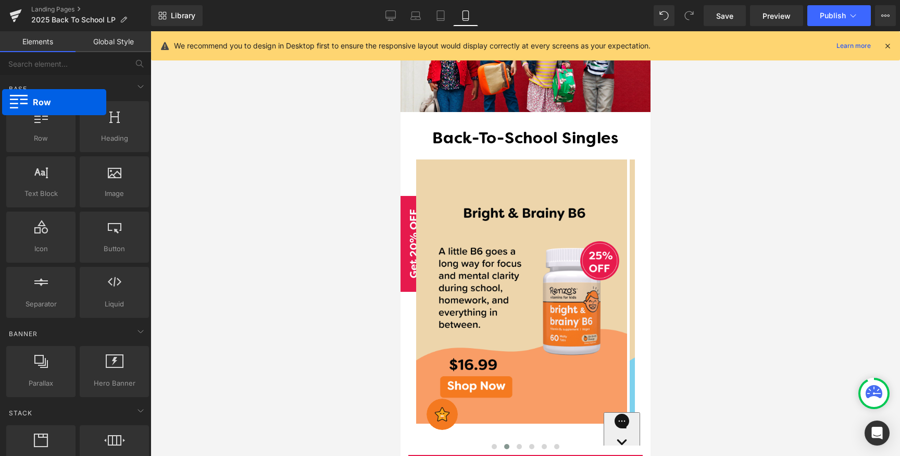
drag, startPoint x: 46, startPoint y: 127, endPoint x: -9, endPoint y: 94, distance: 64.0
click at [0, 94] on html "Row You are previewing how the will restyle your page. You can not edit Element…" at bounding box center [450, 228] width 900 height 456
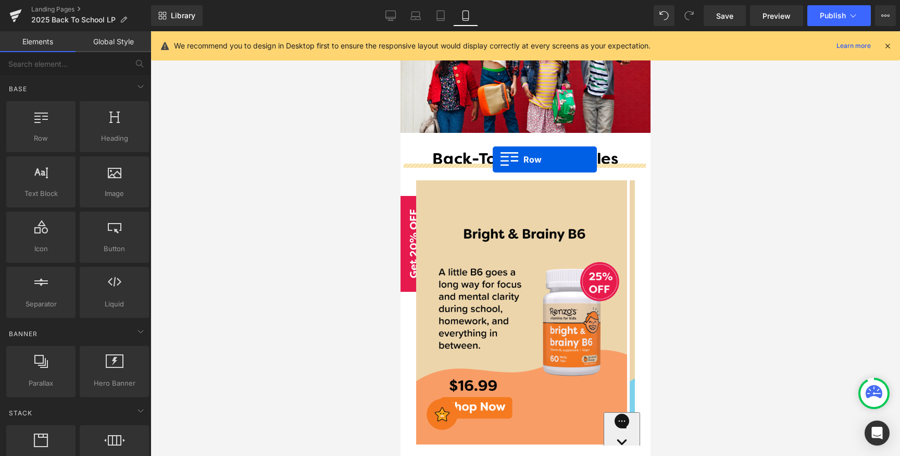
scroll to position [0, 0]
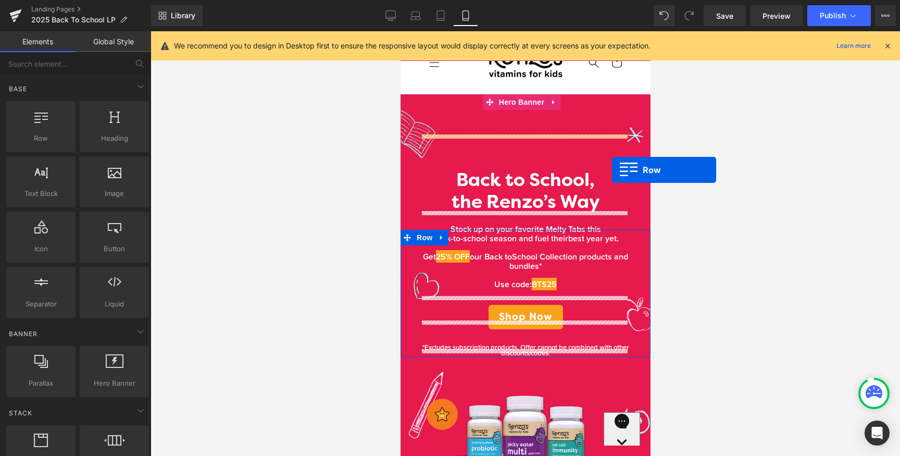
click at [708, 178] on div at bounding box center [524, 243] width 749 height 424
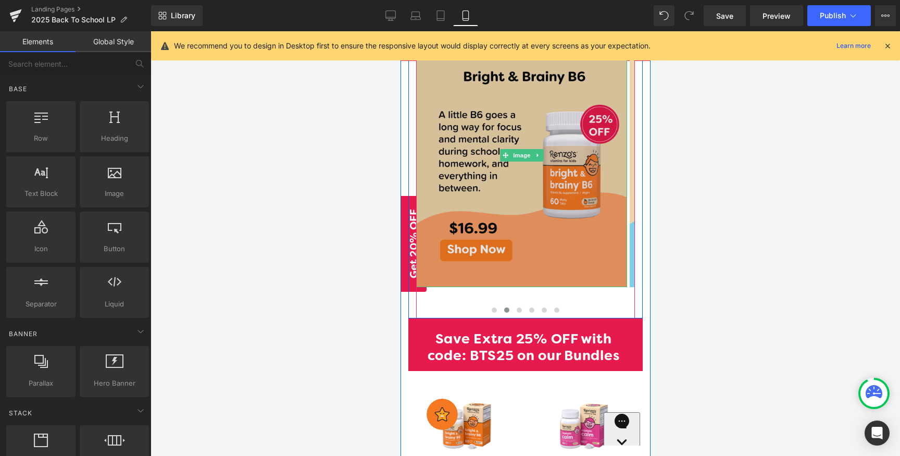
scroll to position [651, 0]
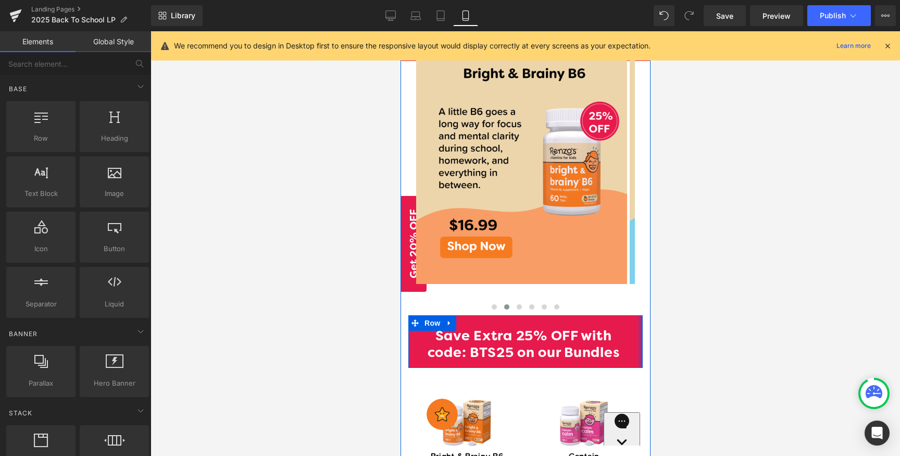
click at [576, 329] on h1 "Save Extra 25% OFF with code: BTS25 on our Bundles" at bounding box center [522, 346] width 215 height 34
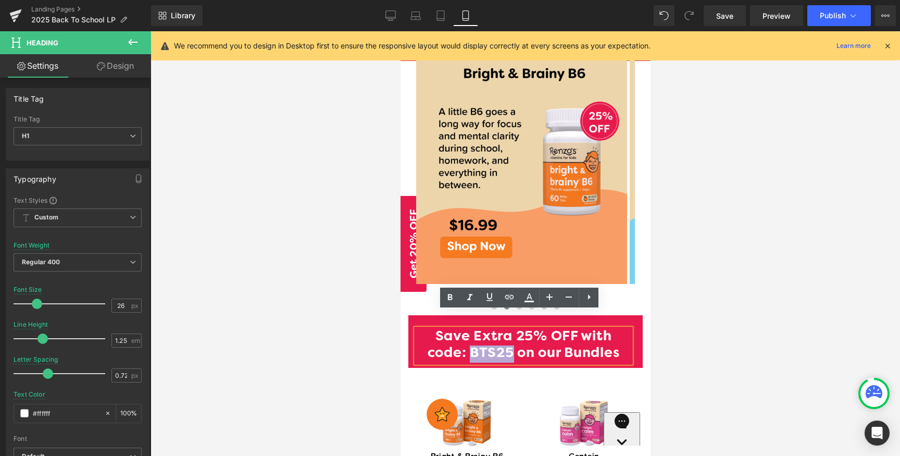
drag, startPoint x: 510, startPoint y: 338, endPoint x: 465, endPoint y: 337, distance: 45.3
click at [465, 337] on h1 "Save Extra 25% OFF with code: BTS25 on our Bundles" at bounding box center [522, 346] width 215 height 34
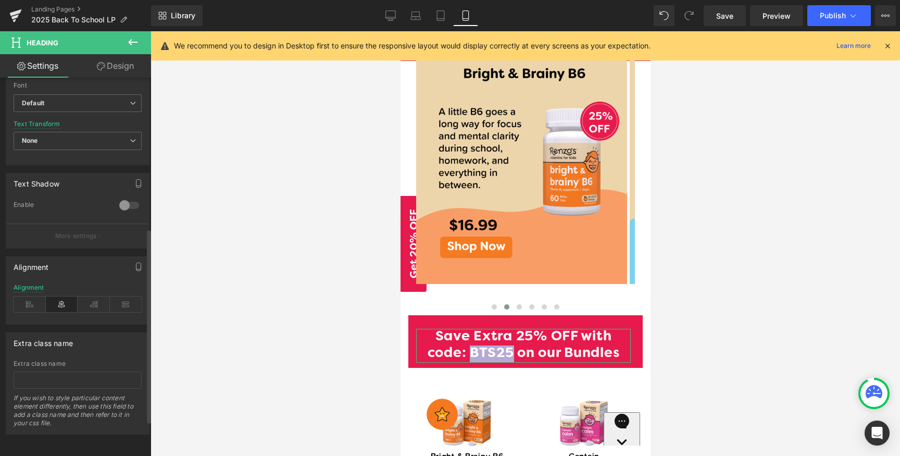
scroll to position [360, 0]
click at [132, 36] on icon at bounding box center [133, 42] width 12 height 12
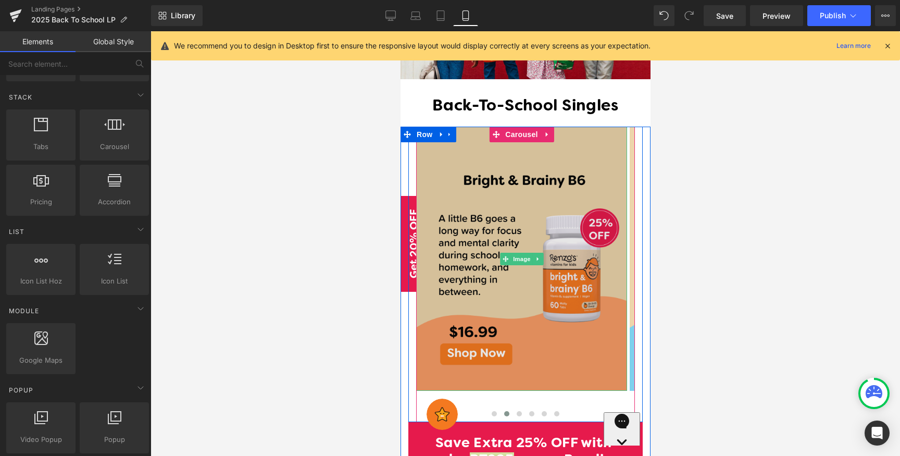
scroll to position [490, 0]
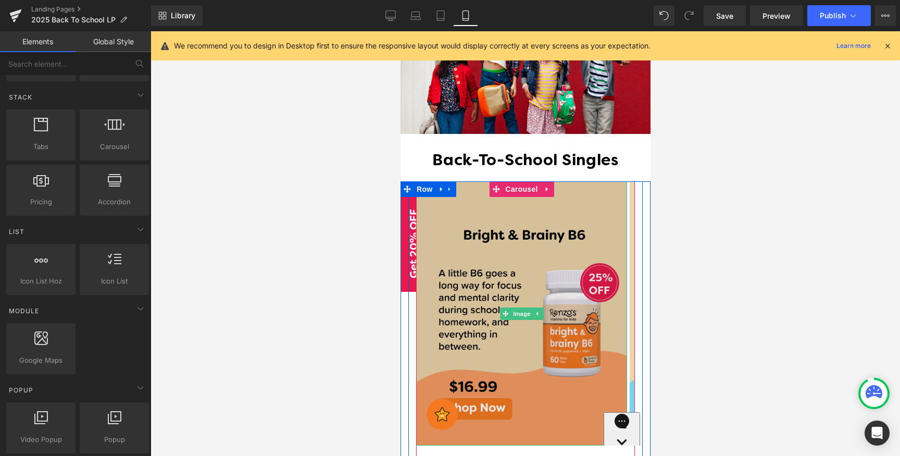
click at [592, 186] on img at bounding box center [520, 312] width 211 height 263
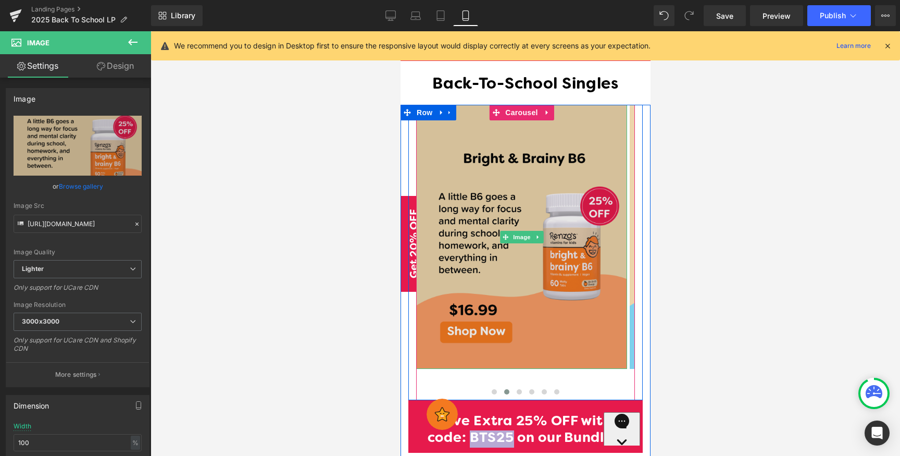
scroll to position [567, 0]
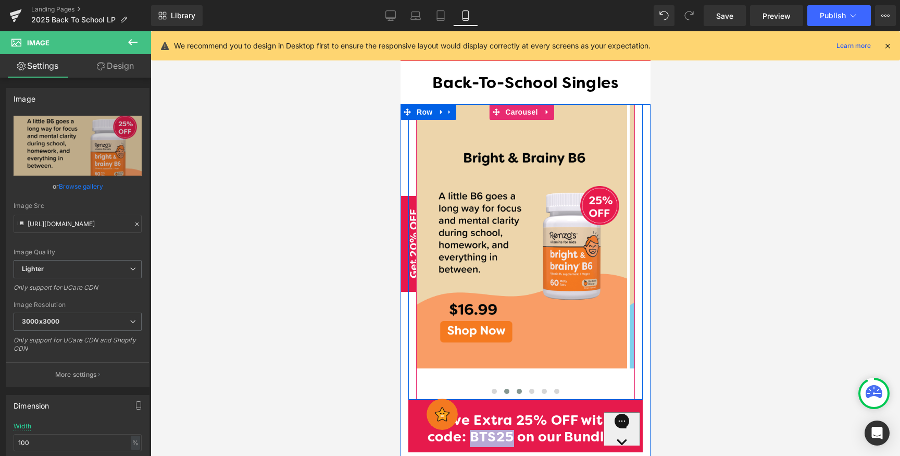
click at [516, 388] on span at bounding box center [518, 390] width 5 height 5
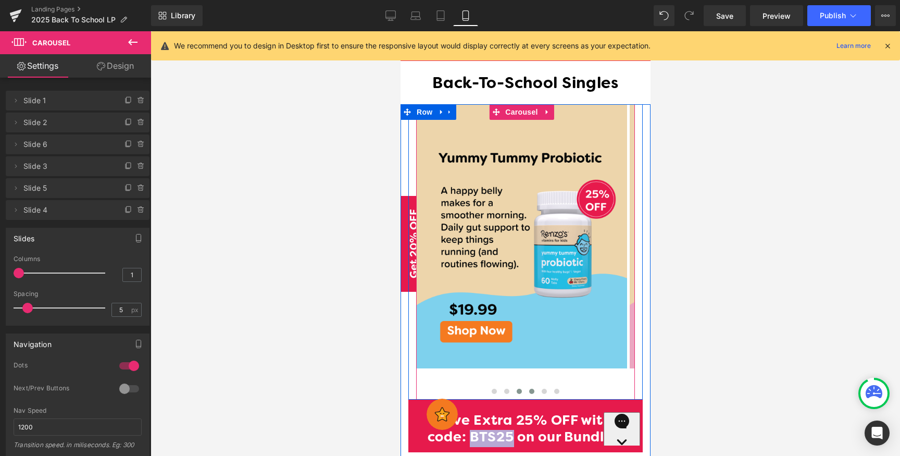
click at [529, 386] on button at bounding box center [531, 391] width 12 height 10
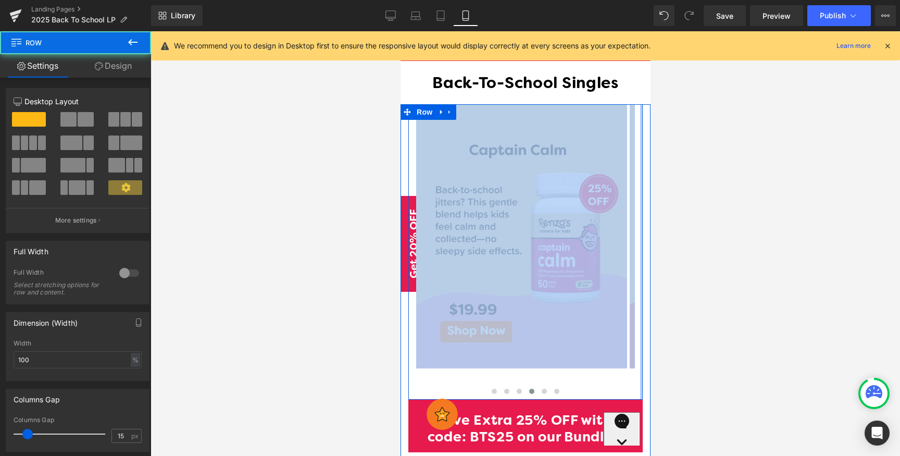
click at [632, 321] on div "Image Row Image Image Image Image Image" at bounding box center [525, 251] width 234 height 295
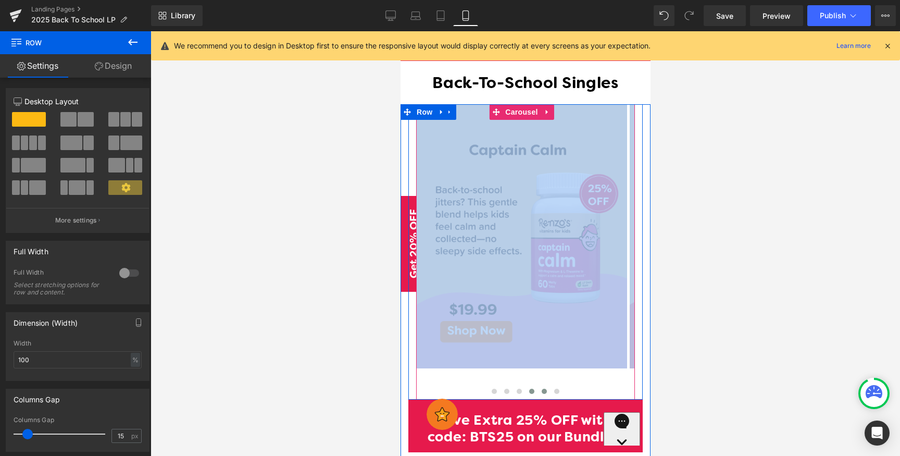
click at [541, 388] on span at bounding box center [543, 390] width 5 height 5
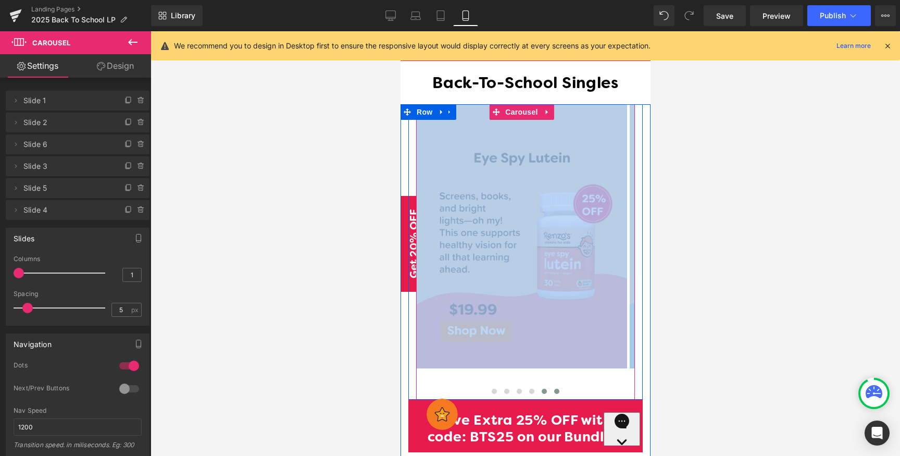
click at [554, 388] on span at bounding box center [555, 390] width 5 height 5
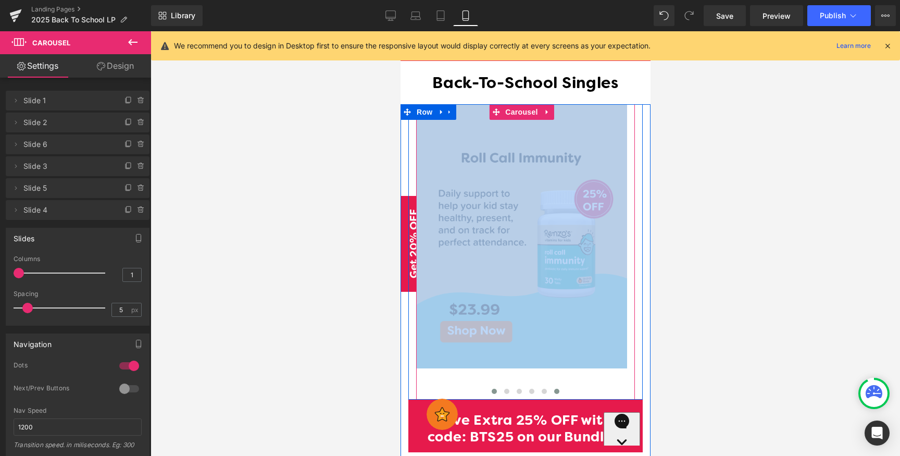
click at [491, 388] on span at bounding box center [493, 390] width 5 height 5
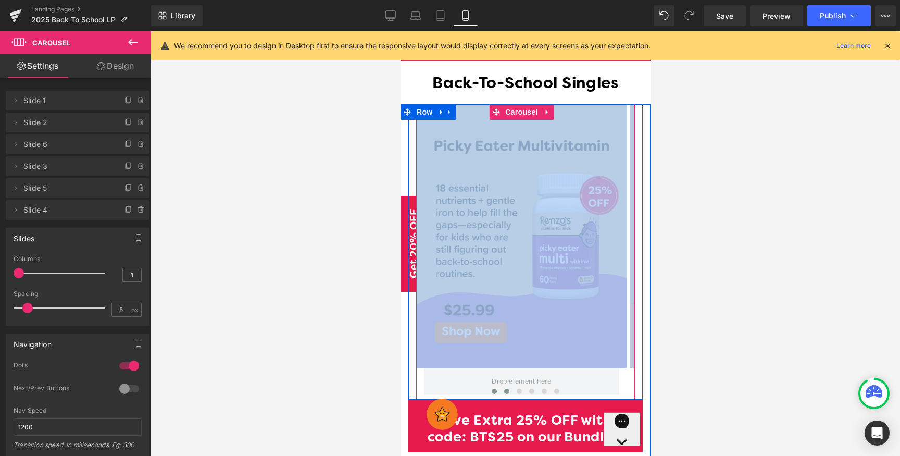
click at [500, 386] on button at bounding box center [506, 391] width 12 height 10
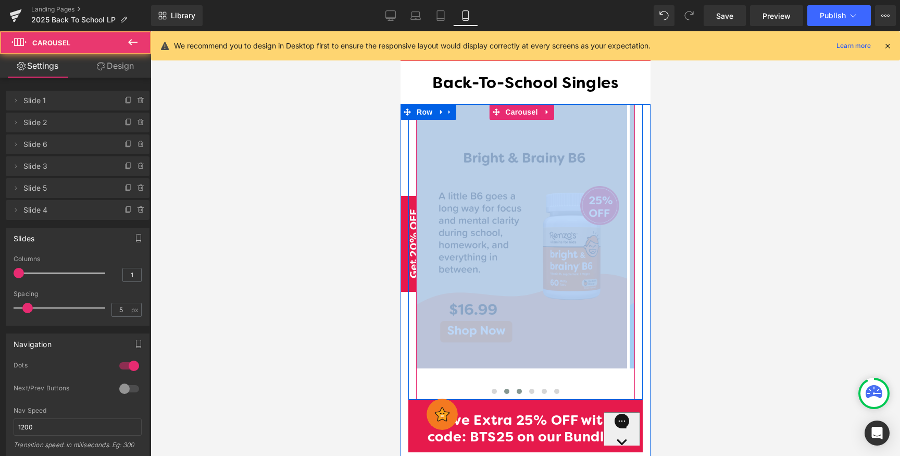
click at [512, 386] on button at bounding box center [518, 391] width 12 height 10
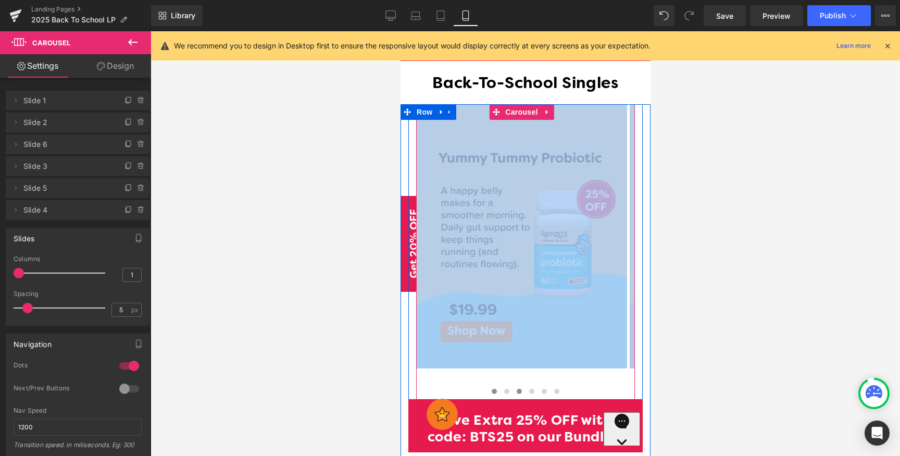
click at [491, 388] on span at bounding box center [493, 390] width 5 height 5
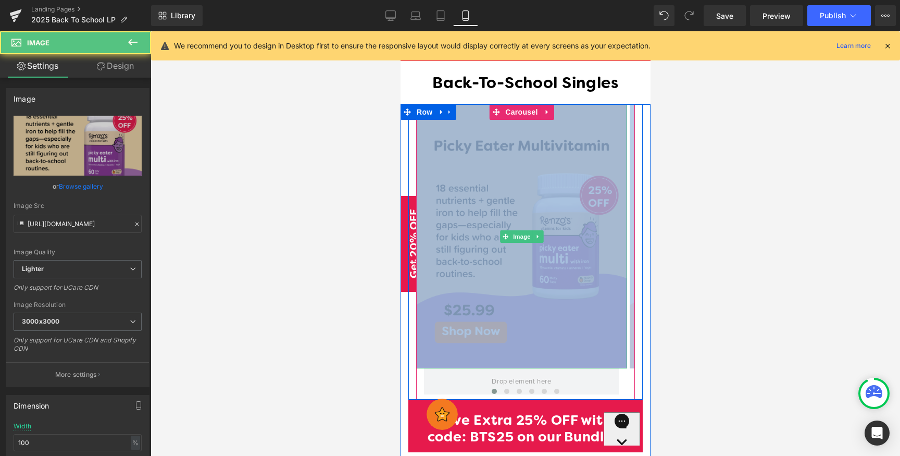
click at [458, 175] on img at bounding box center [520, 235] width 211 height 263
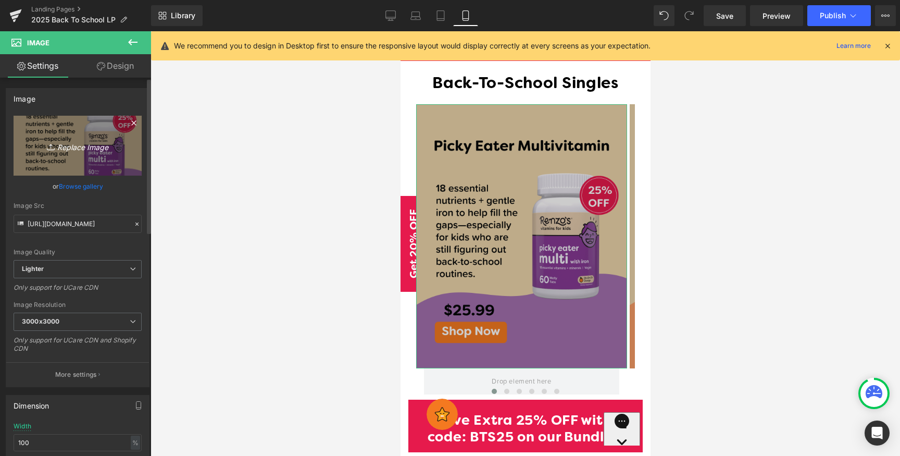
click at [73, 151] on icon "Replace Image" at bounding box center [77, 145] width 83 height 13
type input "C:\fakepath\multi.png"
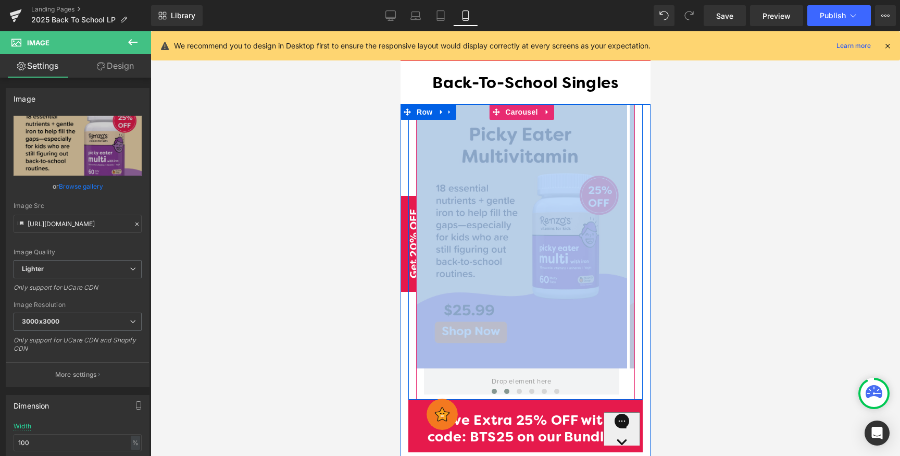
click at [504, 388] on span at bounding box center [505, 390] width 5 height 5
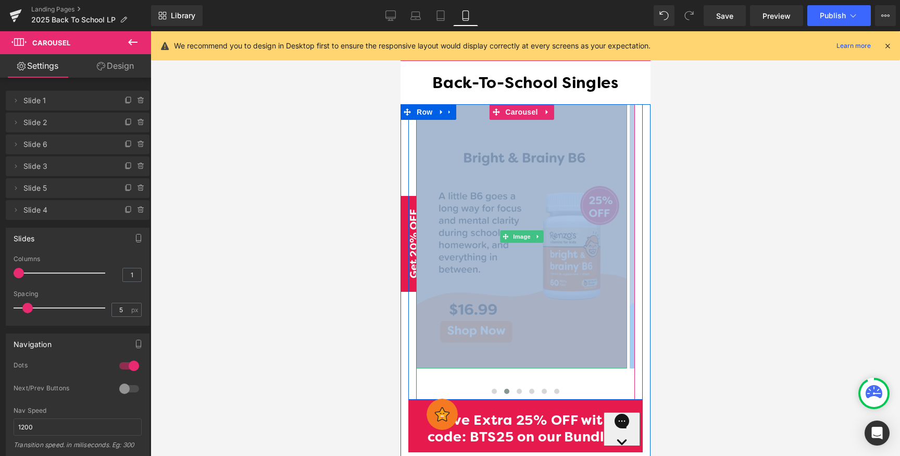
click at [459, 196] on img at bounding box center [520, 235] width 211 height 263
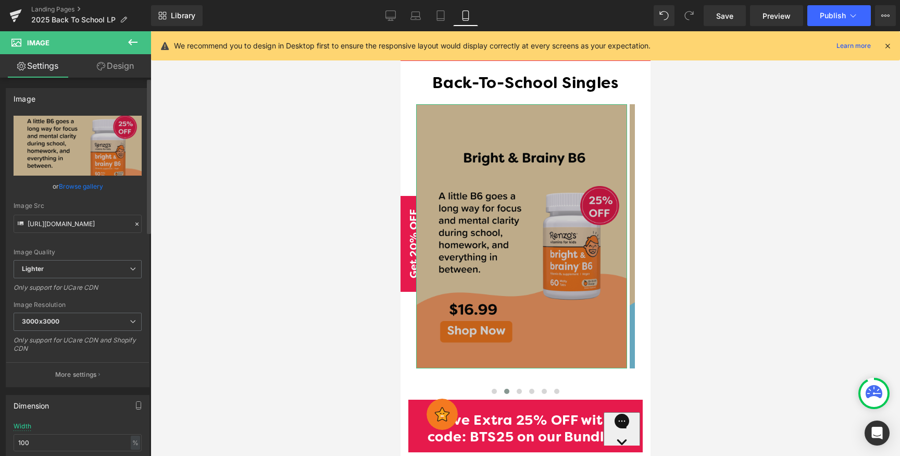
click at [82, 183] on link "Browse gallery" at bounding box center [81, 186] width 44 height 18
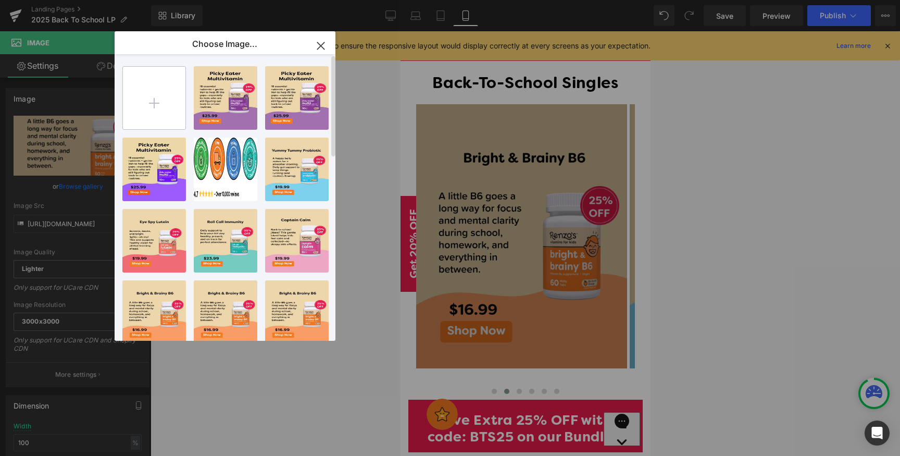
click at [154, 97] on input "file" at bounding box center [154, 98] width 62 height 62
type input "C:\fakepath\b6.png"
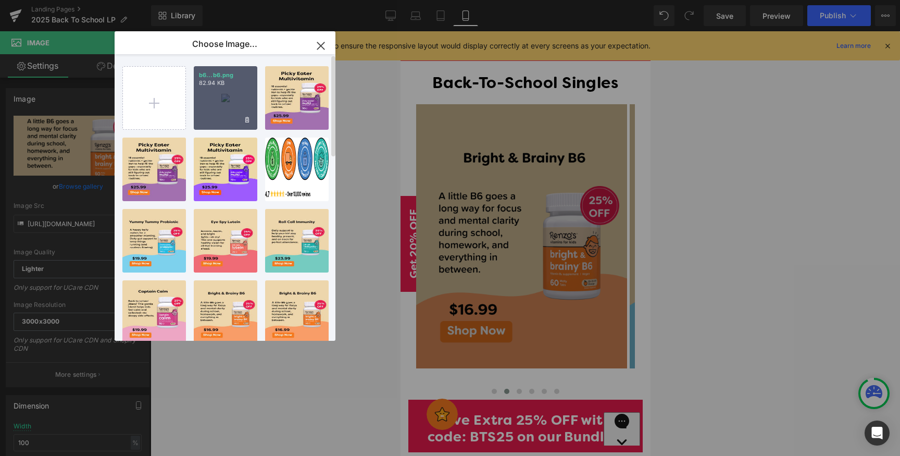
click at [229, 105] on div "b6...b6.png 82.94 KB" at bounding box center [226, 98] width 64 height 64
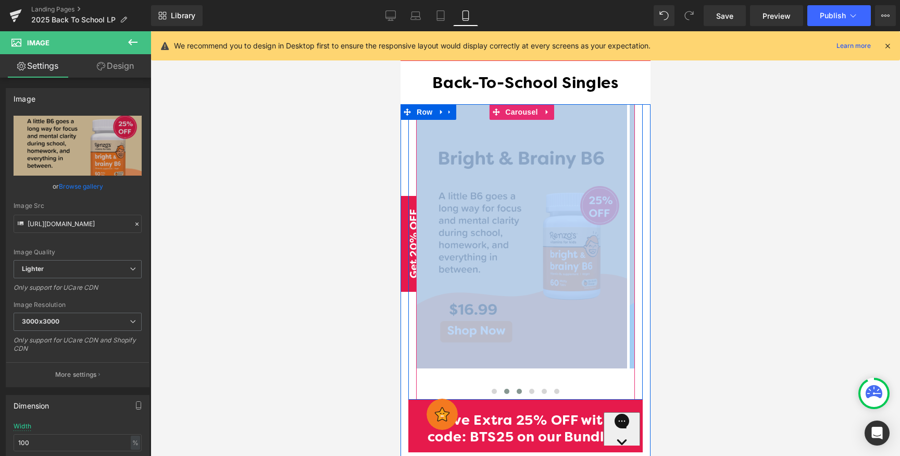
click at [512, 386] on button at bounding box center [518, 391] width 12 height 10
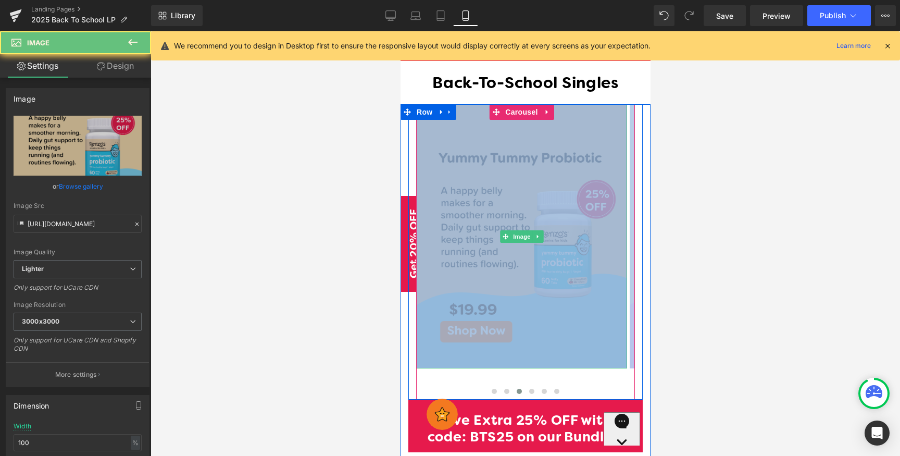
click at [553, 279] on img at bounding box center [520, 235] width 211 height 263
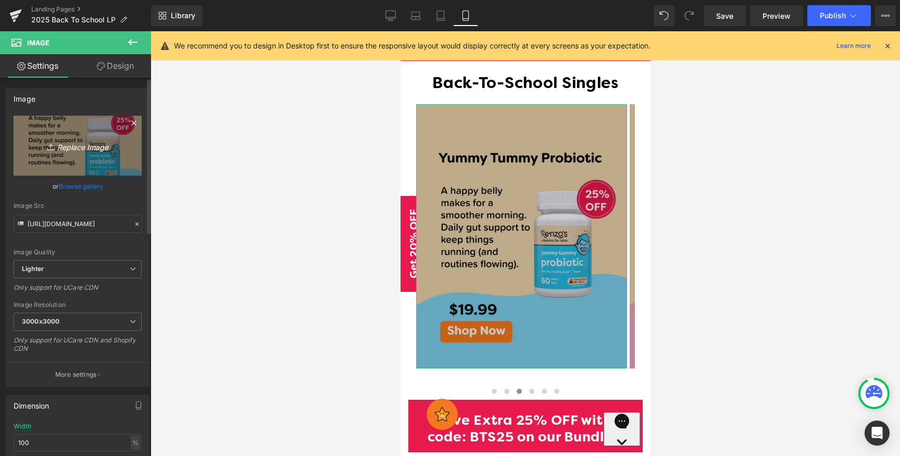
click at [83, 153] on link "Replace Image" at bounding box center [78, 146] width 128 height 60
click at [88, 147] on icon "Replace Image" at bounding box center [77, 145] width 83 height 13
type input "C:\fakepath\yummy.png"
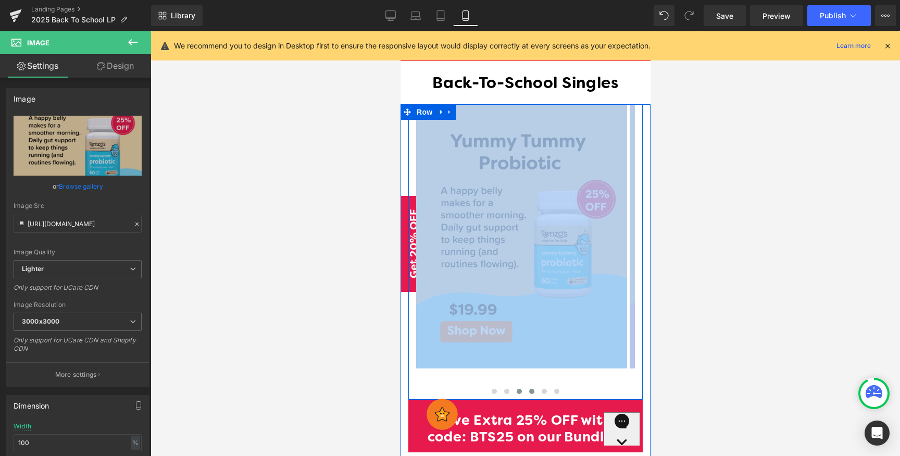
click at [526, 386] on button at bounding box center [531, 391] width 12 height 10
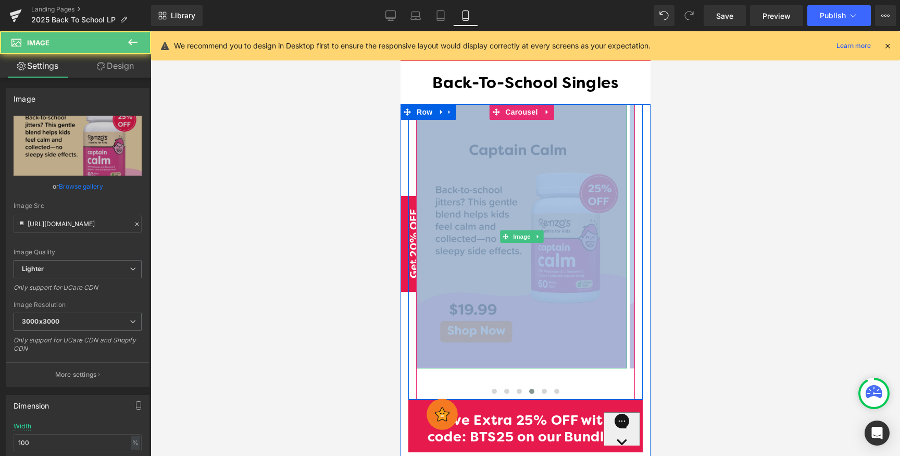
click at [436, 200] on img at bounding box center [520, 235] width 211 height 263
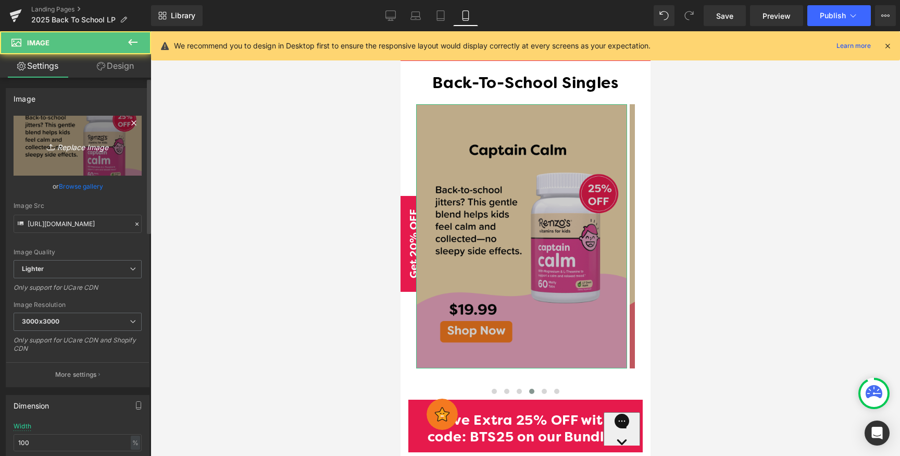
click at [68, 154] on link "Replace Image" at bounding box center [78, 146] width 128 height 60
type input "C:\fakepath\captain.png"
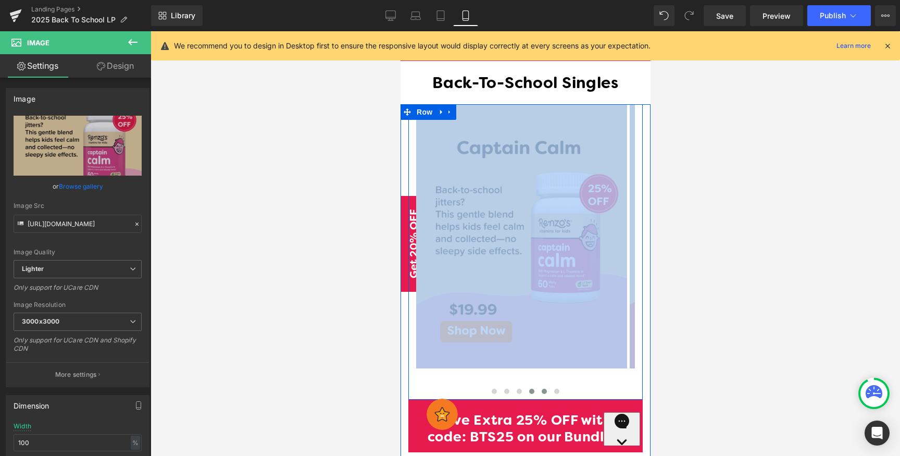
click at [545, 386] on button at bounding box center [543, 391] width 12 height 10
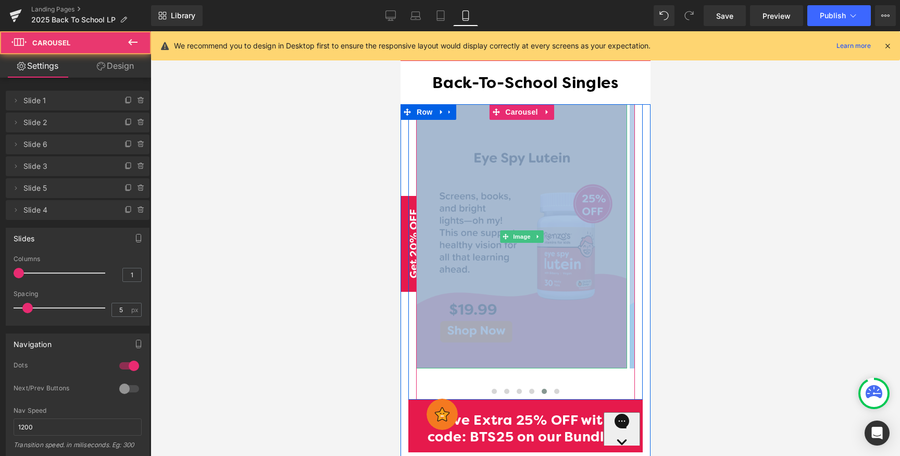
click at [554, 318] on img at bounding box center [520, 235] width 211 height 263
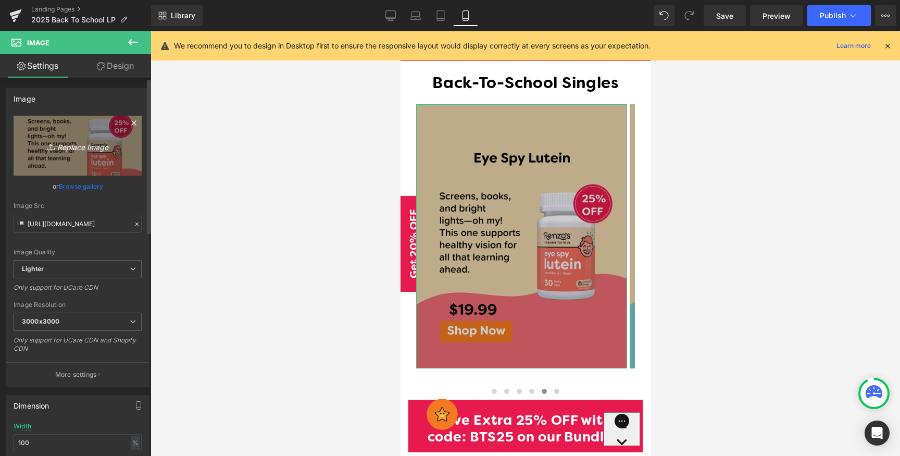
click at [86, 144] on icon "Replace Image" at bounding box center [77, 145] width 83 height 13
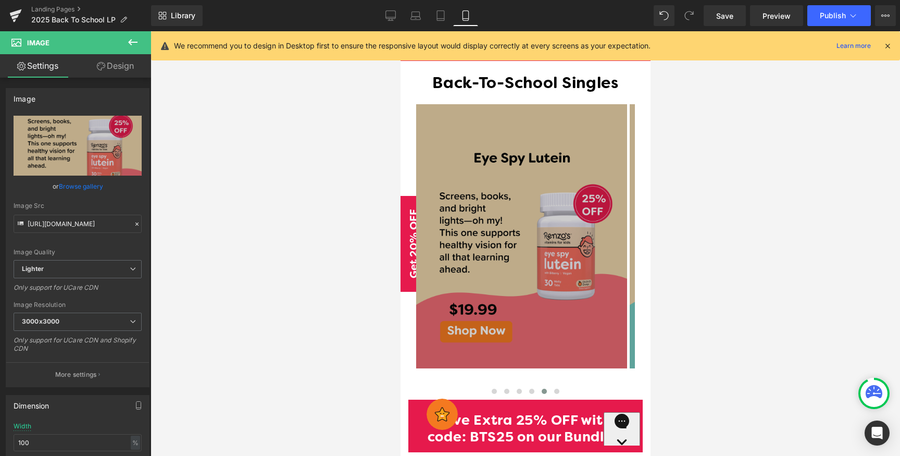
type input "C:\fakepath\eye-spy.png"
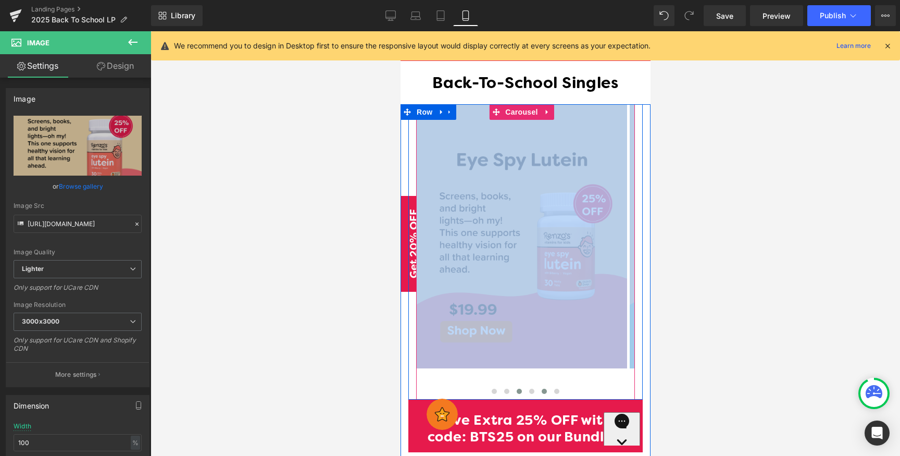
click at [516, 386] on button at bounding box center [518, 391] width 12 height 10
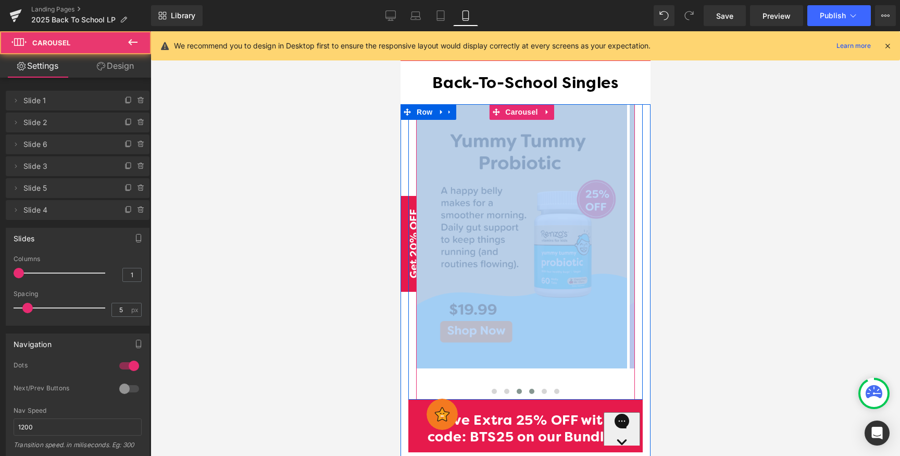
click at [533, 386] on button at bounding box center [531, 391] width 12 height 10
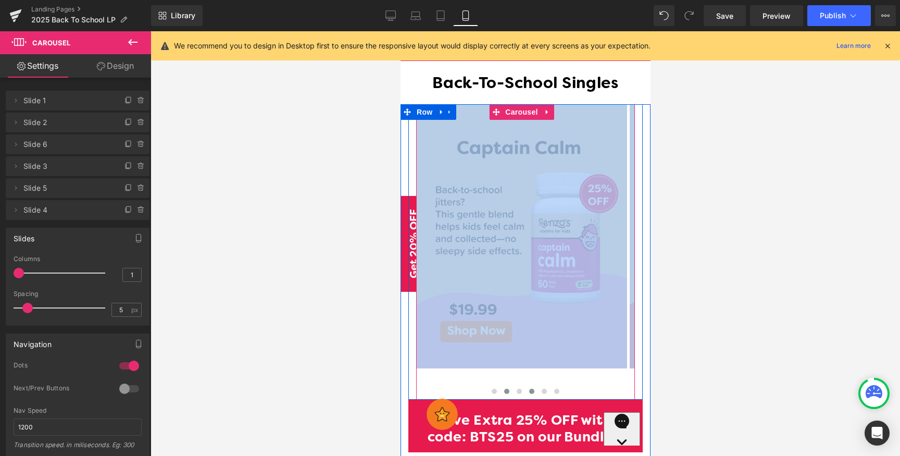
click at [505, 386] on button at bounding box center [506, 391] width 12 height 10
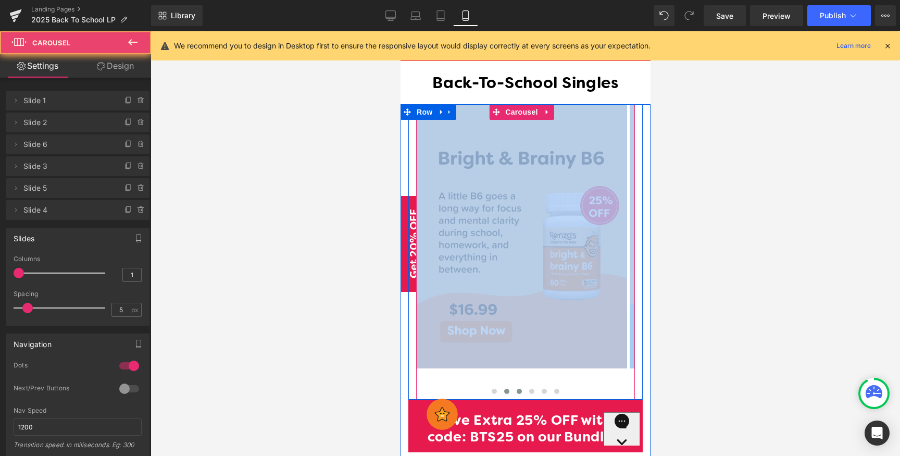
click at [517, 386] on button at bounding box center [518, 391] width 12 height 10
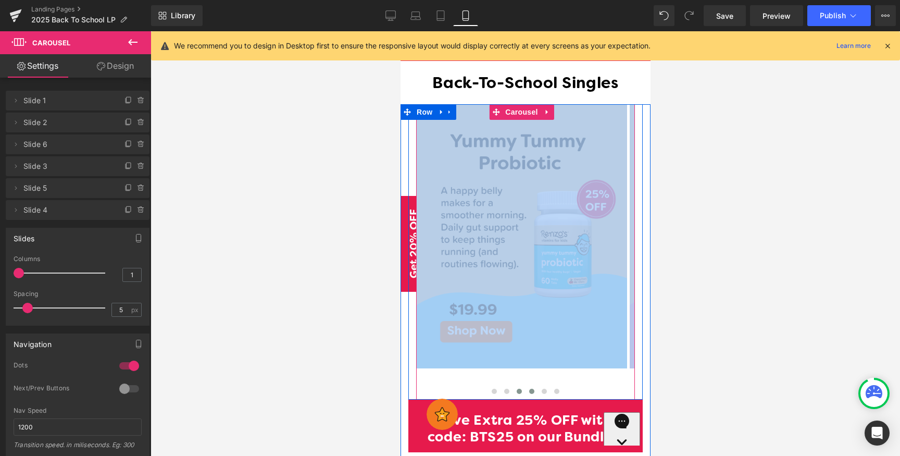
click at [528, 388] on span at bounding box center [530, 390] width 5 height 5
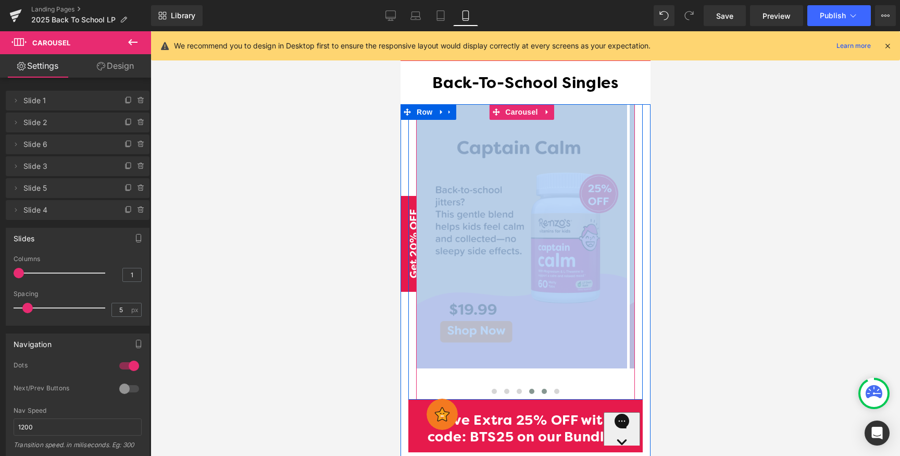
click at [538, 386] on button at bounding box center [543, 391] width 12 height 10
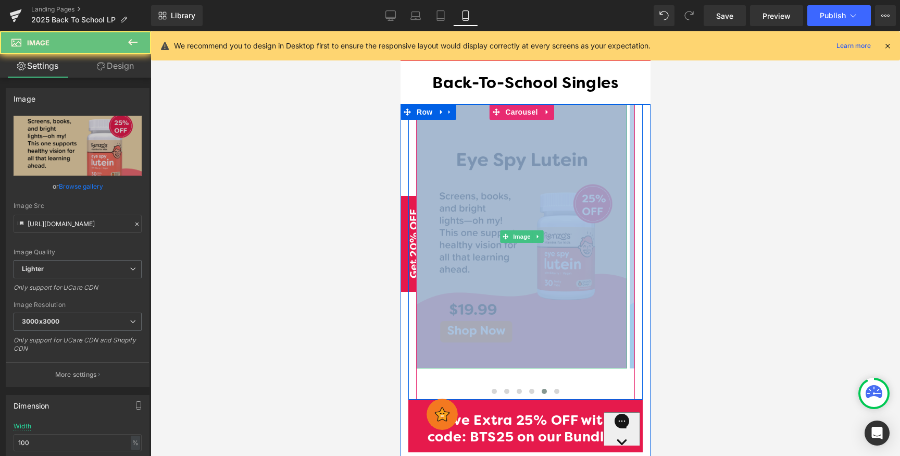
click at [560, 297] on img at bounding box center [520, 235] width 211 height 263
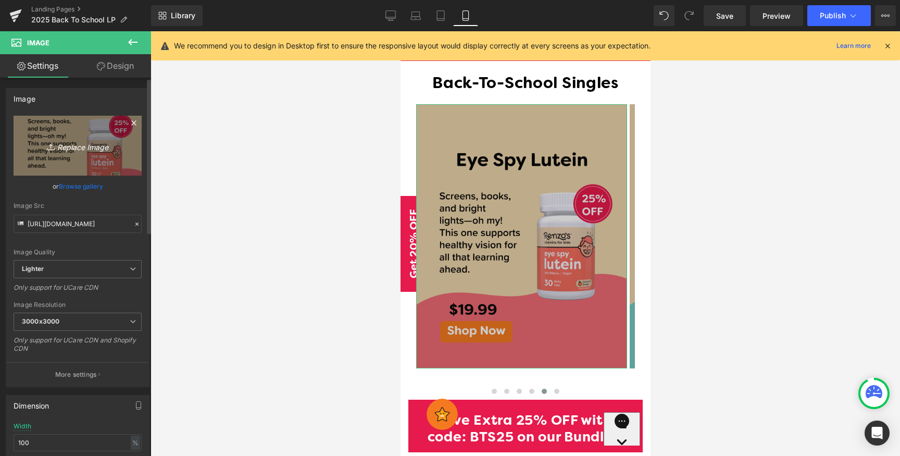
click at [98, 153] on link "Replace Image" at bounding box center [78, 146] width 128 height 60
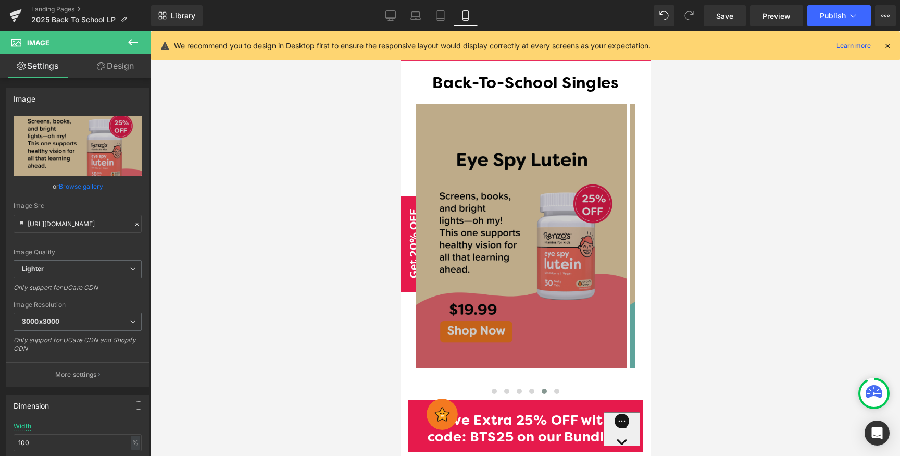
type input "C:\fakepath\eye-spy.png"
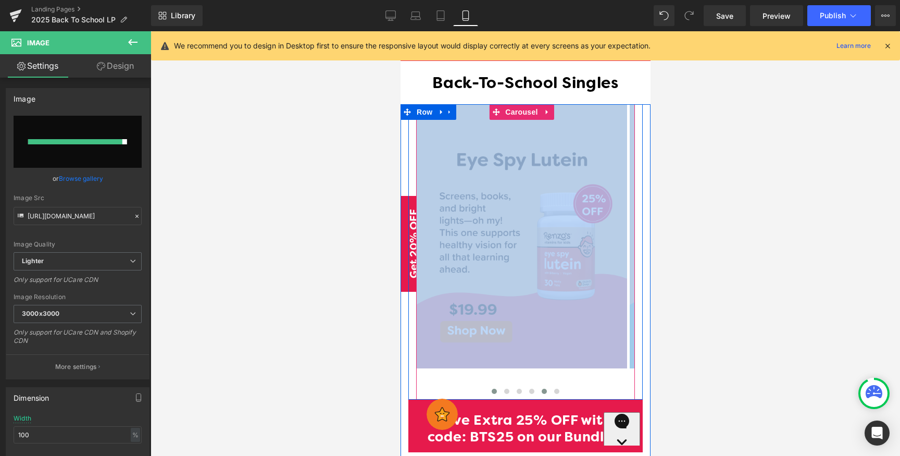
click at [491, 388] on span at bounding box center [493, 390] width 5 height 5
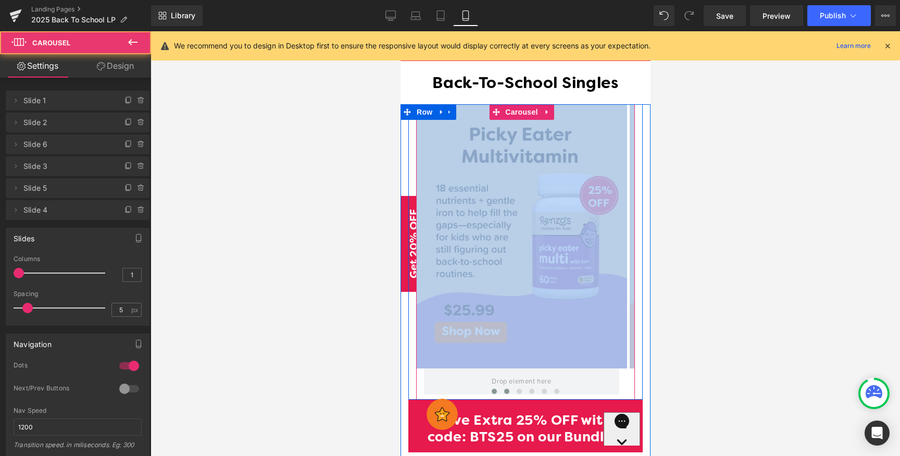
click at [500, 386] on button at bounding box center [506, 391] width 12 height 10
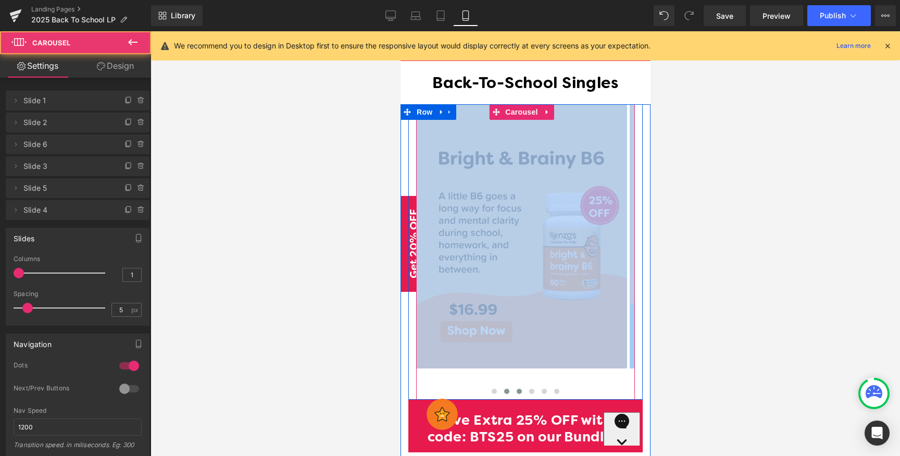
click at [516, 388] on span at bounding box center [518, 390] width 5 height 5
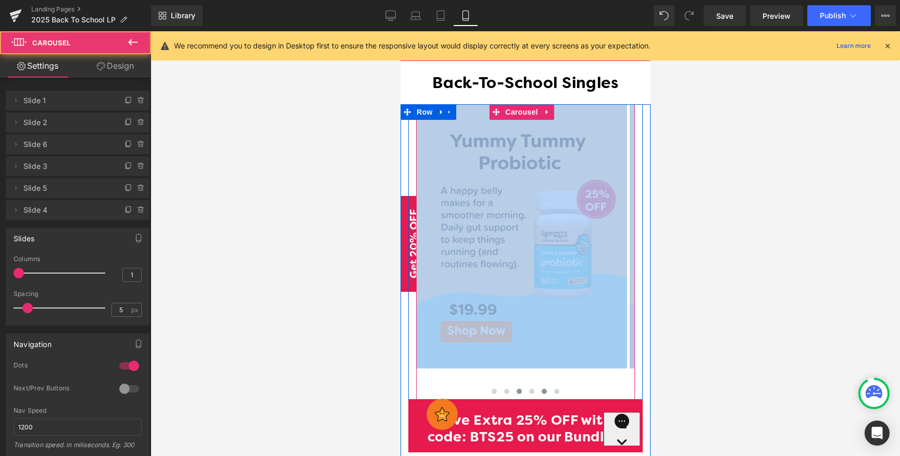
click at [537, 386] on button at bounding box center [543, 391] width 12 height 10
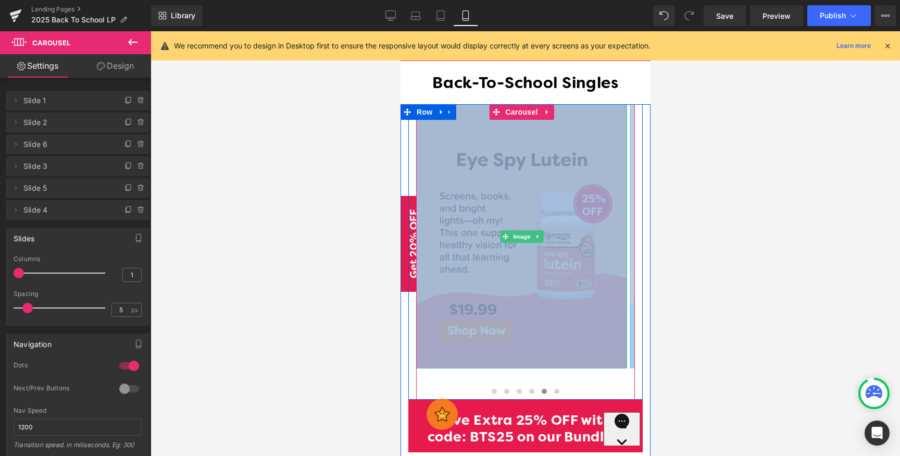
click at [580, 287] on img at bounding box center [520, 235] width 211 height 263
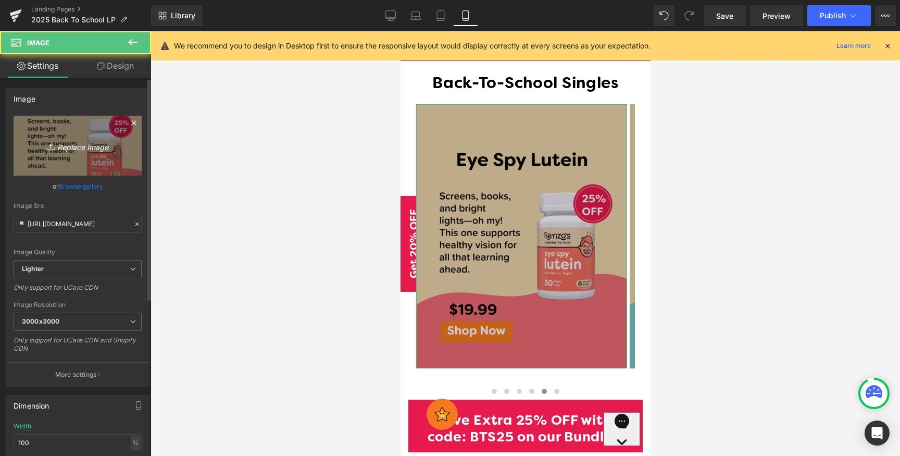
click at [61, 149] on icon "Replace Image" at bounding box center [77, 145] width 83 height 13
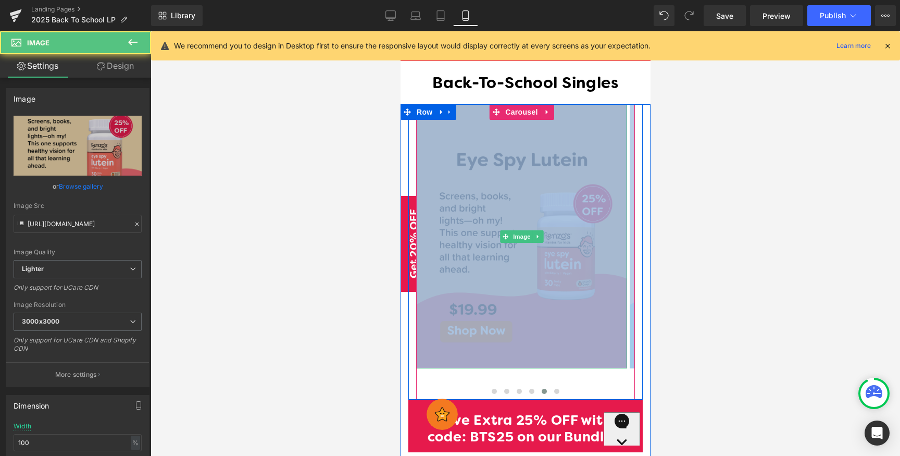
click at [558, 312] on img at bounding box center [520, 235] width 211 height 263
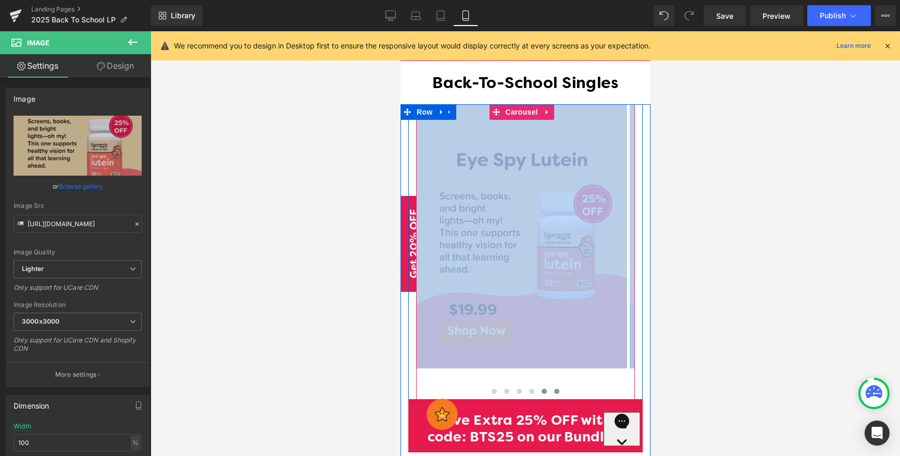
click at [553, 388] on span at bounding box center [555, 390] width 5 height 5
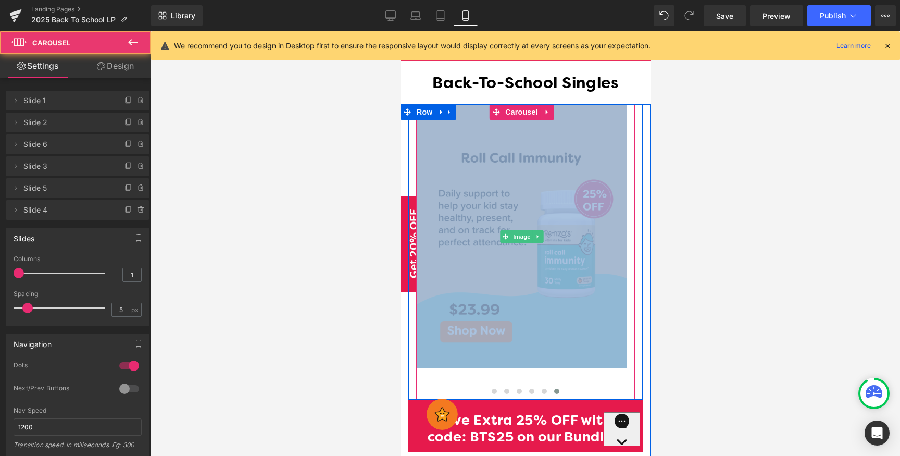
click at [548, 266] on img at bounding box center [520, 235] width 211 height 263
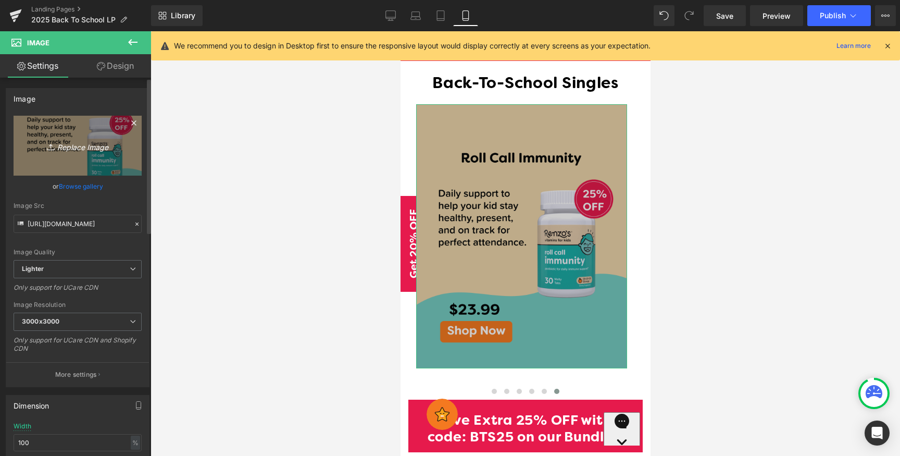
click at [79, 159] on link "Replace Image" at bounding box center [78, 146] width 128 height 60
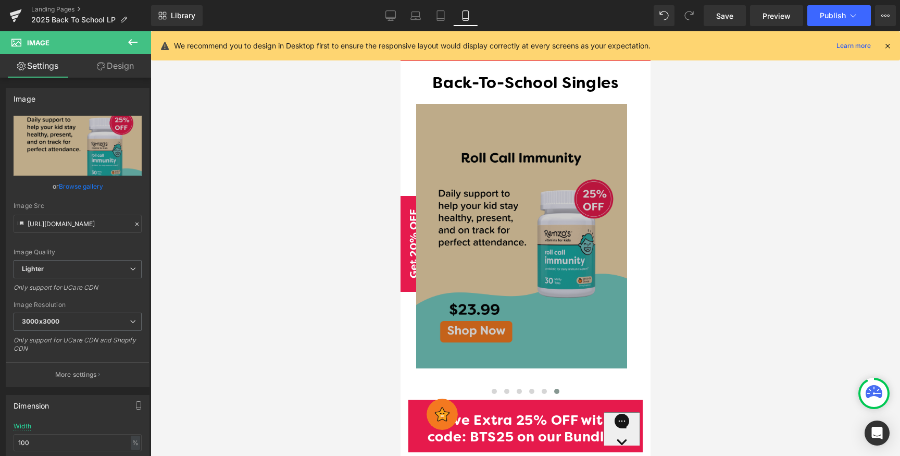
type input "C:\fakepath\roll-call.png"
click at [721, 19] on span "Save" at bounding box center [724, 15] width 17 height 11
click at [767, 18] on span "Preview" at bounding box center [776, 15] width 28 height 11
click at [734, 19] on link "Save" at bounding box center [724, 15] width 42 height 21
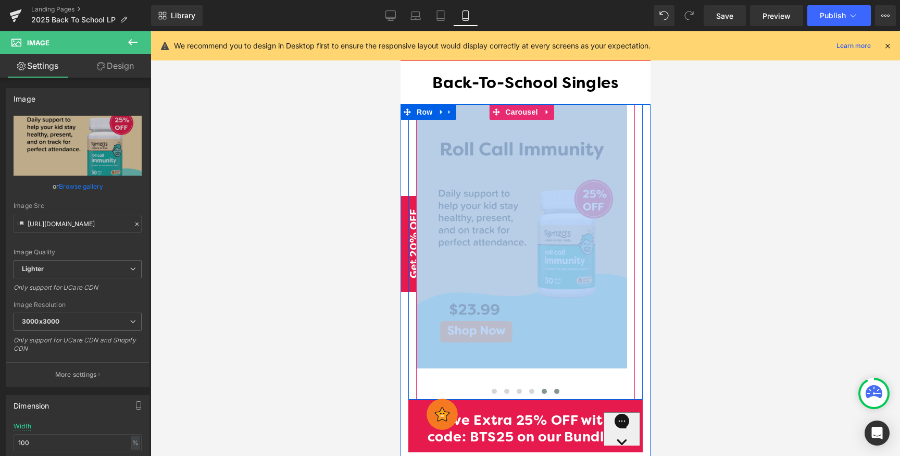
click at [541, 388] on span at bounding box center [543, 390] width 5 height 5
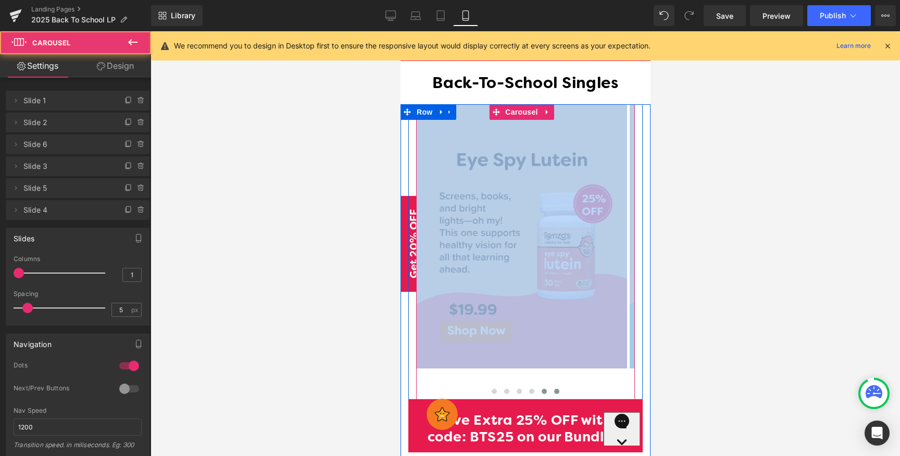
click at [550, 386] on button at bounding box center [556, 391] width 12 height 10
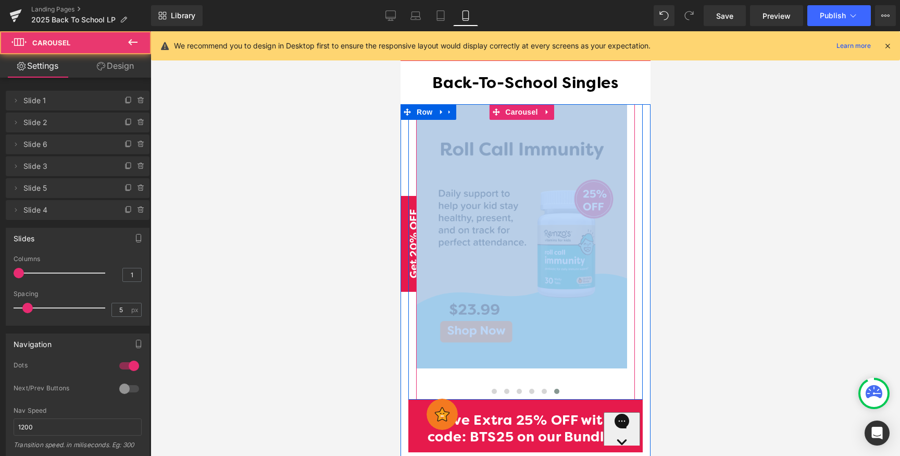
click at [553, 388] on span at bounding box center [555, 390] width 5 height 5
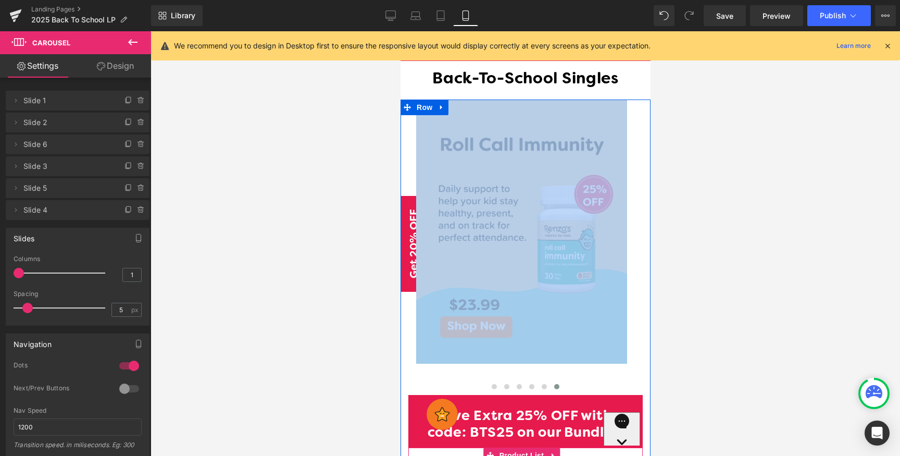
scroll to position [568, 0]
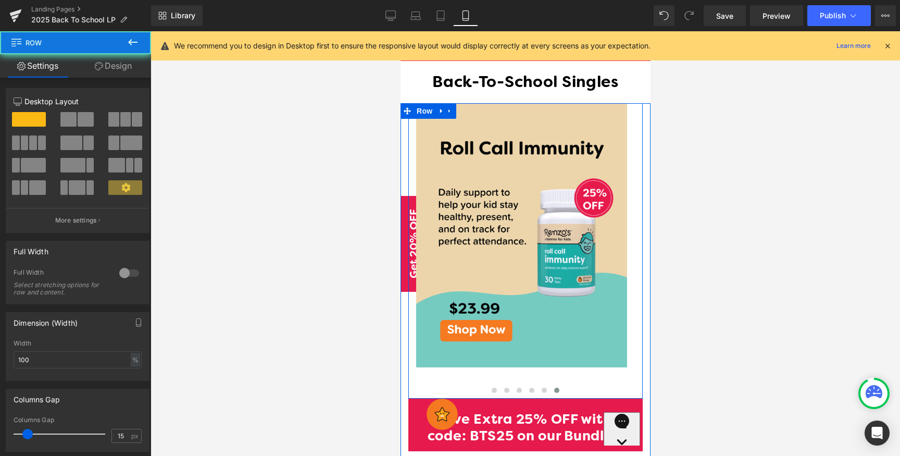
click at [410, 144] on div "Image Row Image Image Image Image Image" at bounding box center [525, 250] width 234 height 295
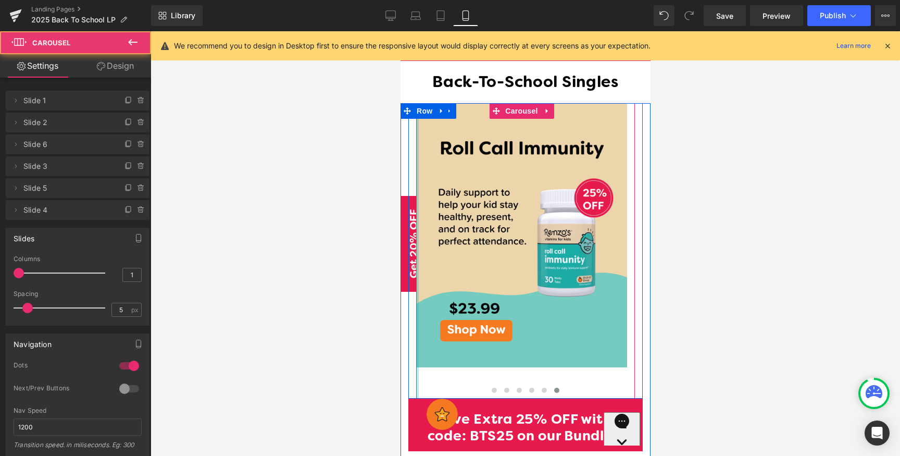
drag, startPoint x: 415, startPoint y: 158, endPoint x: 381, endPoint y: 158, distance: 34.9
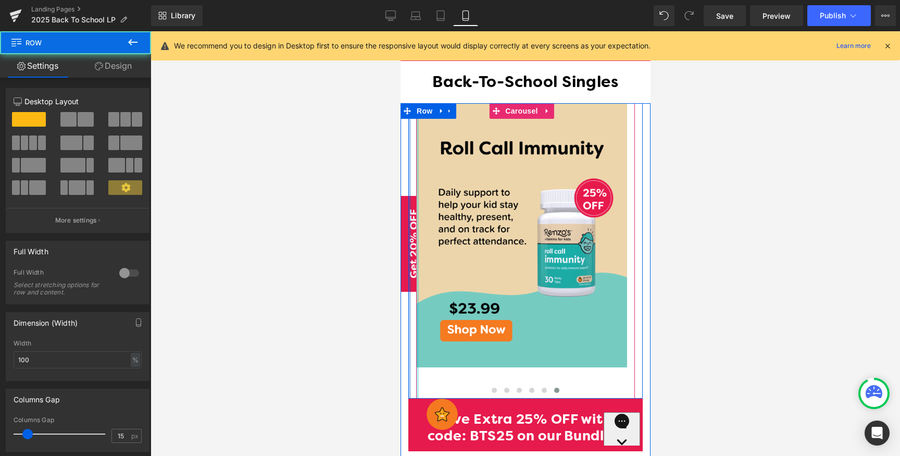
drag, startPoint x: 409, startPoint y: 165, endPoint x: 799, endPoint y: 197, distance: 391.3
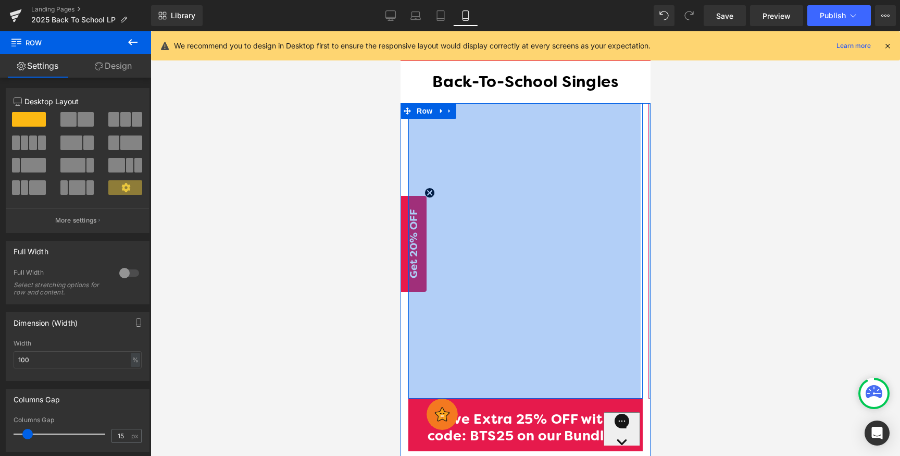
click at [740, 312] on div at bounding box center [524, 243] width 749 height 424
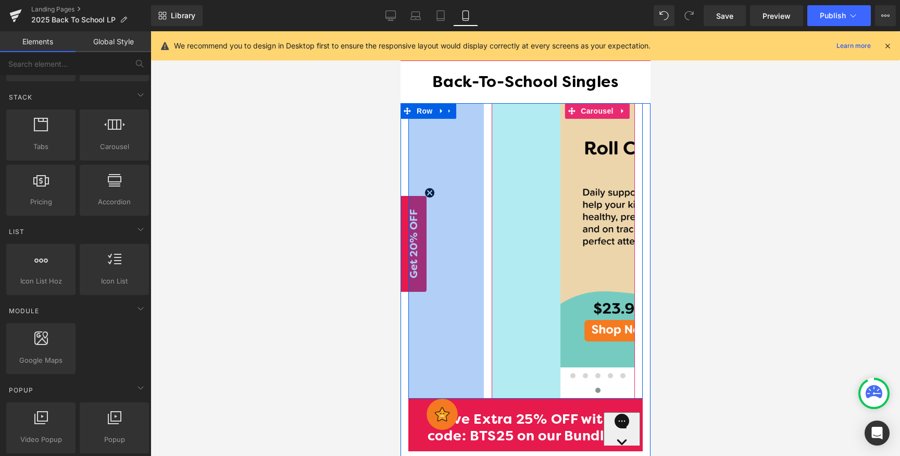
click at [263, 329] on div at bounding box center [524, 243] width 749 height 424
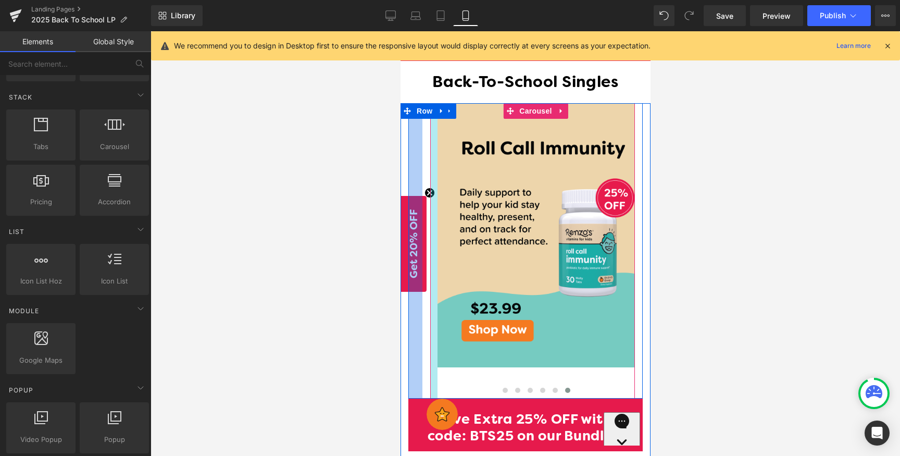
click at [284, 238] on div at bounding box center [524, 243] width 749 height 424
click at [52, 116] on div "Tabs tabs, vertical, horizontal, accordions" at bounding box center [40, 134] width 69 height 51
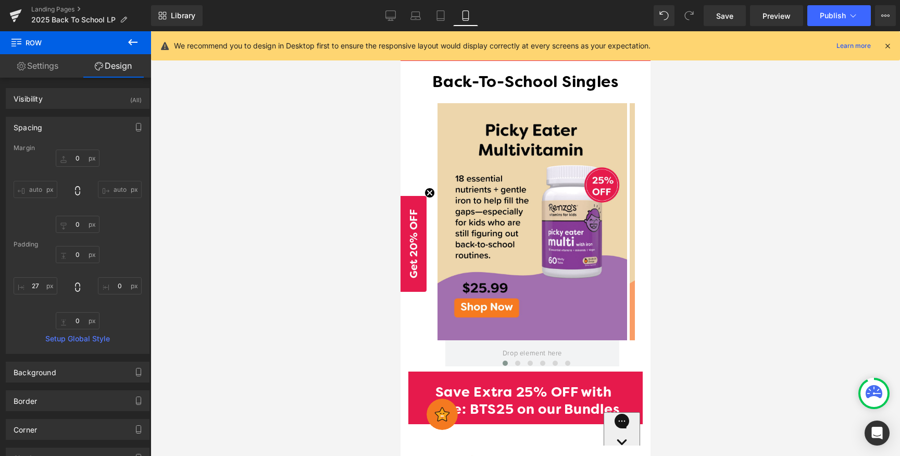
click at [131, 41] on icon at bounding box center [133, 42] width 12 height 12
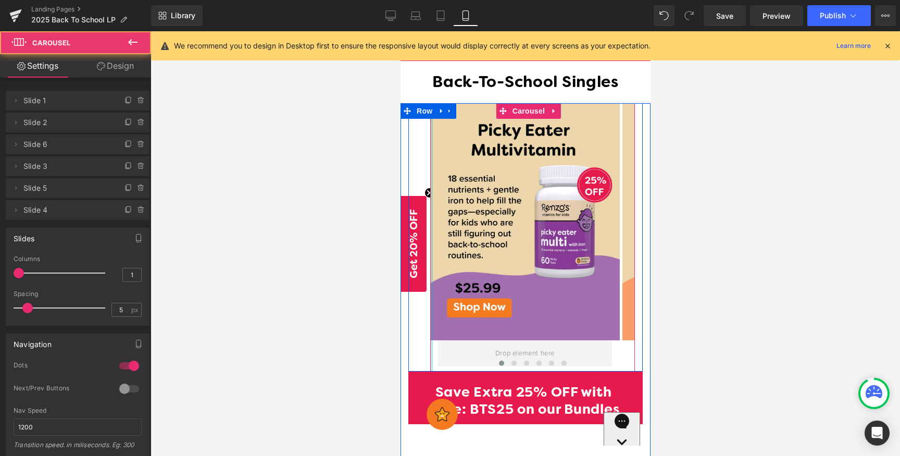
drag, startPoint x: 432, startPoint y: 207, endPoint x: 342, endPoint y: 199, distance: 90.5
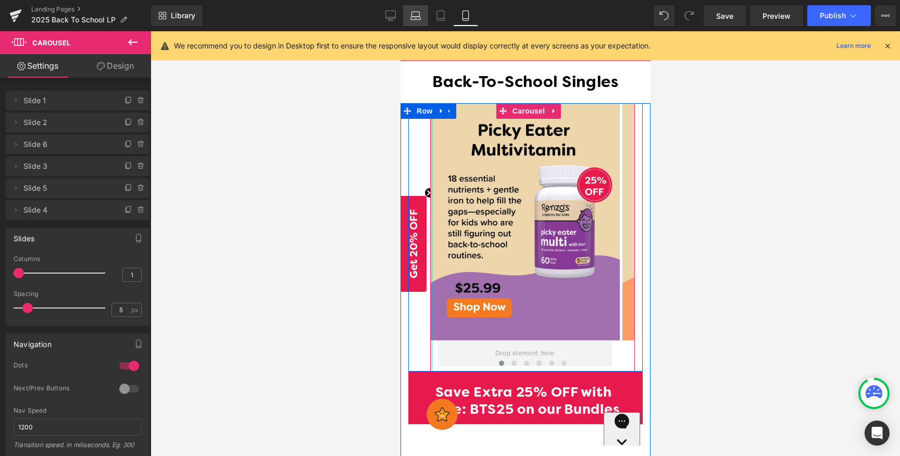
click at [403, 21] on link "Laptop" at bounding box center [415, 15] width 25 height 21
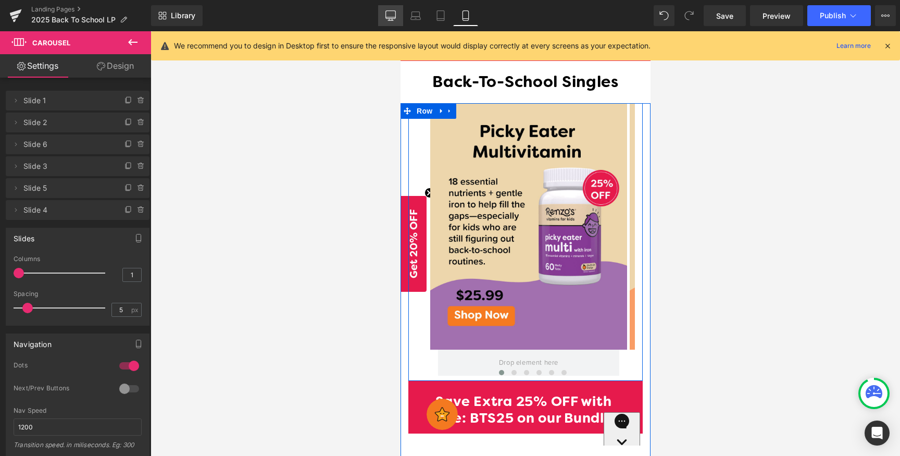
click at [384, 18] on link "Desktop" at bounding box center [390, 15] width 25 height 21
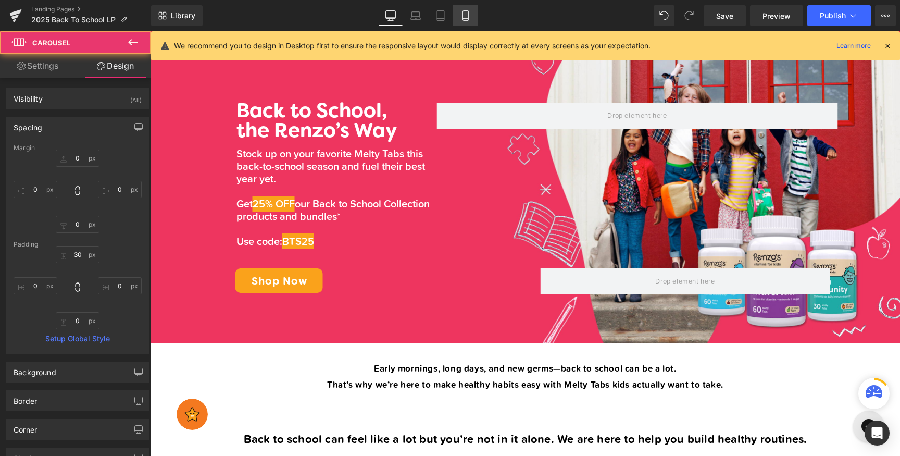
click at [468, 22] on link "Mobile" at bounding box center [465, 15] width 25 height 21
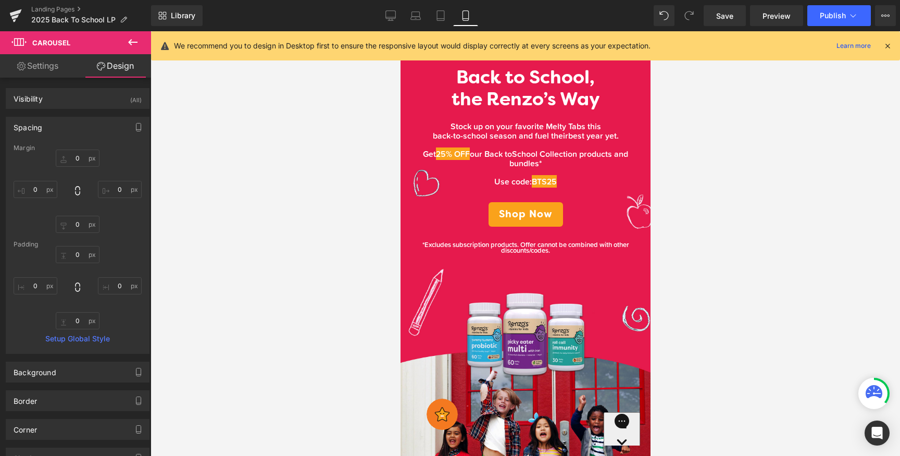
scroll to position [110, 0]
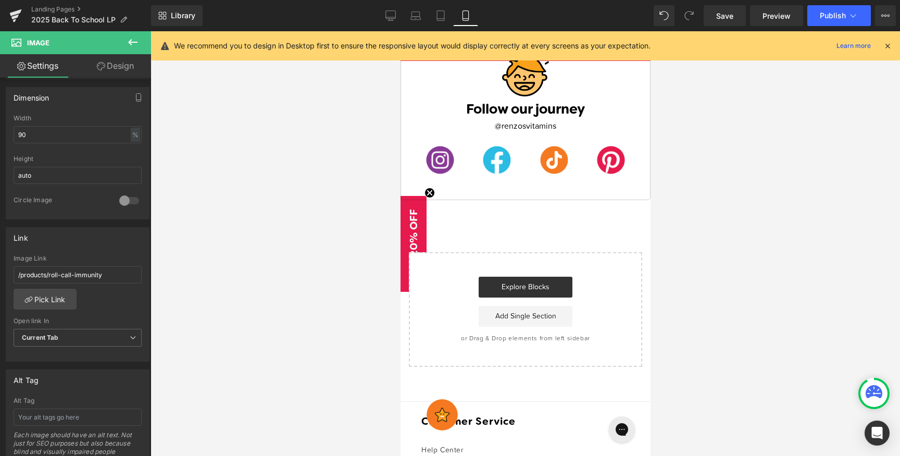
scroll to position [2517, 0]
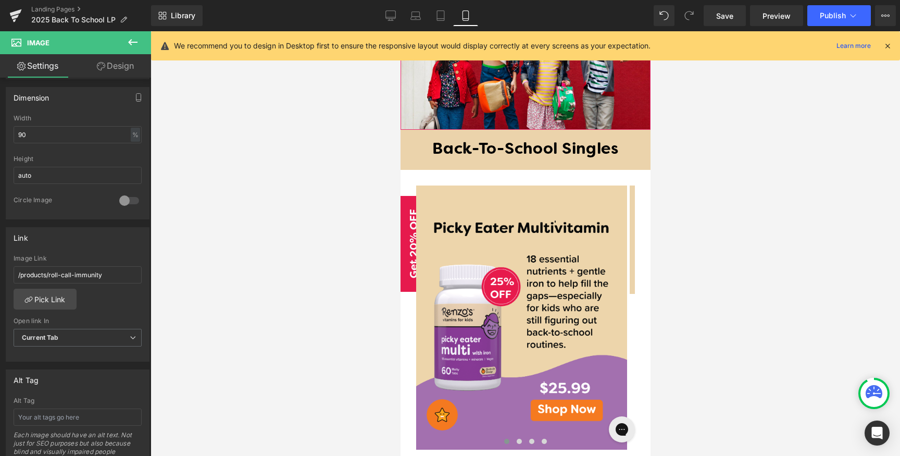
scroll to position [497, 0]
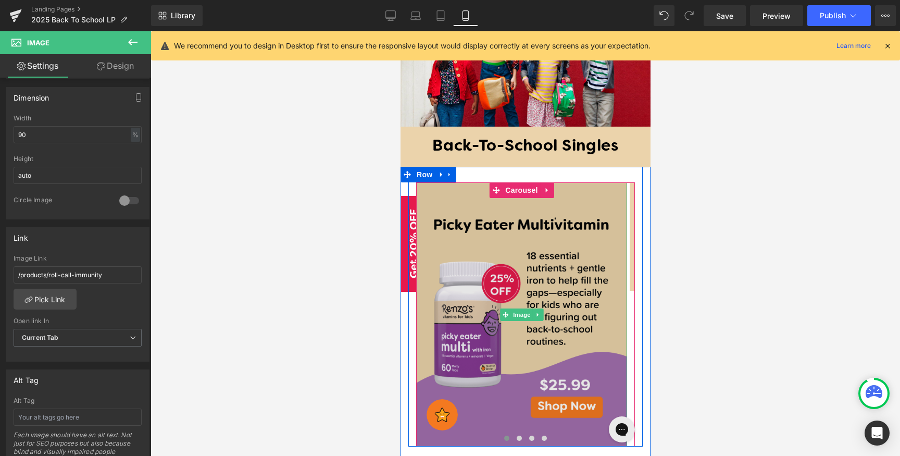
click at [582, 182] on img at bounding box center [520, 313] width 211 height 263
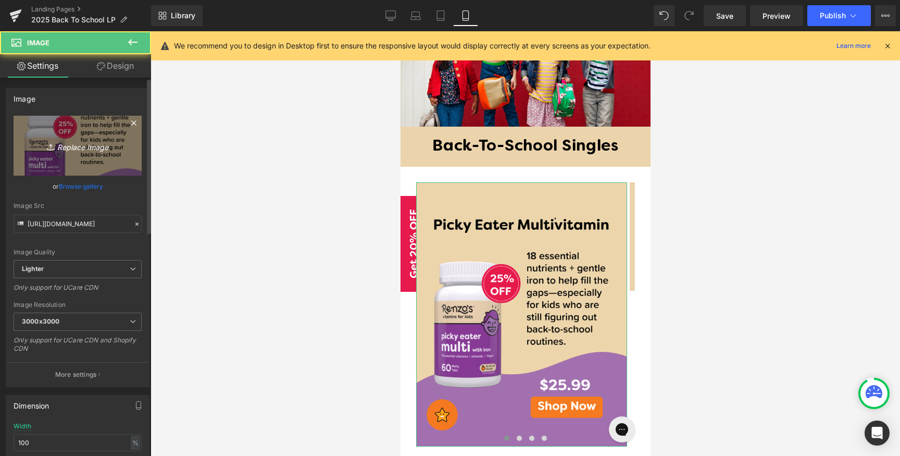
click at [87, 147] on icon "Replace Image" at bounding box center [77, 145] width 83 height 13
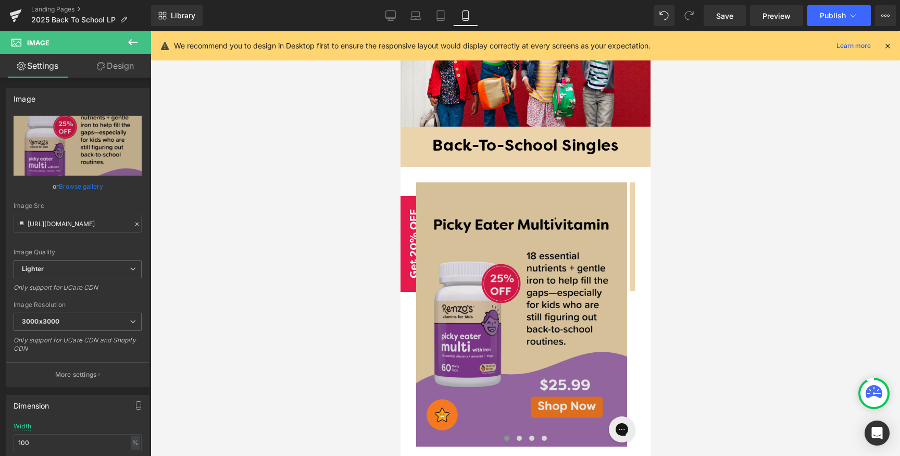
click at [556, 208] on img at bounding box center [520, 313] width 211 height 263
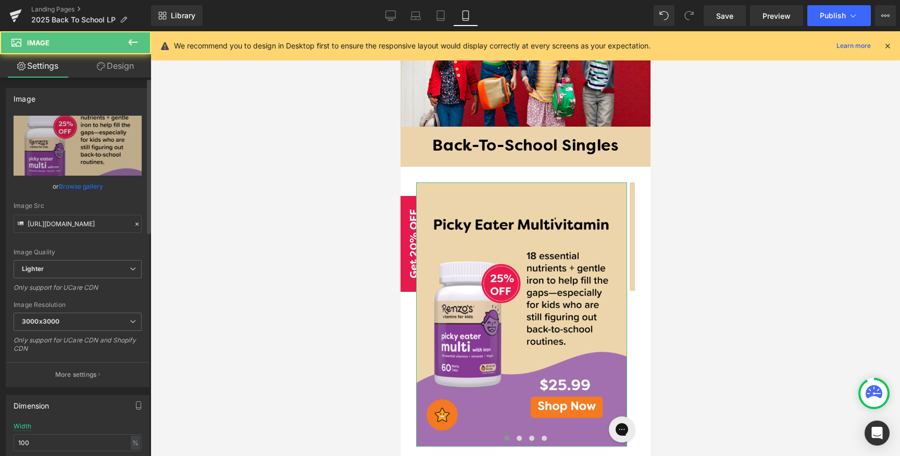
click at [95, 184] on link "Browse gallery" at bounding box center [81, 186] width 44 height 18
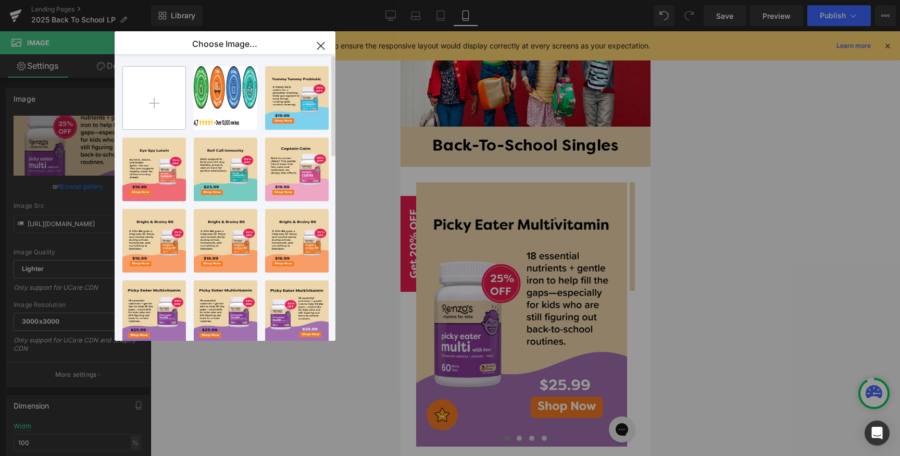
click at [166, 105] on input "file" at bounding box center [154, 98] width 62 height 62
type input "C:\fakepath\Artboard 1 copy 15-100.jpg"
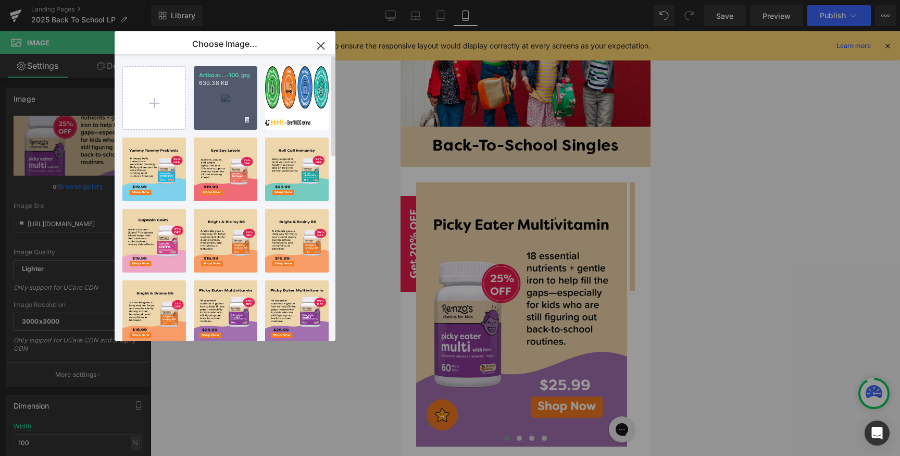
click at [210, 85] on p "639.38 KB" at bounding box center [225, 83] width 53 height 8
type input "[URL][DOMAIN_NAME]"
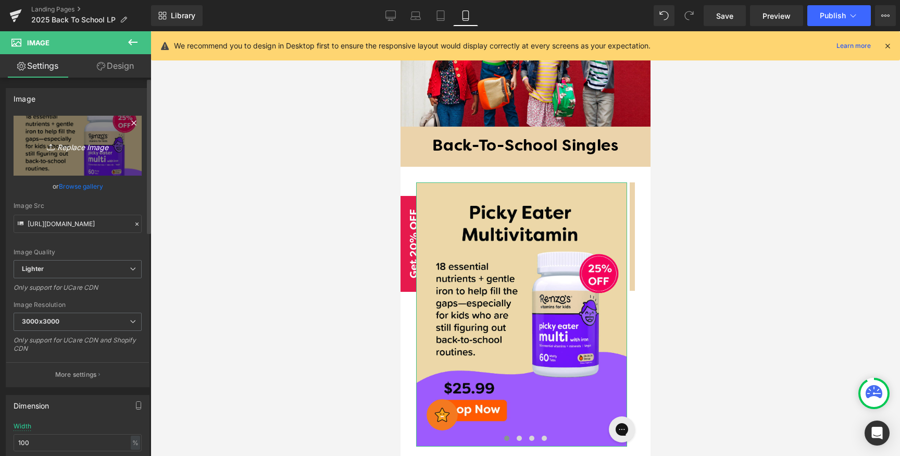
click at [45, 189] on div "or Browse gallery" at bounding box center [78, 186] width 128 height 11
click at [75, 147] on icon "Replace Image" at bounding box center [77, 145] width 83 height 13
type input "C:\fakepath\multi.png"
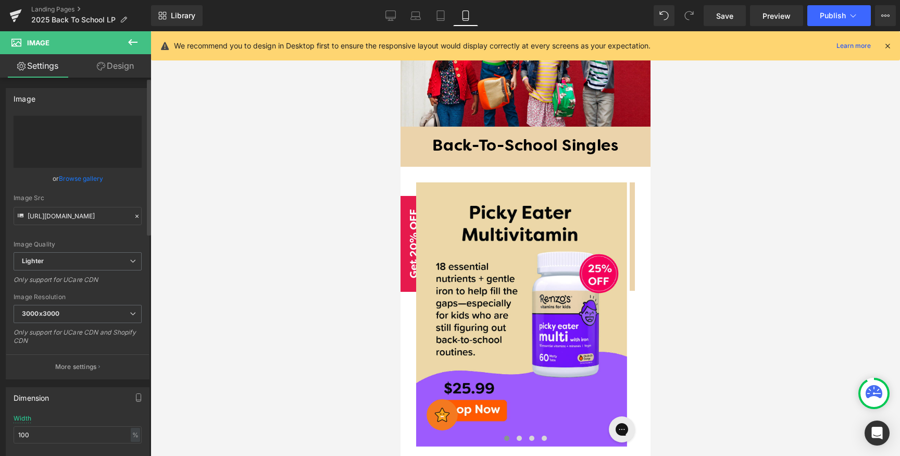
type input "[URL][DOMAIN_NAME]"
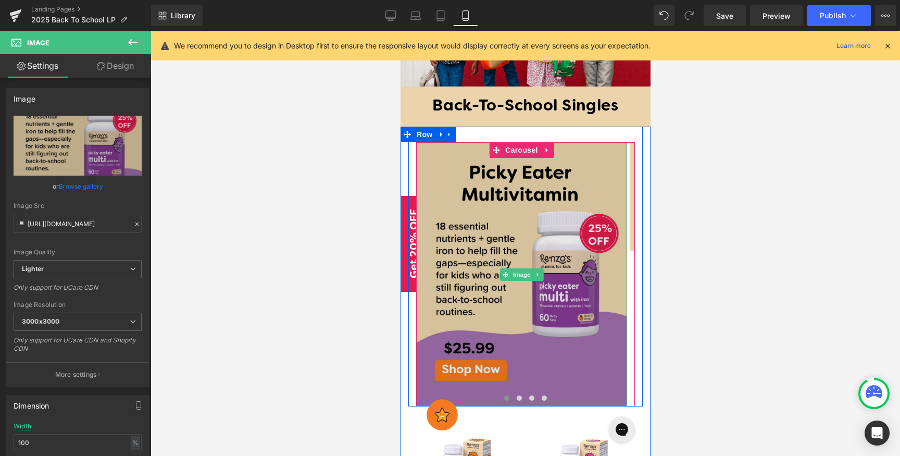
scroll to position [539, 0]
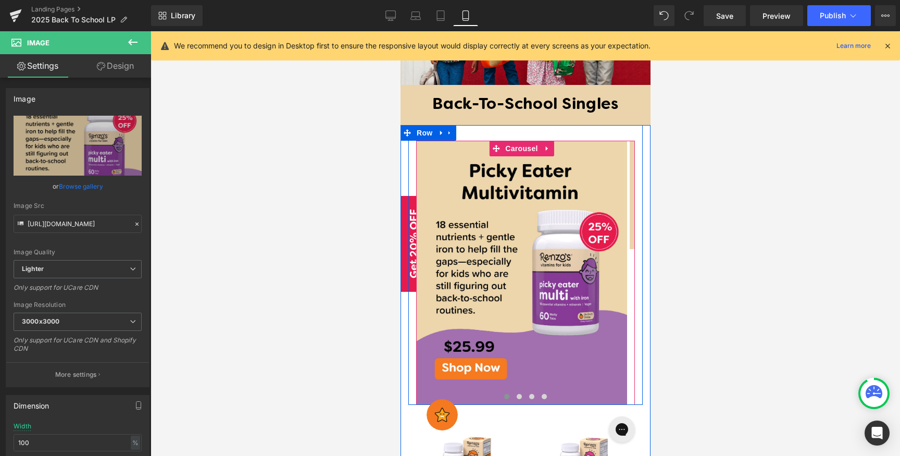
click at [504, 394] on span at bounding box center [505, 396] width 5 height 5
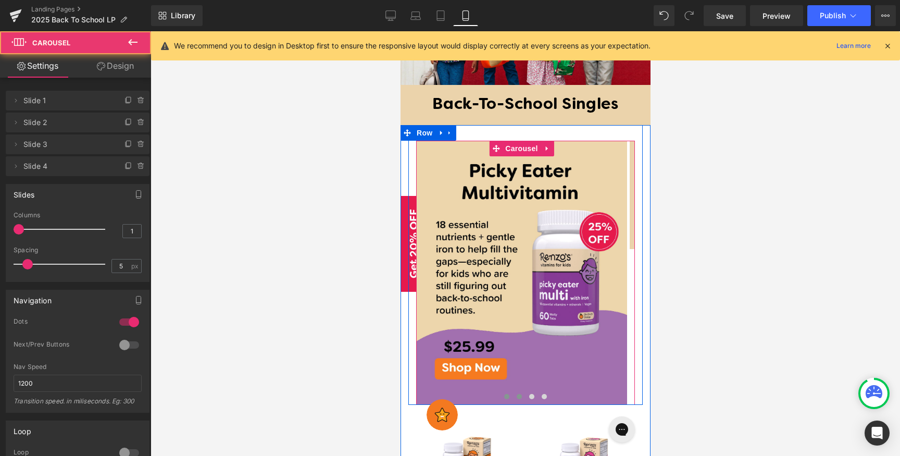
click at [516, 394] on span at bounding box center [518, 396] width 5 height 5
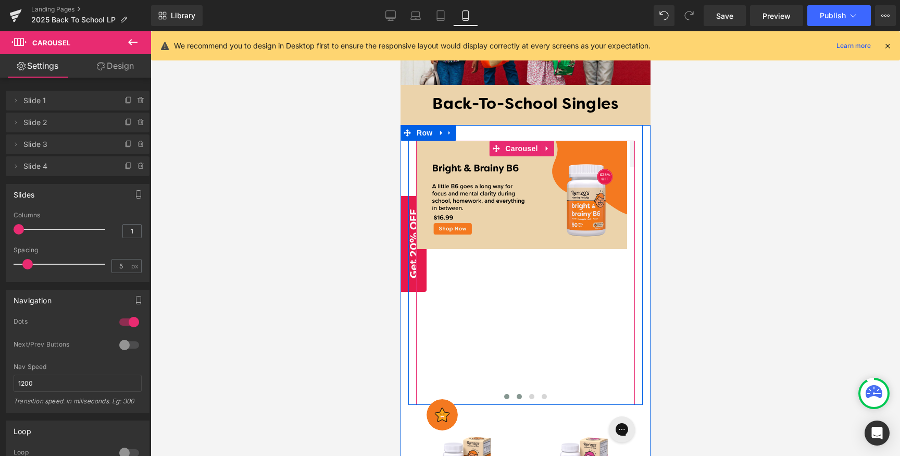
click at [501, 391] on button at bounding box center [506, 396] width 12 height 10
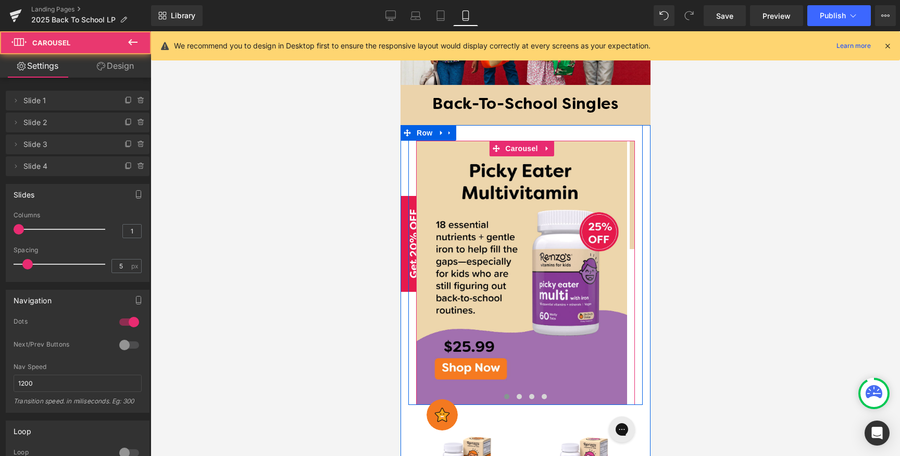
click at [501, 391] on button at bounding box center [506, 396] width 12 height 10
click at [516, 394] on span at bounding box center [518, 396] width 5 height 5
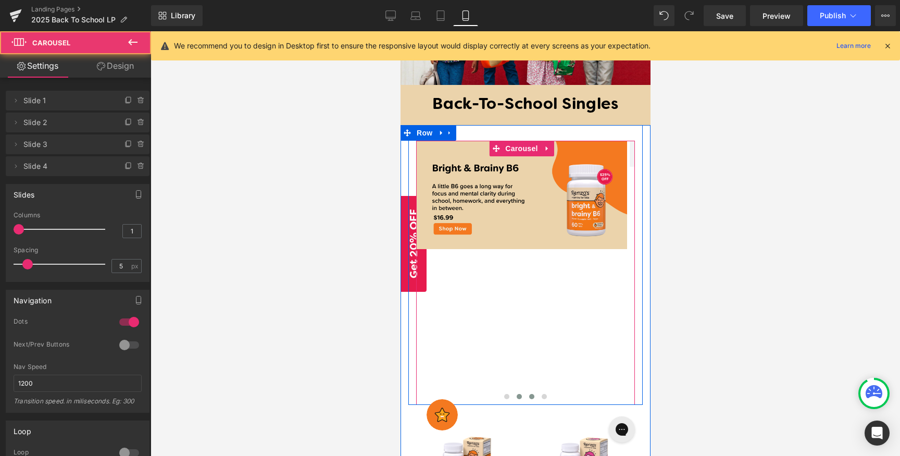
click at [528, 394] on span at bounding box center [530, 396] width 5 height 5
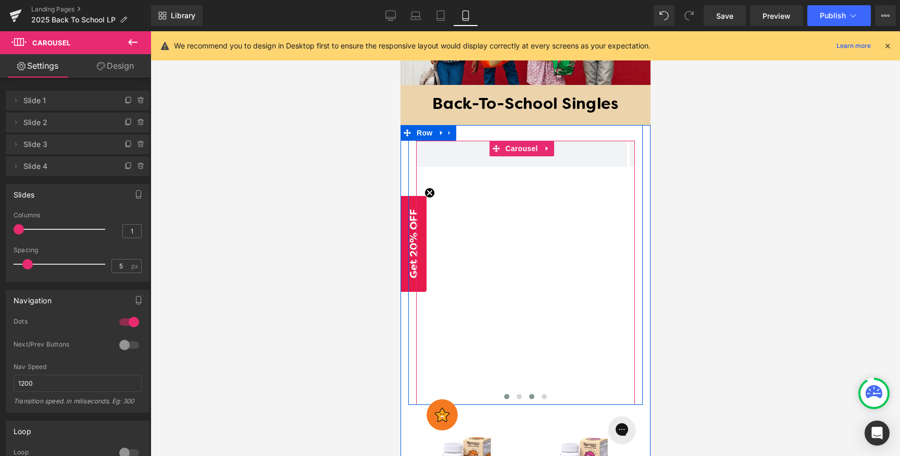
click at [504, 391] on button at bounding box center [506, 396] width 12 height 10
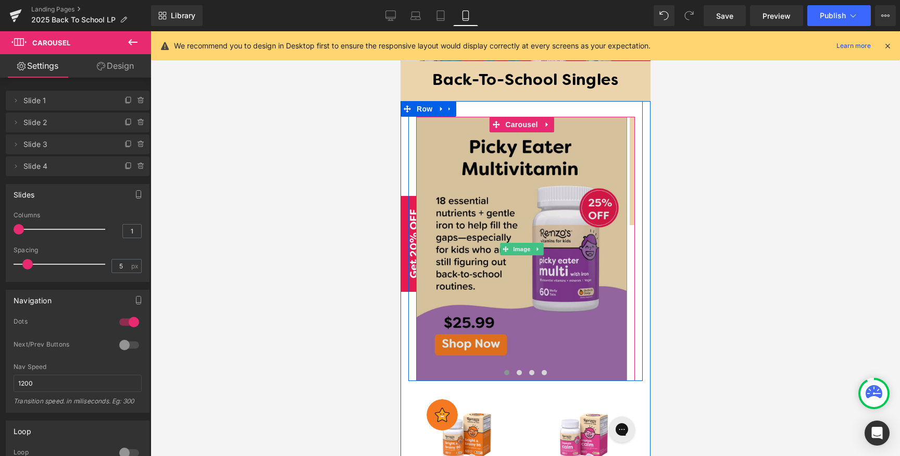
scroll to position [564, 0]
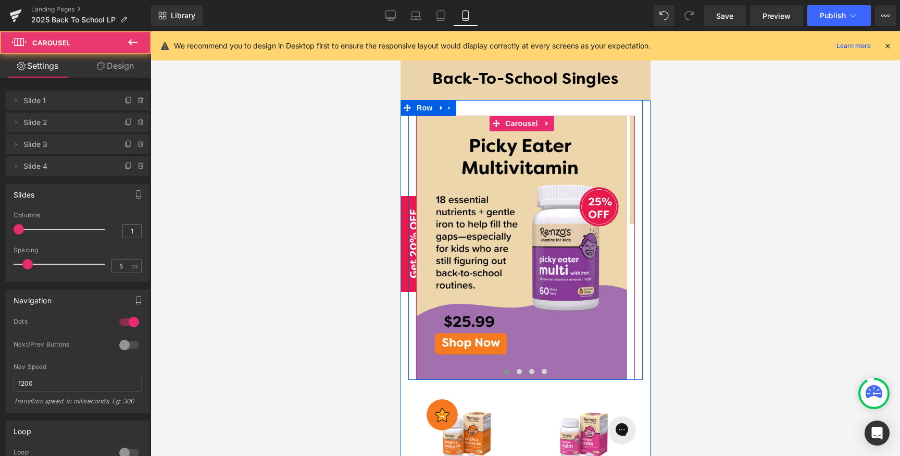
click at [501, 366] on button at bounding box center [506, 371] width 12 height 10
click at [516, 369] on span at bounding box center [518, 371] width 5 height 5
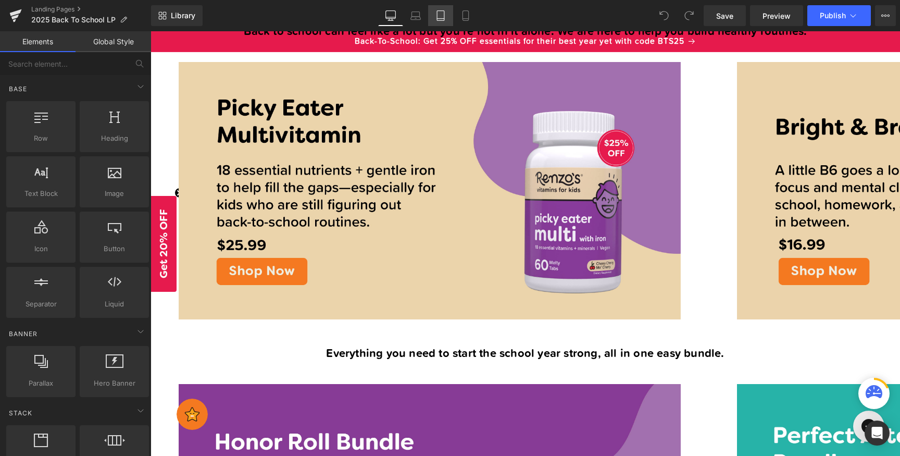
click at [451, 8] on link "Tablet" at bounding box center [440, 15] width 25 height 21
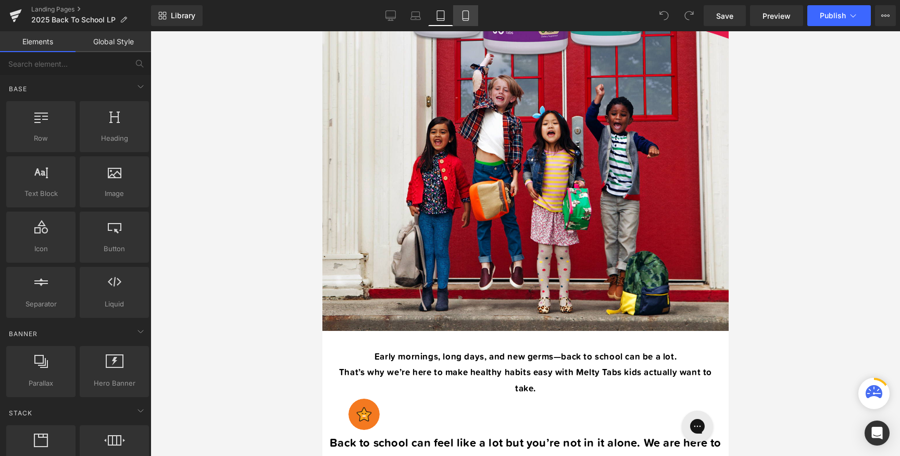
scroll to position [1011, 0]
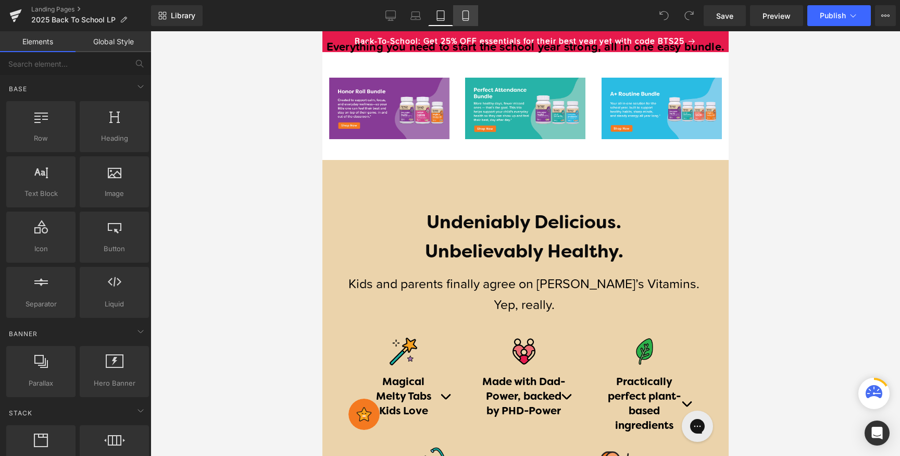
click at [468, 16] on icon at bounding box center [465, 15] width 10 height 10
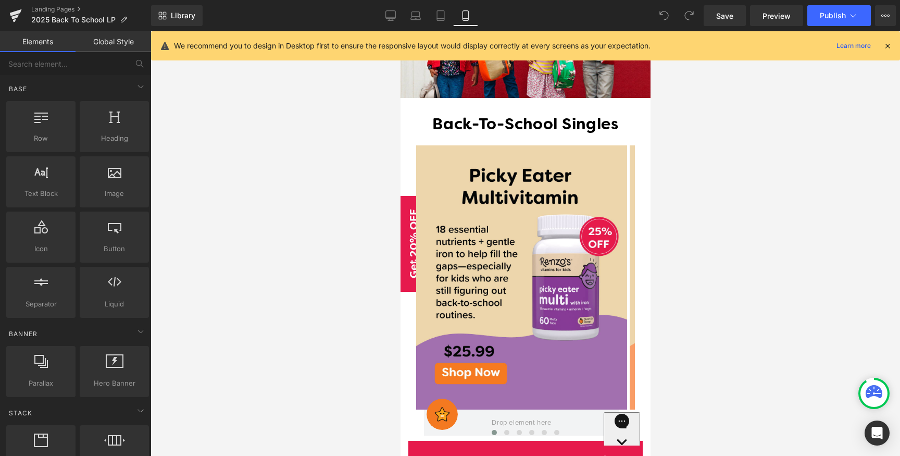
scroll to position [543, 0]
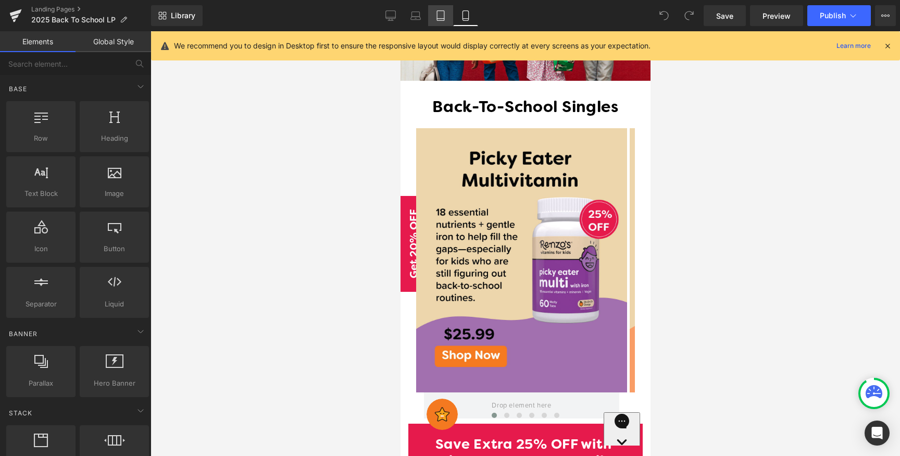
click at [445, 18] on icon at bounding box center [440, 15] width 10 height 10
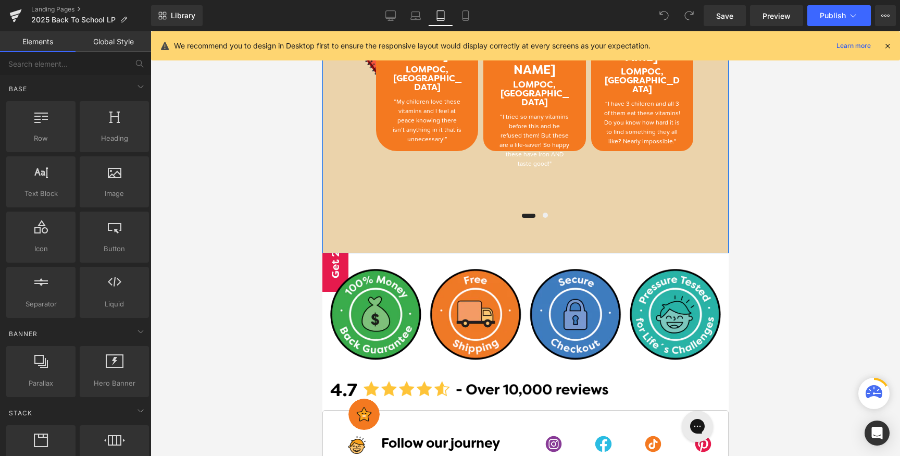
scroll to position [2284, 0]
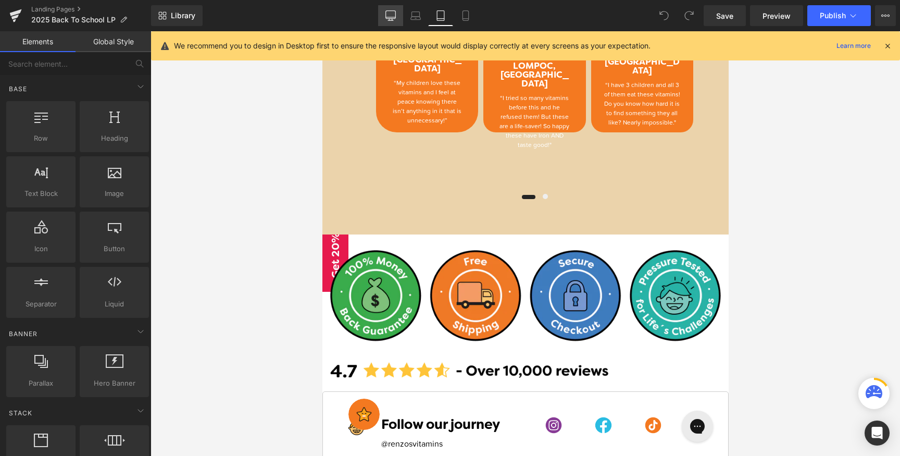
click at [400, 19] on link "Desktop" at bounding box center [390, 15] width 25 height 21
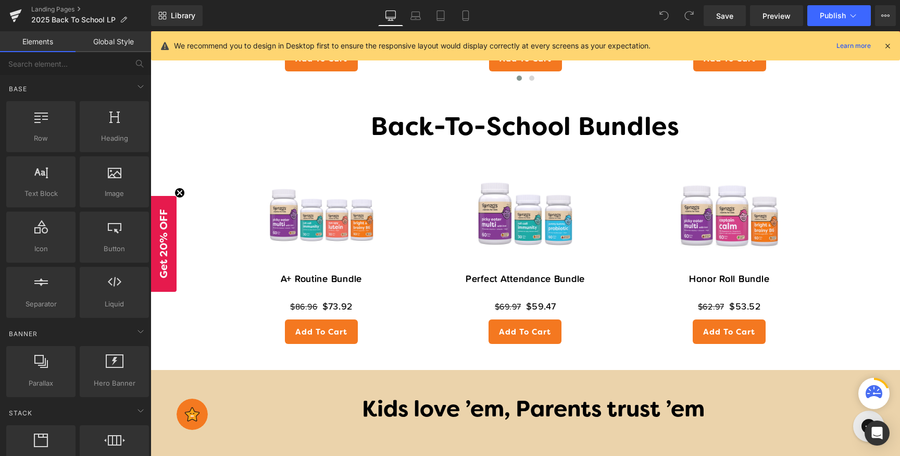
scroll to position [1642, 0]
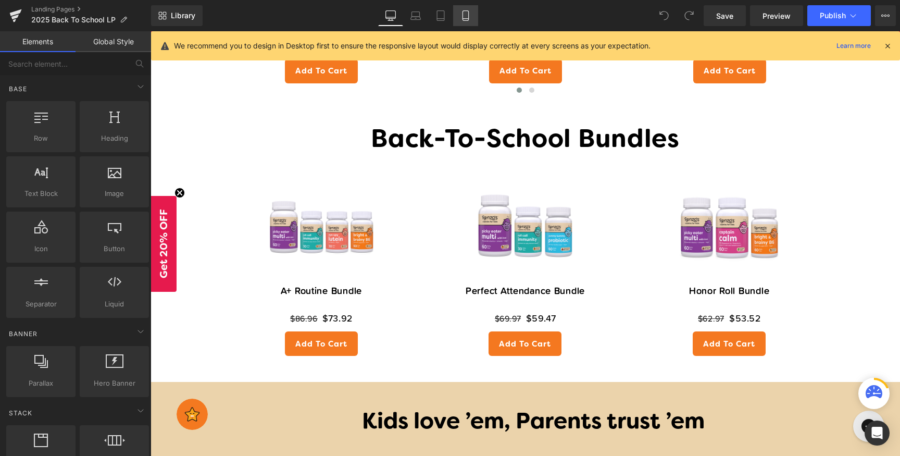
click at [470, 18] on icon at bounding box center [465, 15] width 10 height 10
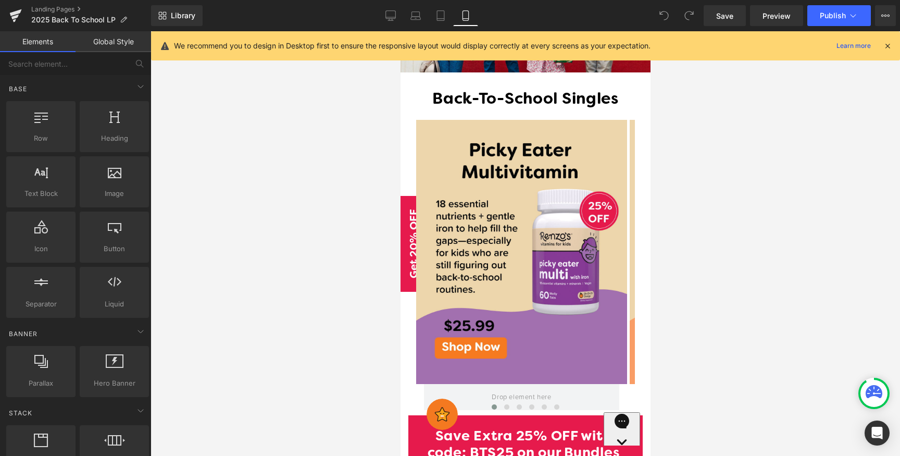
scroll to position [543, 0]
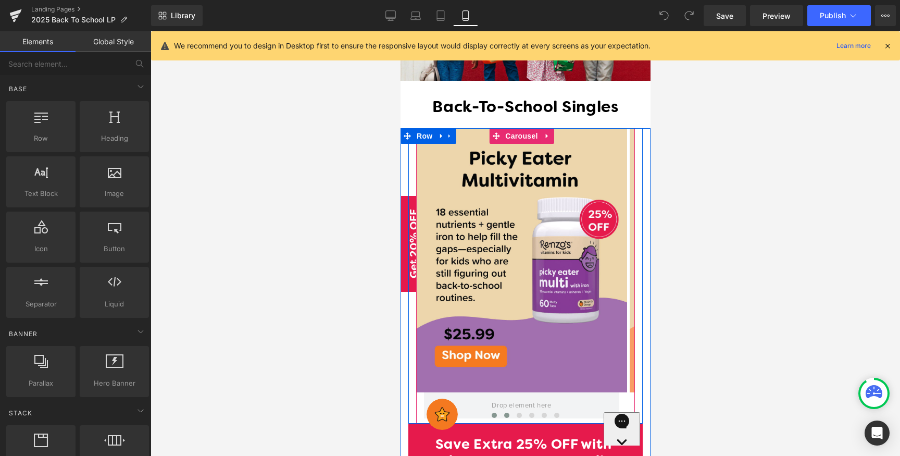
click at [506, 410] on button at bounding box center [506, 415] width 12 height 10
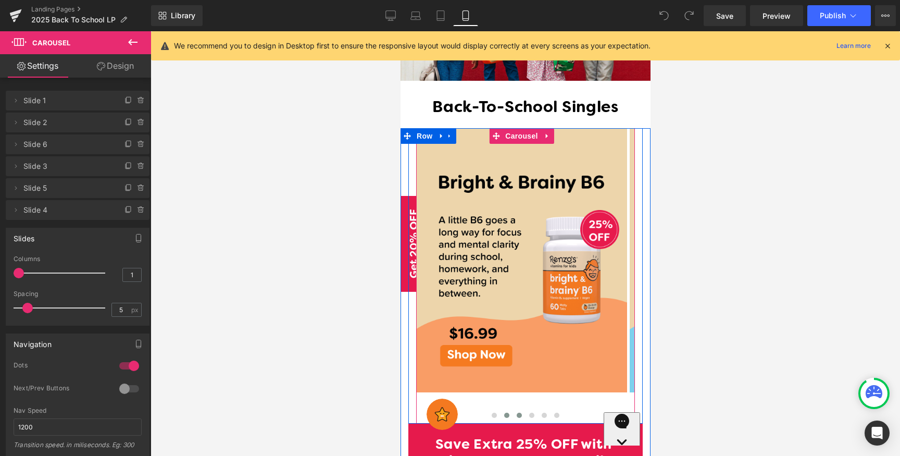
click at [513, 410] on button at bounding box center [518, 415] width 12 height 10
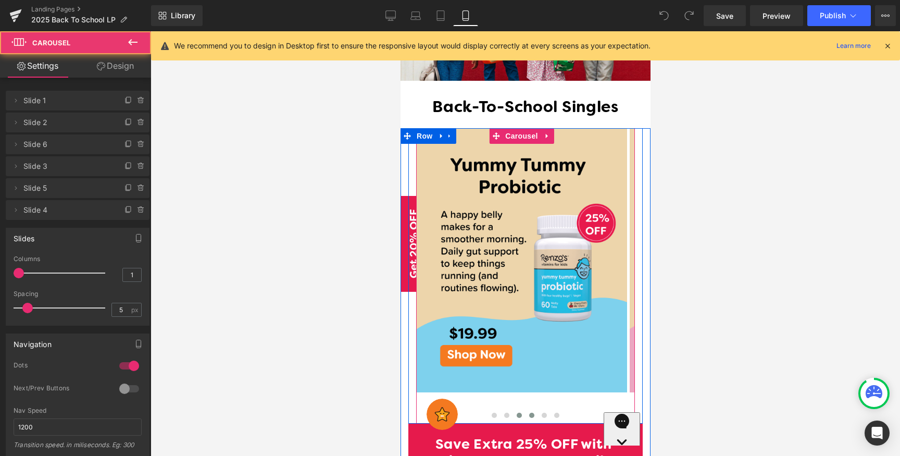
click at [532, 410] on button at bounding box center [531, 415] width 12 height 10
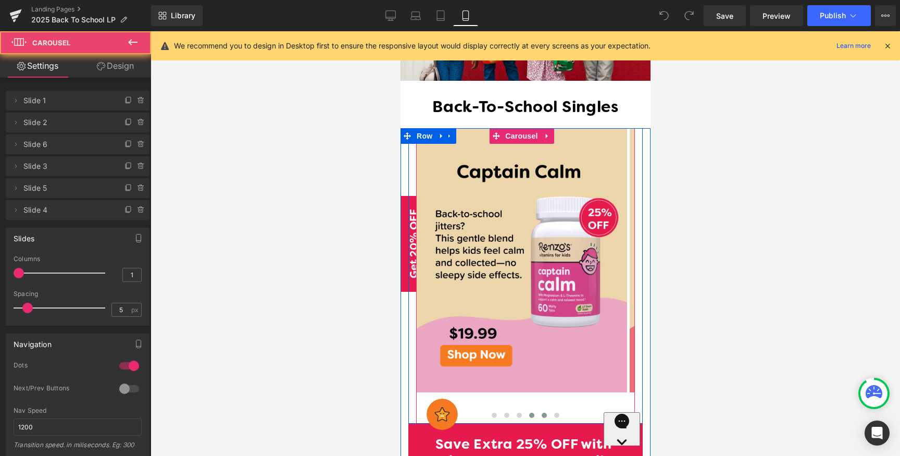
click at [541, 412] on span at bounding box center [543, 414] width 5 height 5
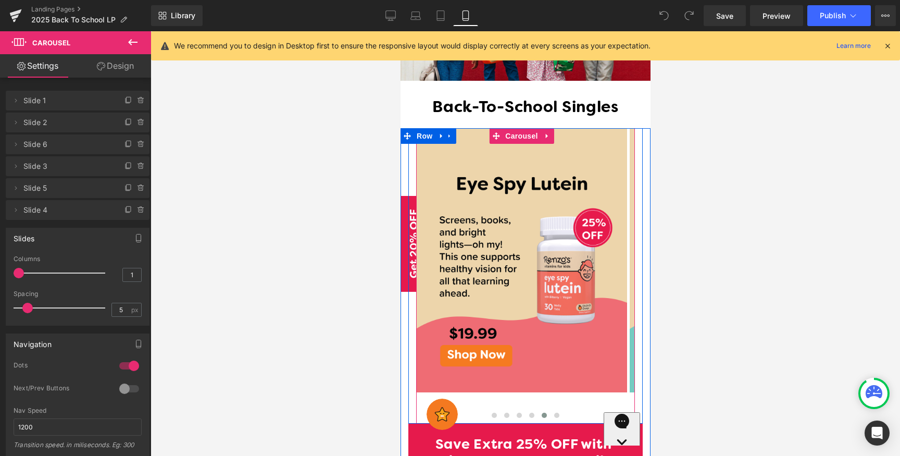
click at [559, 410] on div at bounding box center [524, 417] width 219 height 15
click at [553, 412] on span at bounding box center [555, 414] width 5 height 5
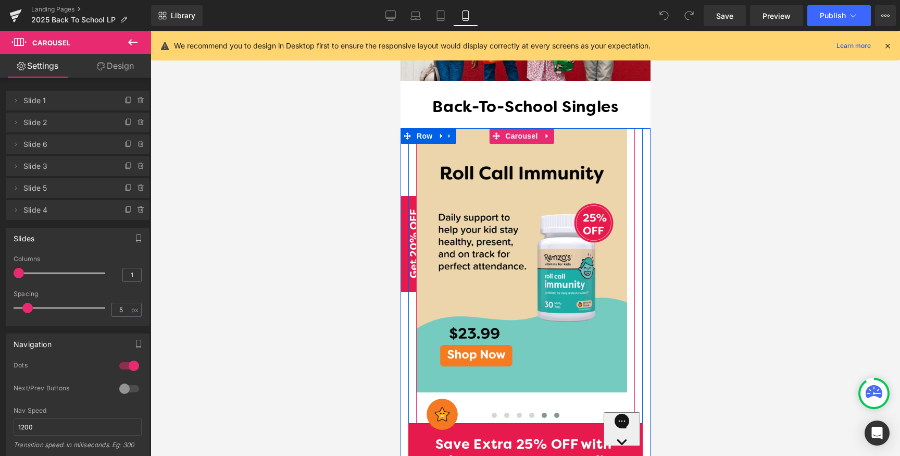
click at [537, 410] on button at bounding box center [543, 415] width 12 height 10
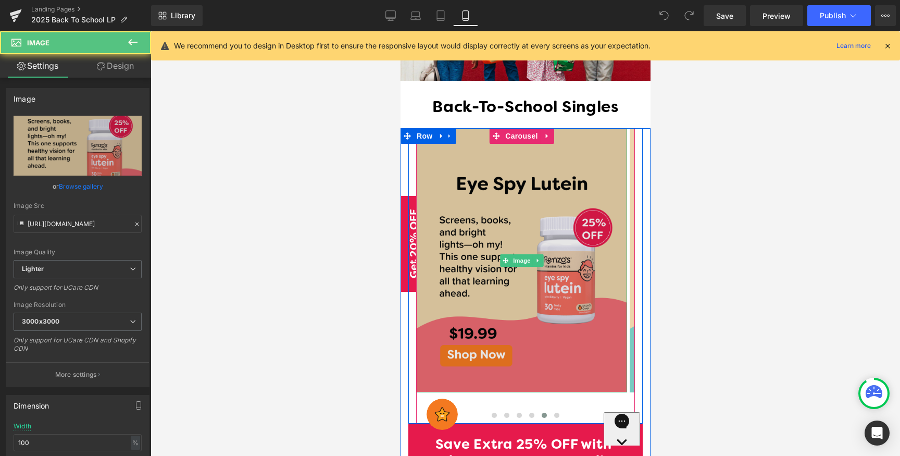
click at [562, 295] on img at bounding box center [520, 259] width 211 height 263
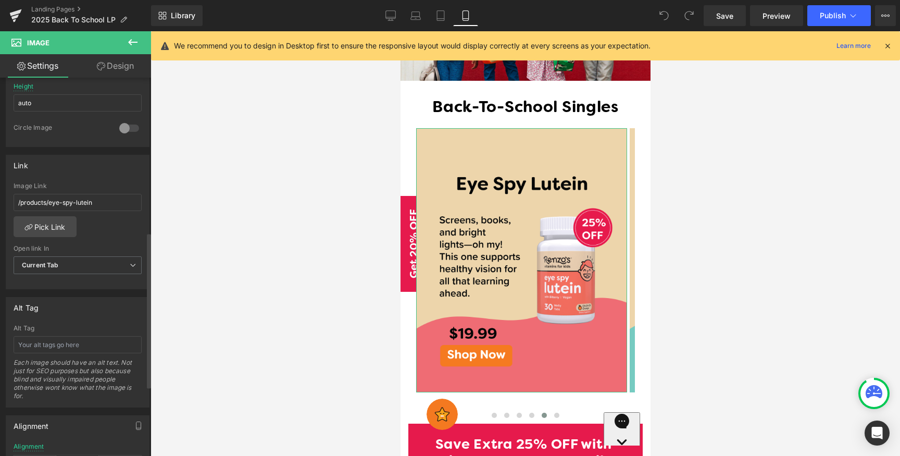
scroll to position [379, 0]
drag, startPoint x: 105, startPoint y: 205, endPoint x: 0, endPoint y: 194, distance: 105.3
click at [0, 194] on div "Link /products/eye-spy-lutein Image Link /products/eye-spy-lutein Pick Link Cur…" at bounding box center [78, 219] width 156 height 143
click at [769, 14] on span "Preview" at bounding box center [776, 15] width 28 height 11
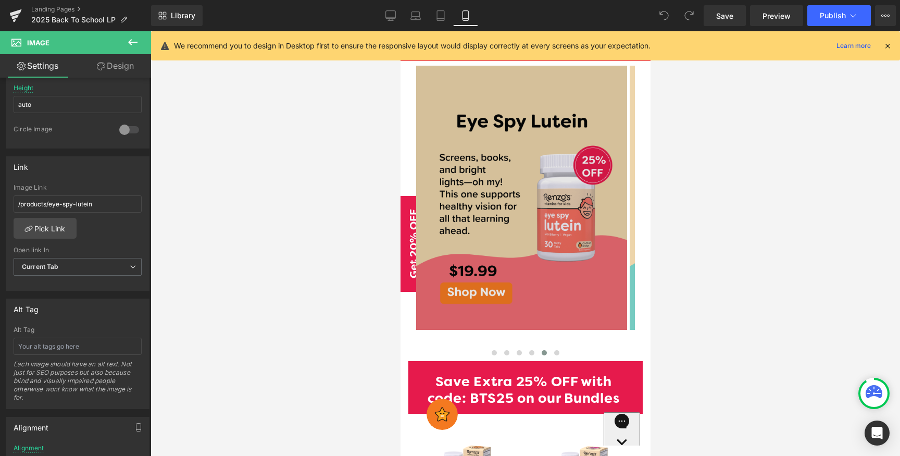
scroll to position [663, 0]
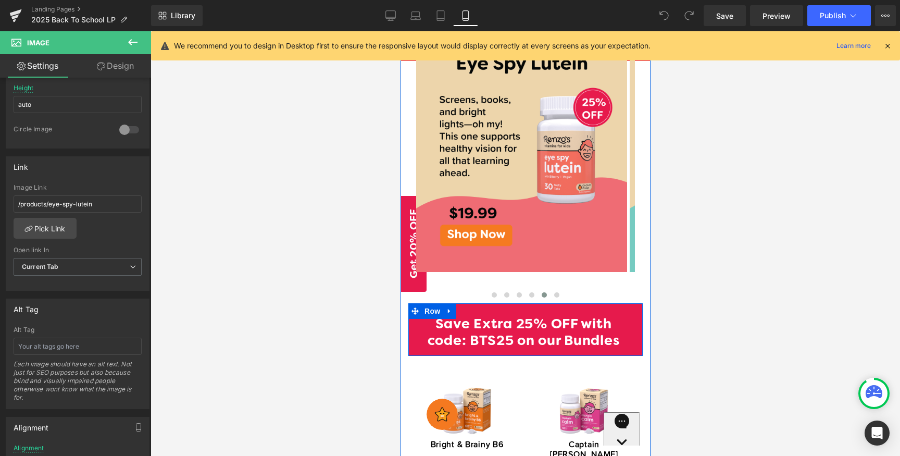
click at [624, 303] on div "Save Extra 25% OFF with code: BTS25 on our Bundles Heading Row" at bounding box center [525, 329] width 234 height 53
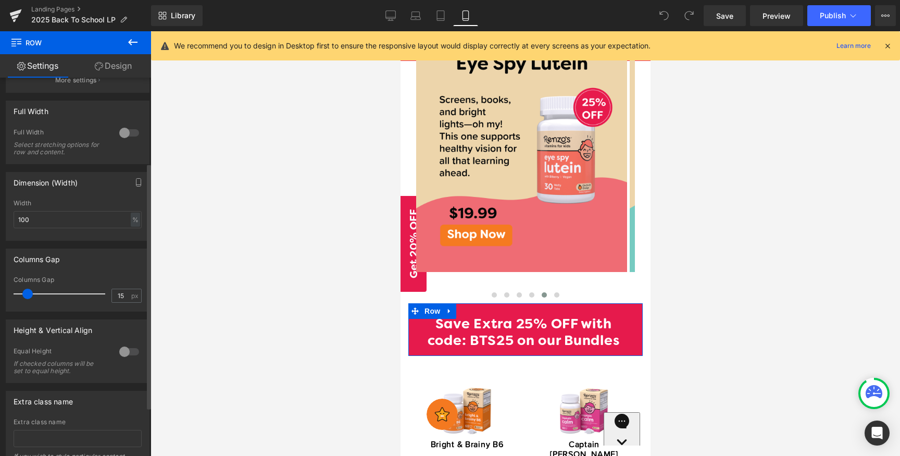
scroll to position [184, 0]
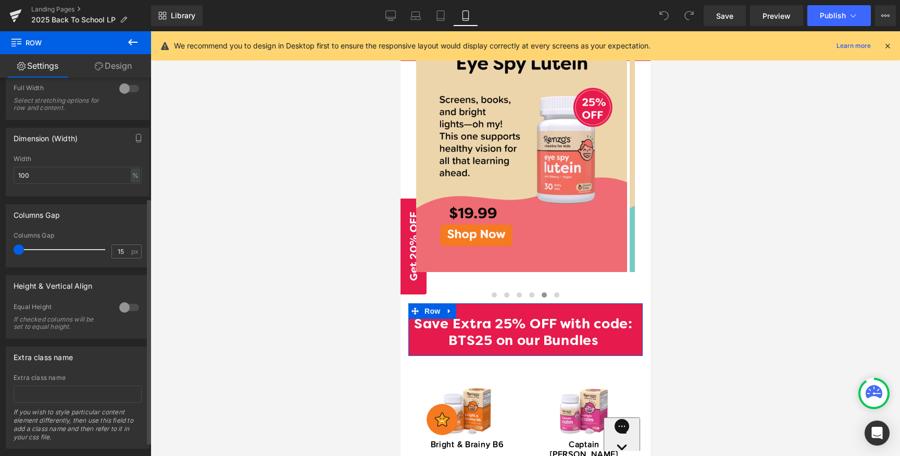
drag, startPoint x: 24, startPoint y: 248, endPoint x: 0, endPoint y: 246, distance: 24.6
click at [0, 246] on div "Columns Gap 15px Columns Gap 15 px" at bounding box center [78, 231] width 156 height 71
drag, startPoint x: 21, startPoint y: 251, endPoint x: 40, endPoint y: 250, distance: 18.8
click at [40, 250] on span at bounding box center [38, 249] width 10 height 10
drag, startPoint x: 40, startPoint y: 250, endPoint x: 20, endPoint y: 251, distance: 19.8
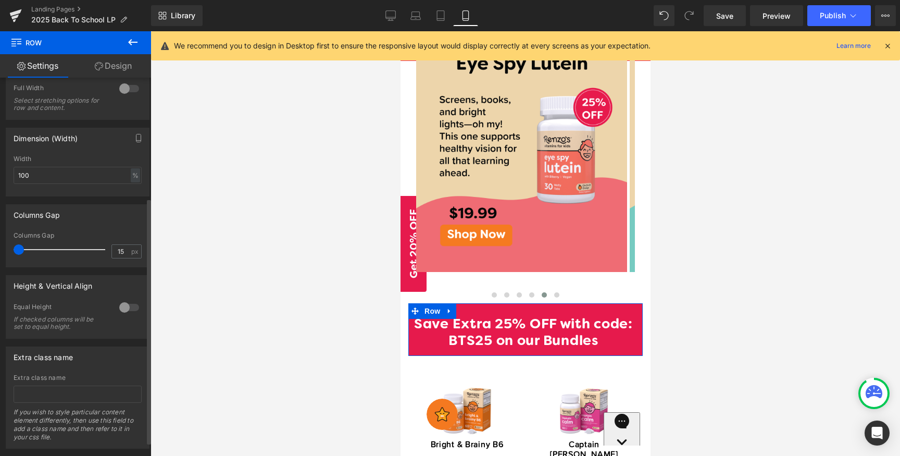
click at [20, 251] on span at bounding box center [19, 249] width 10 height 10
click at [25, 246] on span at bounding box center [22, 249] width 10 height 10
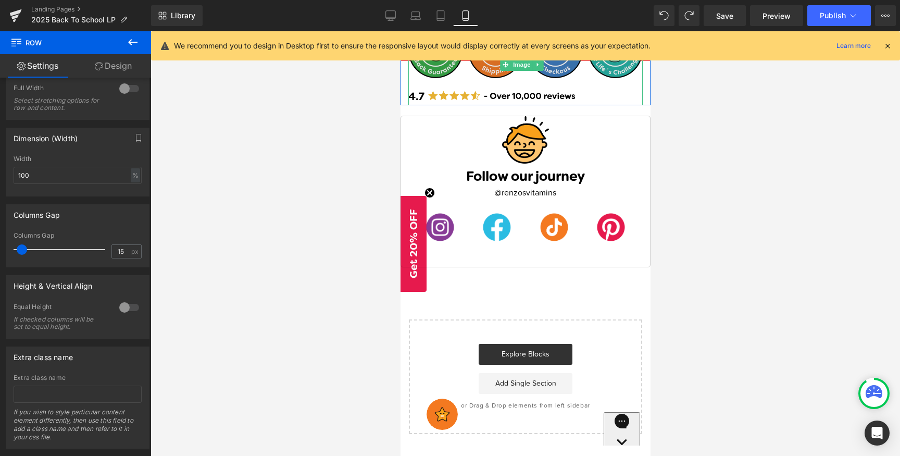
scroll to position [2753, 0]
